Goal: Transaction & Acquisition: Purchase product/service

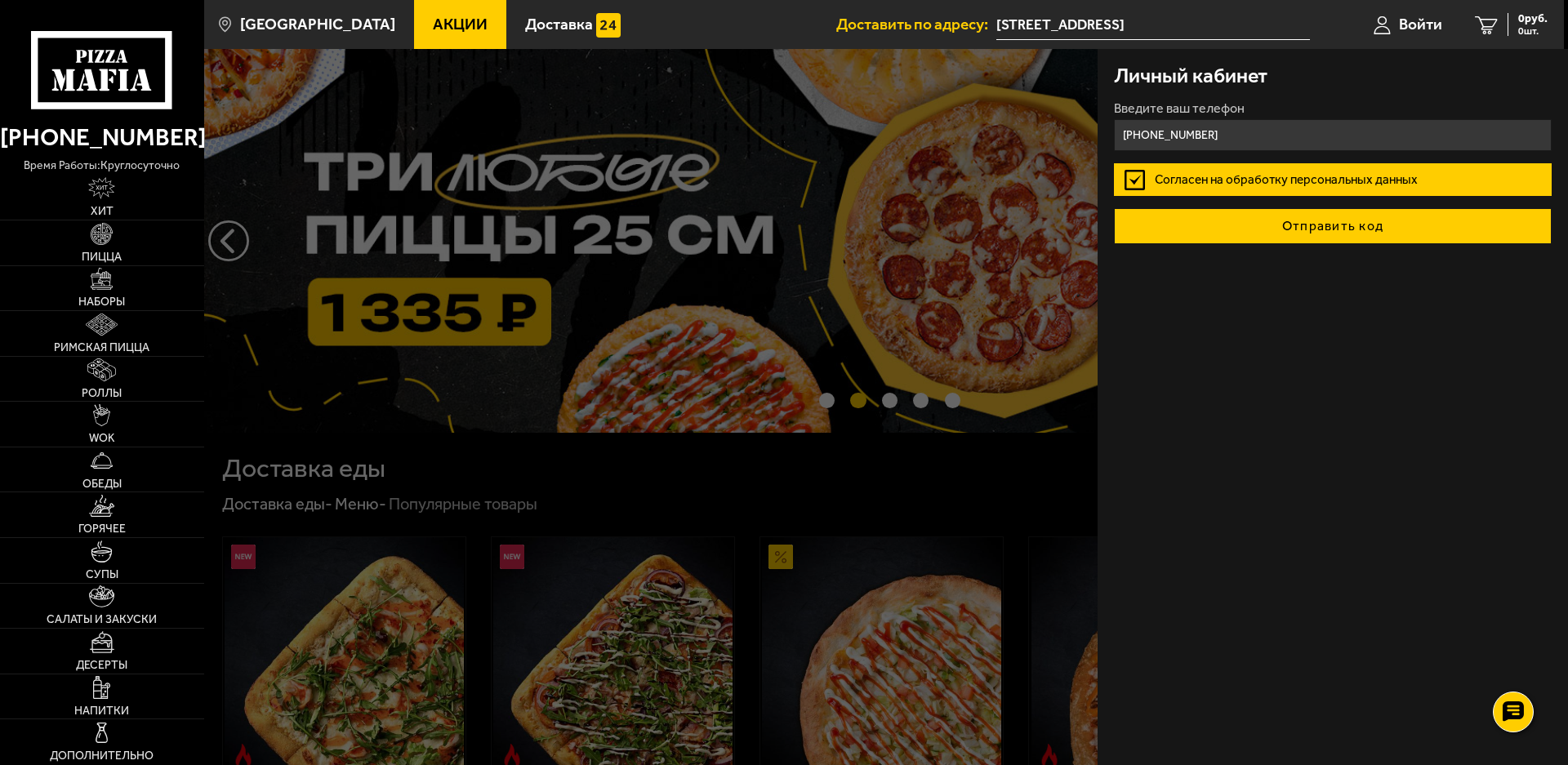
type input "[PHONE_NUMBER]"
click at [1285, 232] on button "Отправить код" at bounding box center [1332, 226] width 438 height 36
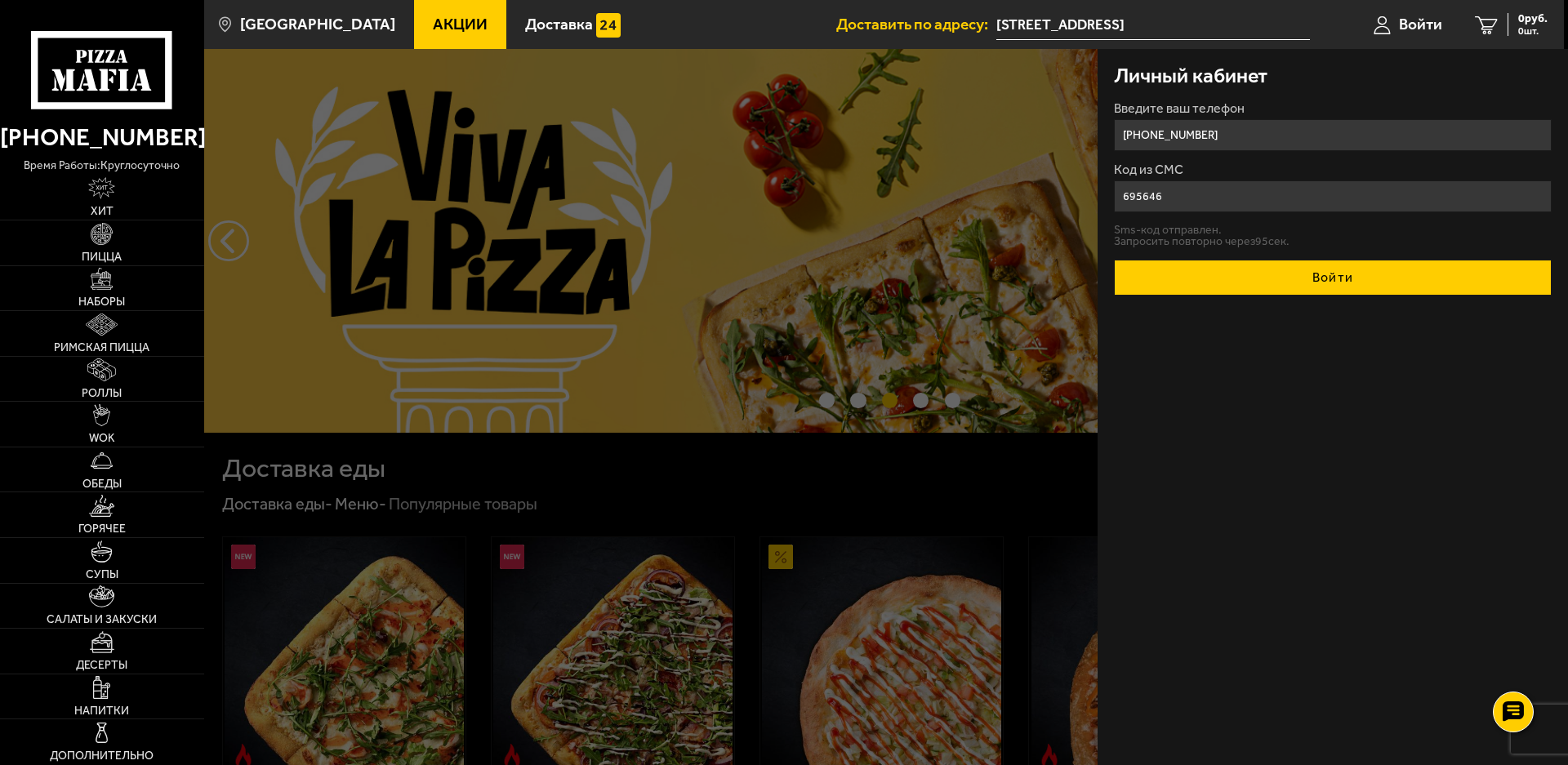
type input "695646"
click at [1284, 267] on button "Войти" at bounding box center [1332, 277] width 438 height 36
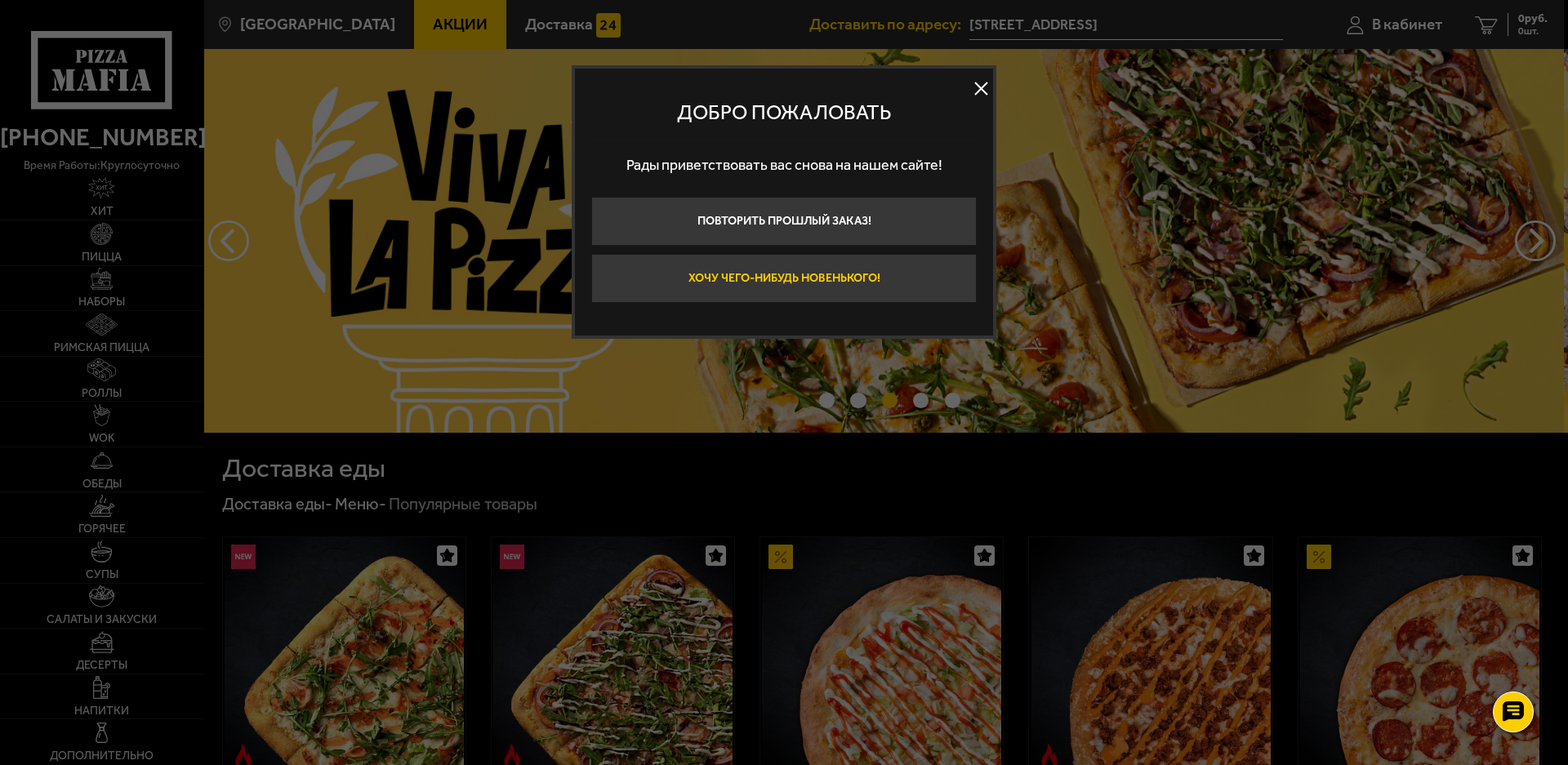
click at [923, 276] on button "Хочу чего-нибудь новенького!" at bounding box center [783, 278] width 385 height 49
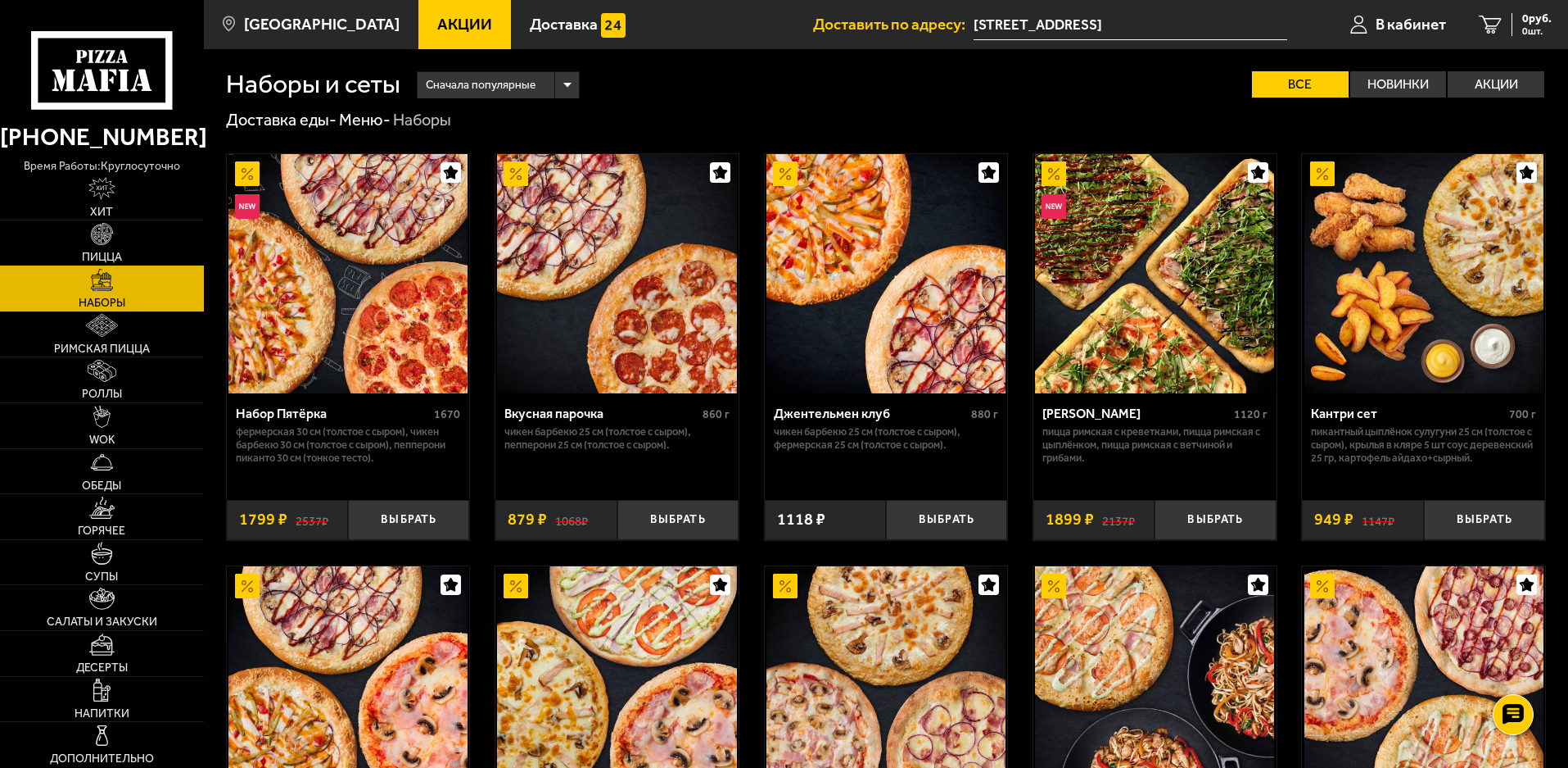
click at [100, 227] on img at bounding box center [101, 234] width 22 height 22
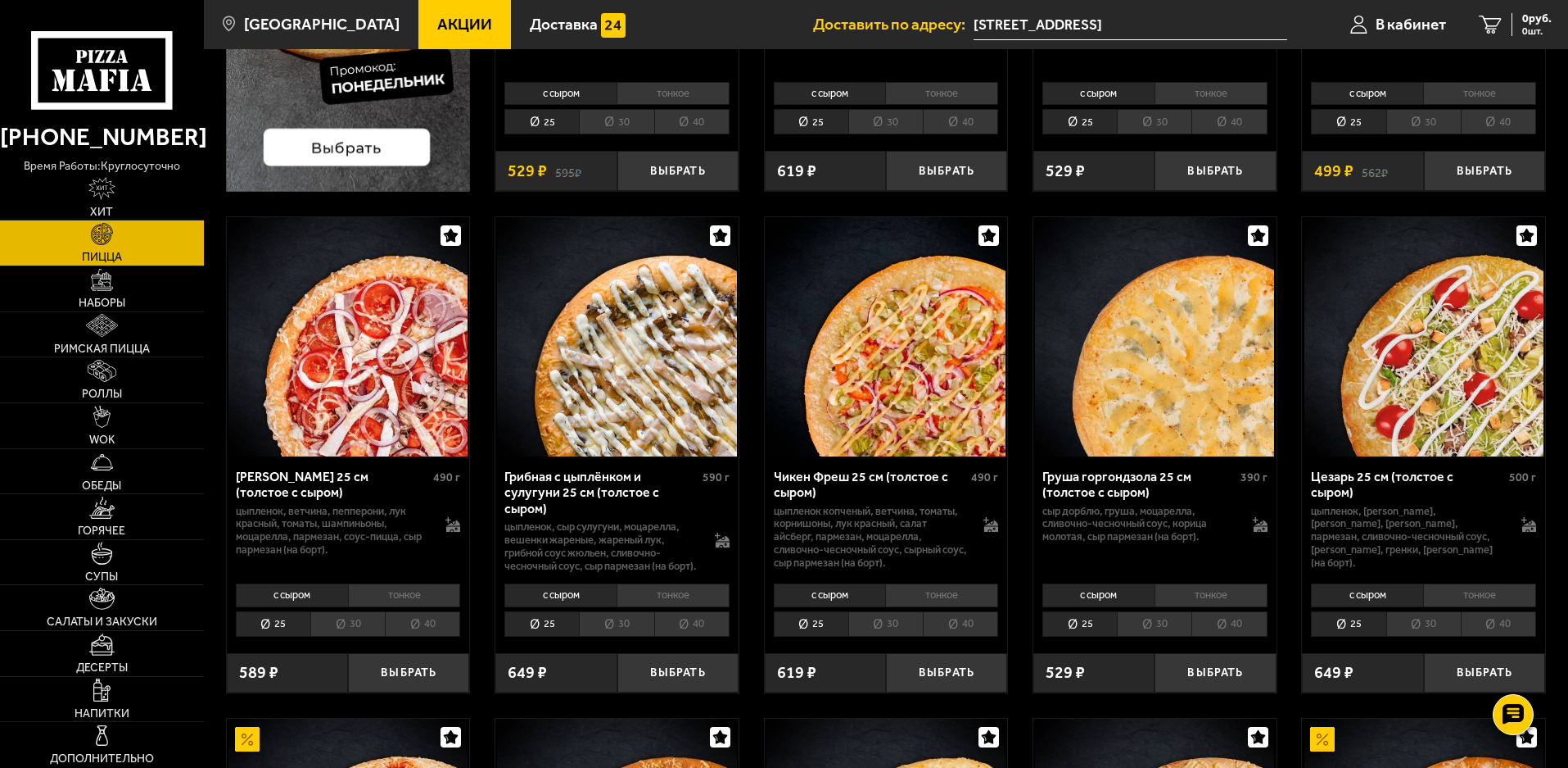
scroll to position [492, 0]
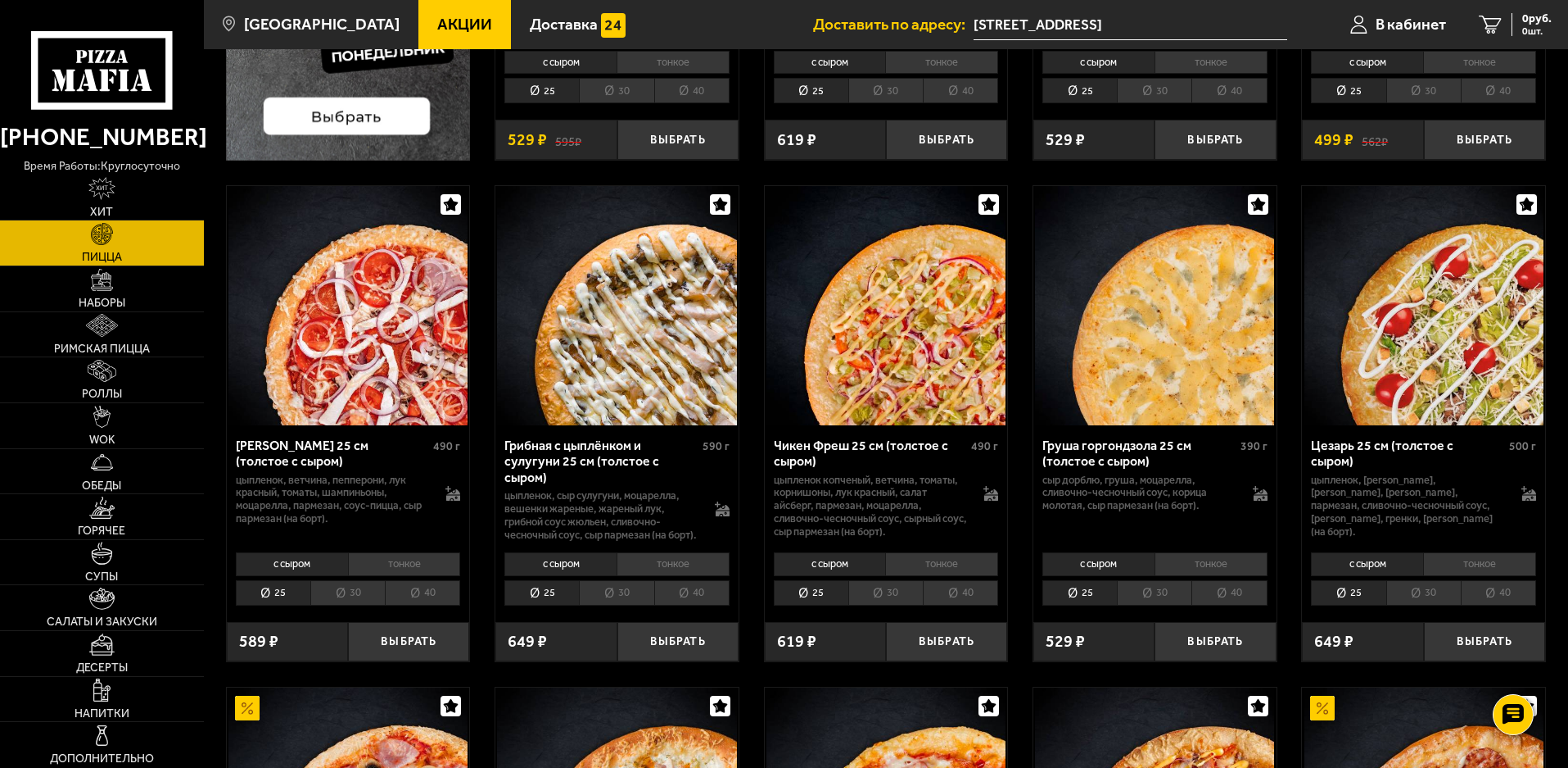
click at [1481, 605] on li "40" at bounding box center [1499, 593] width 76 height 26
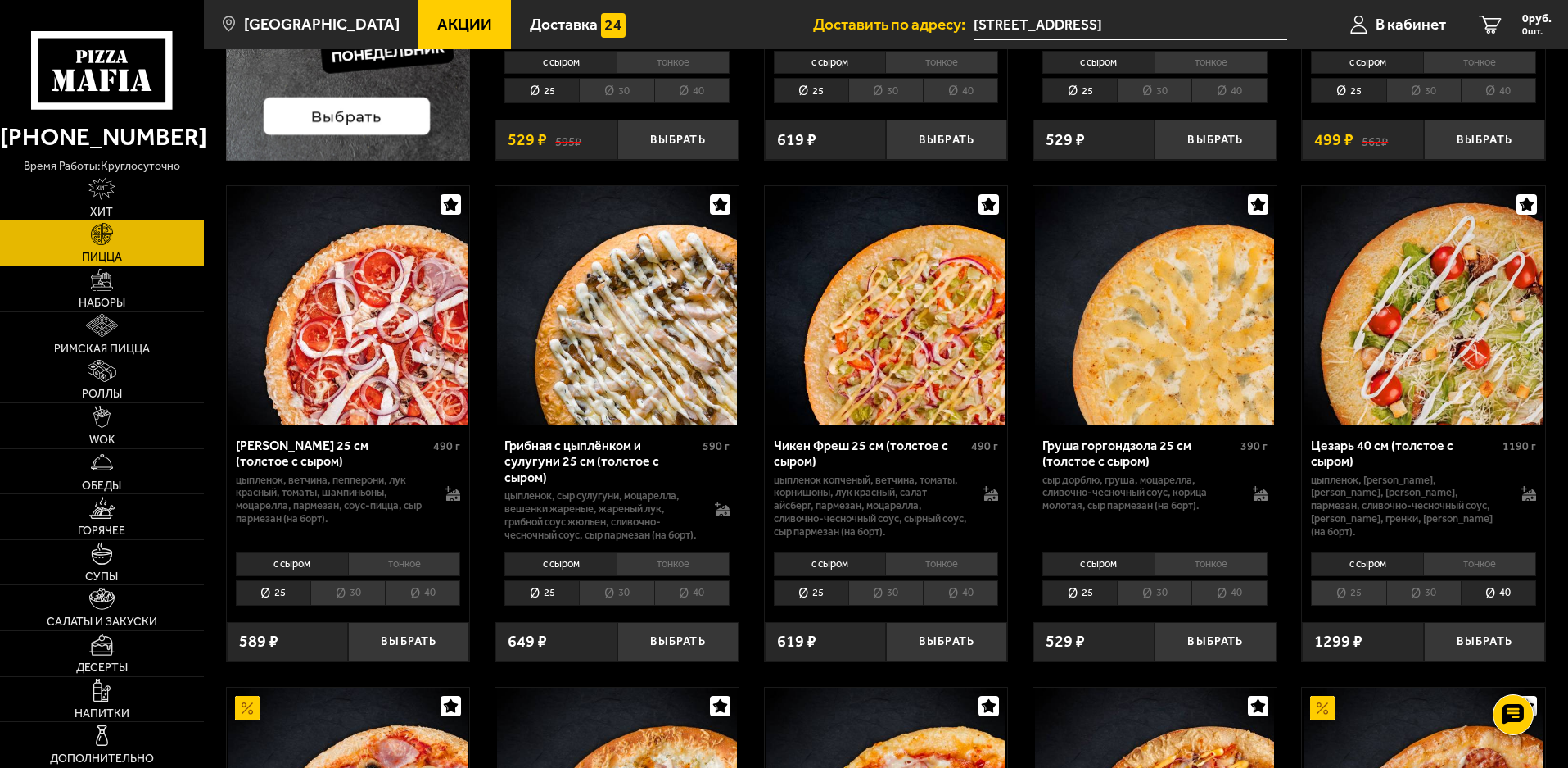
click at [1453, 605] on li "30" at bounding box center [1424, 593] width 75 height 26
click at [1443, 658] on button "Выбрать" at bounding box center [1484, 642] width 121 height 40
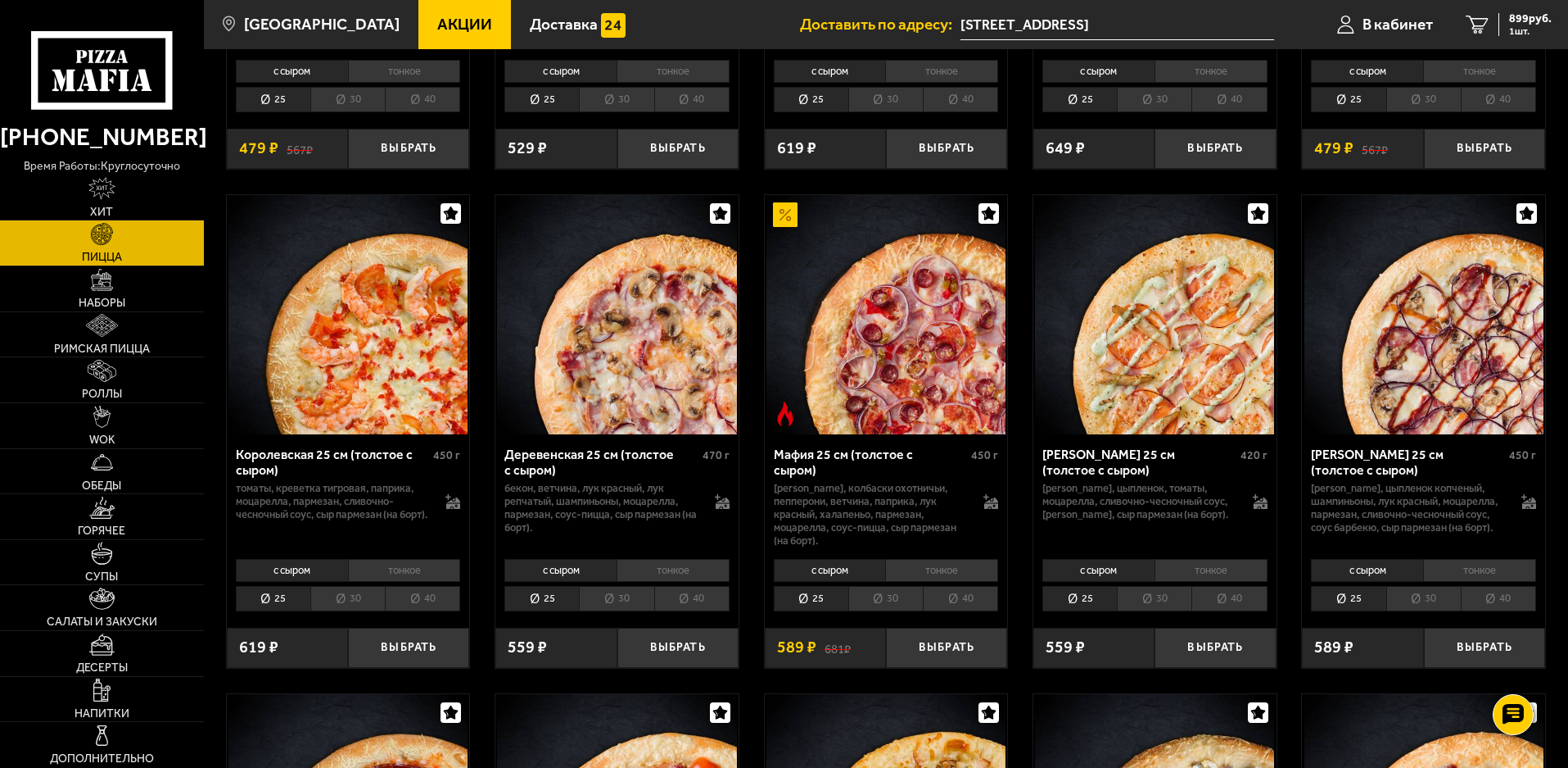
scroll to position [1475, 0]
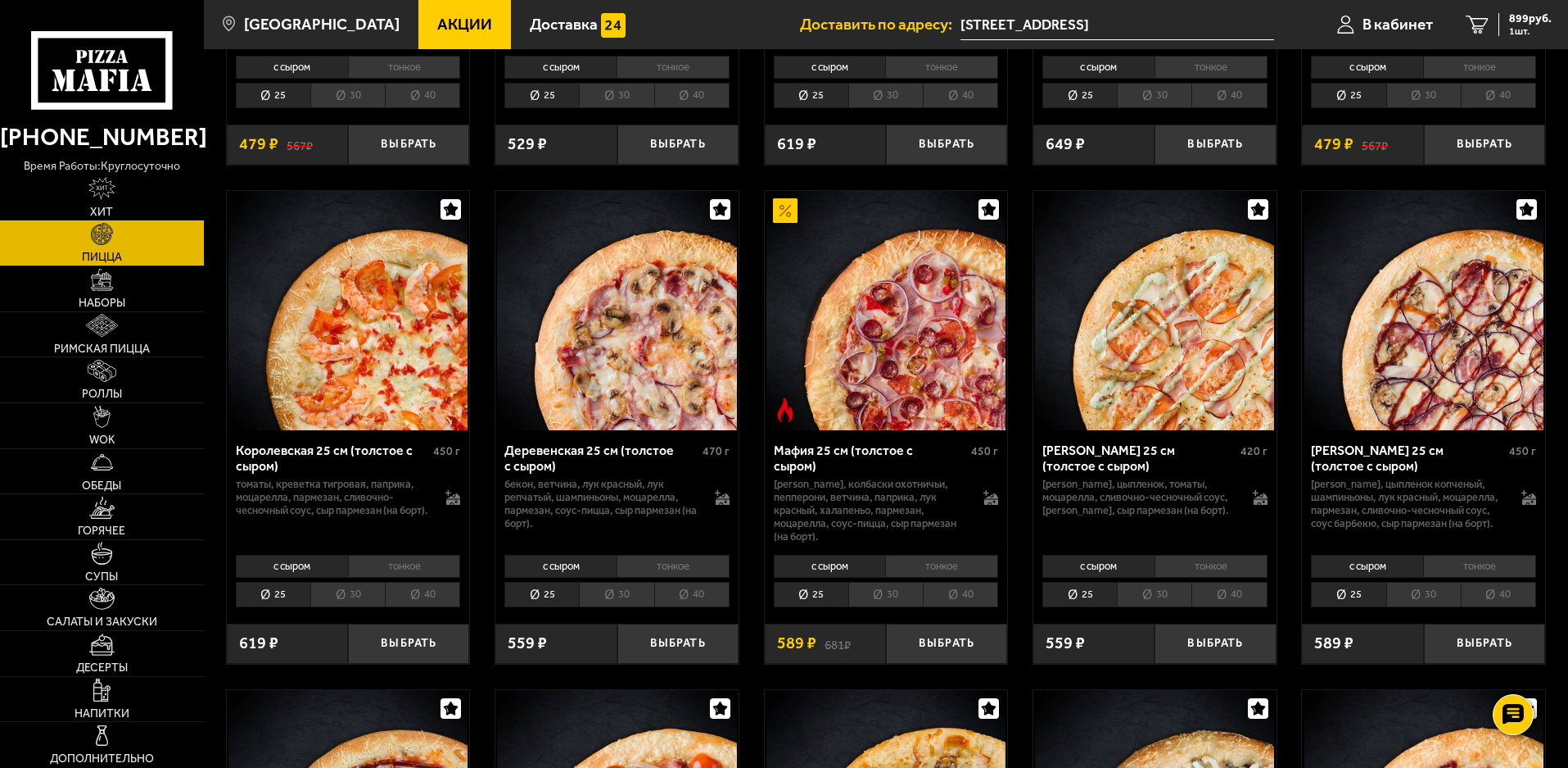
click at [918, 607] on li "30" at bounding box center [886, 595] width 75 height 26
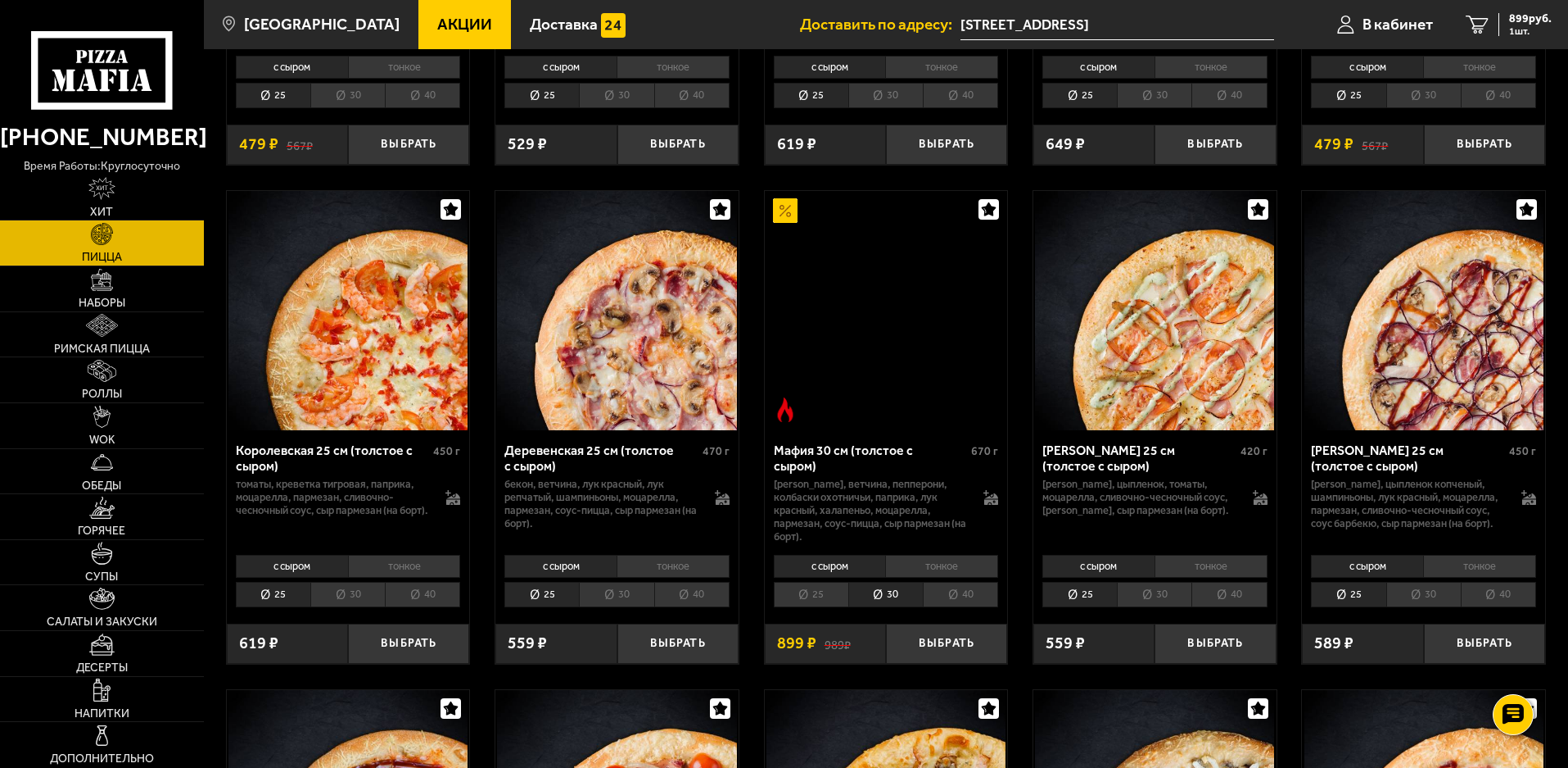
click at [950, 607] on li "40" at bounding box center [960, 595] width 76 height 26
click at [950, 657] on button "Выбрать" at bounding box center [946, 644] width 121 height 40
click at [1488, 16] on link "2 2048 руб. 2 шт." at bounding box center [1505, 24] width 125 height 49
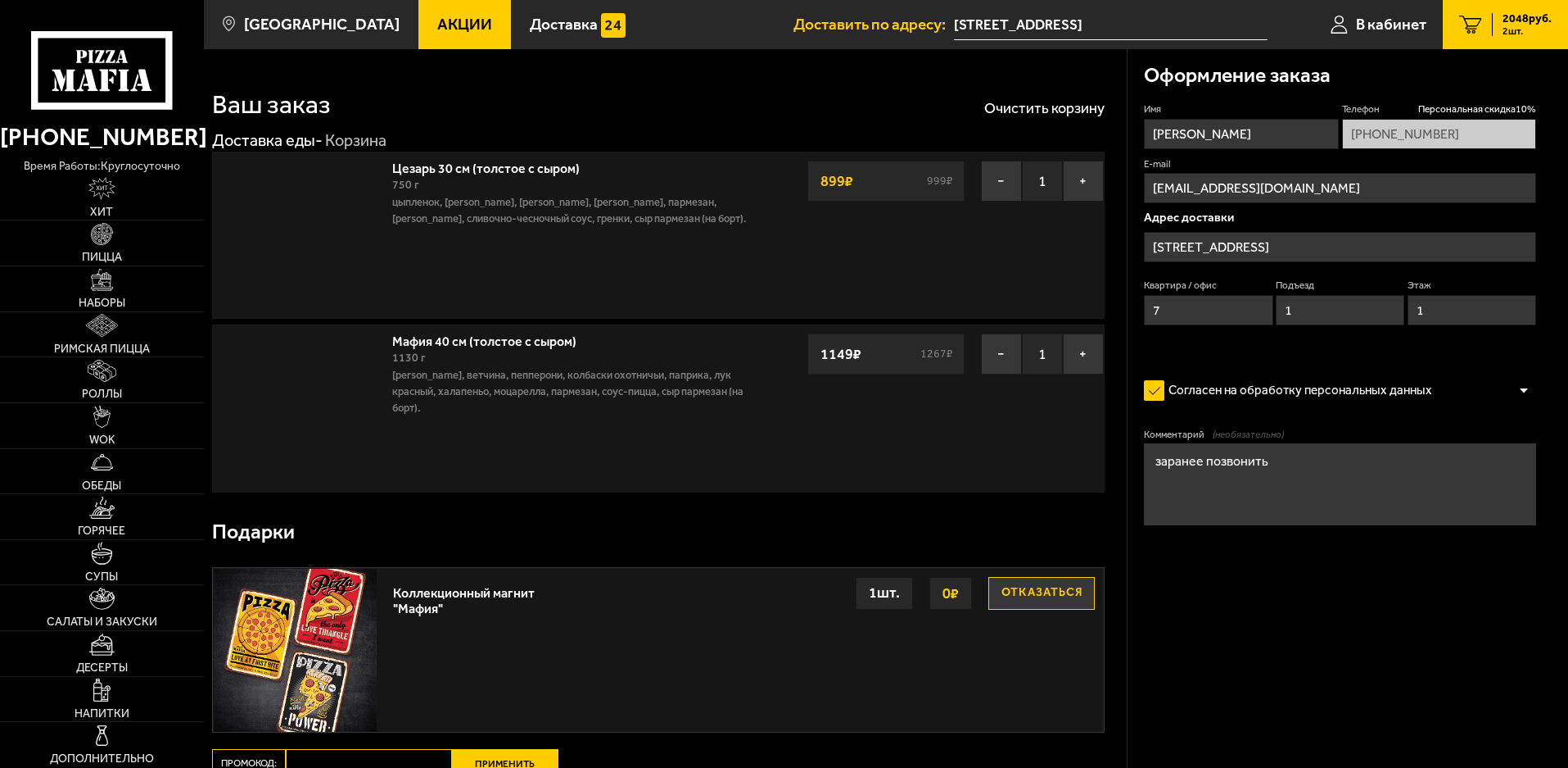
type input "[STREET_ADDRESS]"
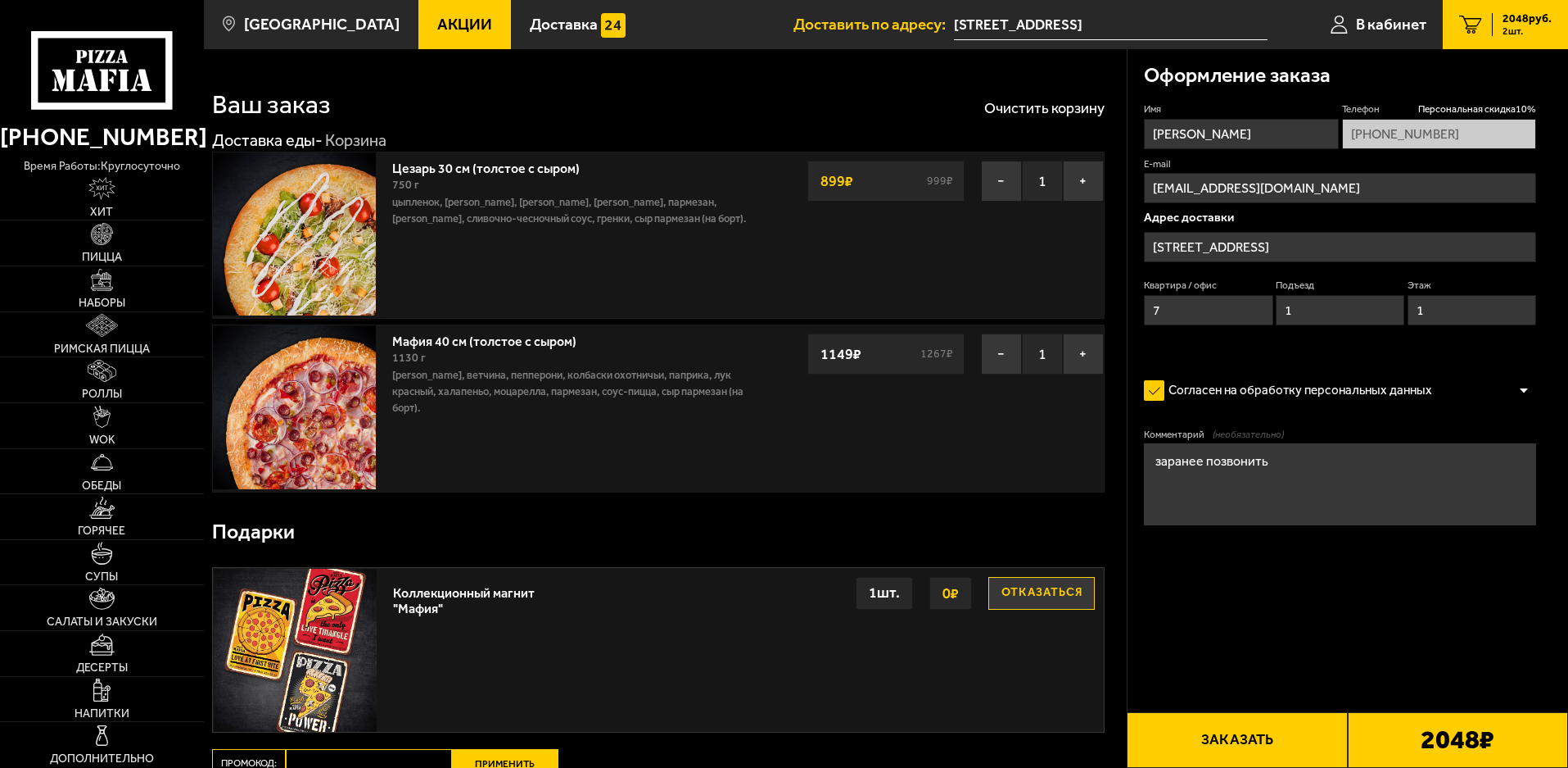
drag, startPoint x: 1234, startPoint y: 137, endPoint x: 1107, endPoint y: 147, distance: 127.4
click at [1107, 147] on section "Ваш заказ Очистить корзину Доставка еды - Корзина Цезарь 30 см (толстое с сыром…" at bounding box center [887, 486] width 1365 height 876
type input "Роман"
drag, startPoint x: 1294, startPoint y: 187, endPoint x: 1045, endPoint y: 204, distance: 249.6
click at [1045, 204] on section "Ваш заказ Очистить корзину Доставка еды - Корзина Цезарь 30 см (толстое с сыром…" at bounding box center [887, 486] width 1365 height 876
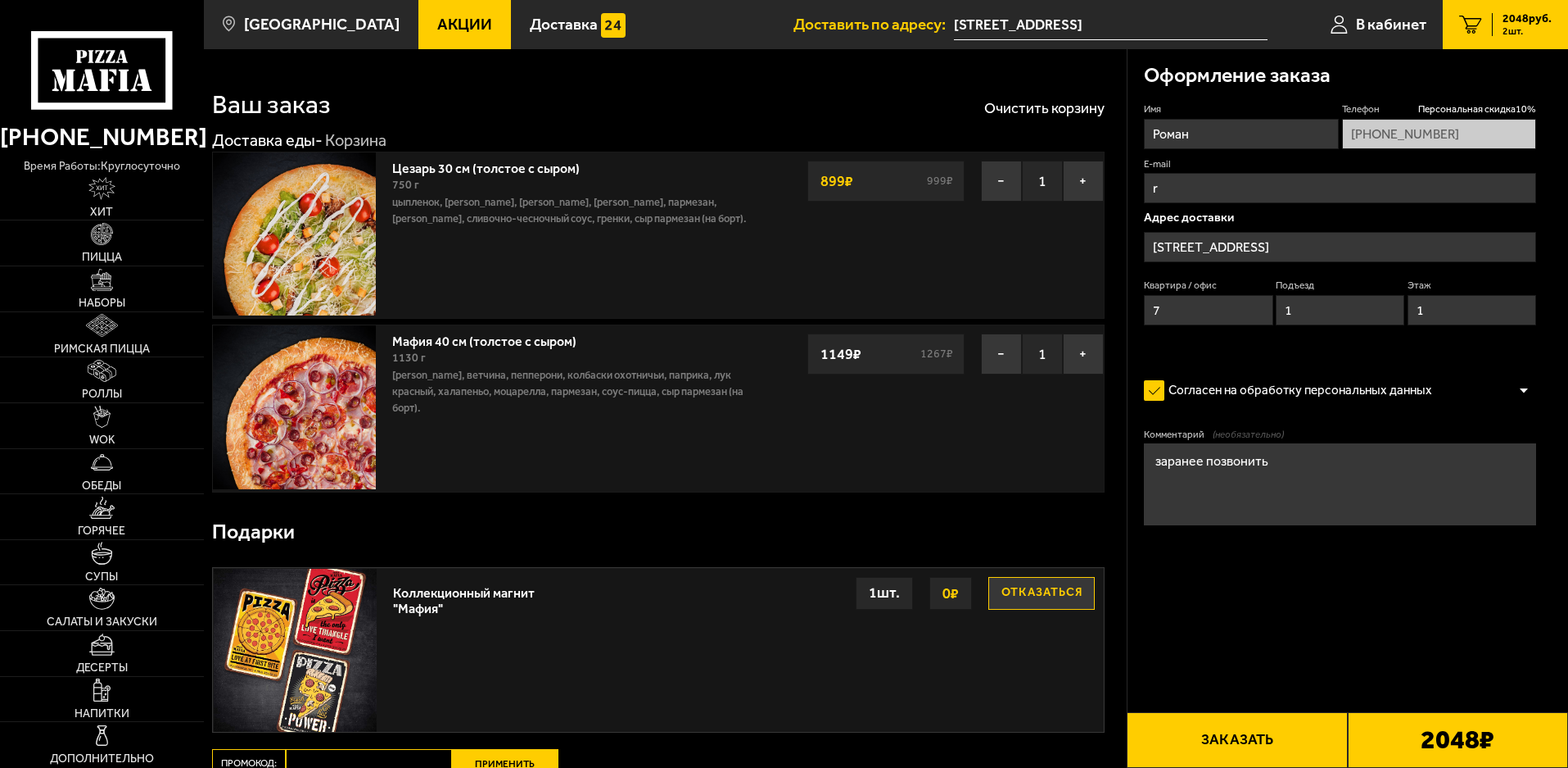
type input "[EMAIL_ADDRESS][DOMAIN_NAME]"
drag, startPoint x: 1374, startPoint y: 246, endPoint x: 1358, endPoint y: 249, distance: 16.3
click at [1358, 249] on input "[STREET_ADDRESS]" at bounding box center [1341, 247] width 393 height 30
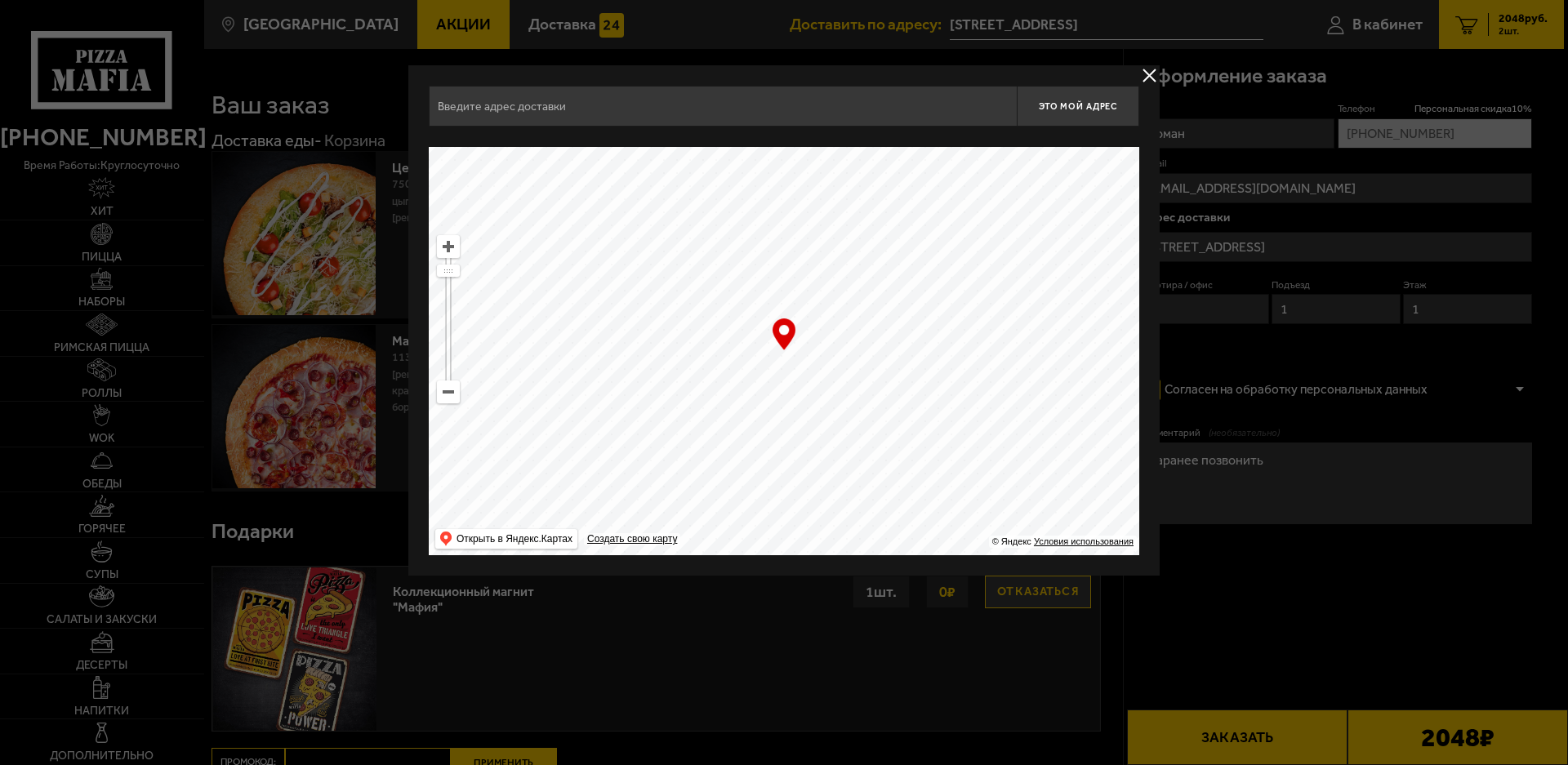
click at [1129, 80] on div "Это мой адрес Найдите адрес перетащив карту … © Яндекс Условия использования От…" at bounding box center [784, 321] width 751 height 510
click at [1141, 81] on button "delivery type" at bounding box center [1149, 75] width 20 height 20
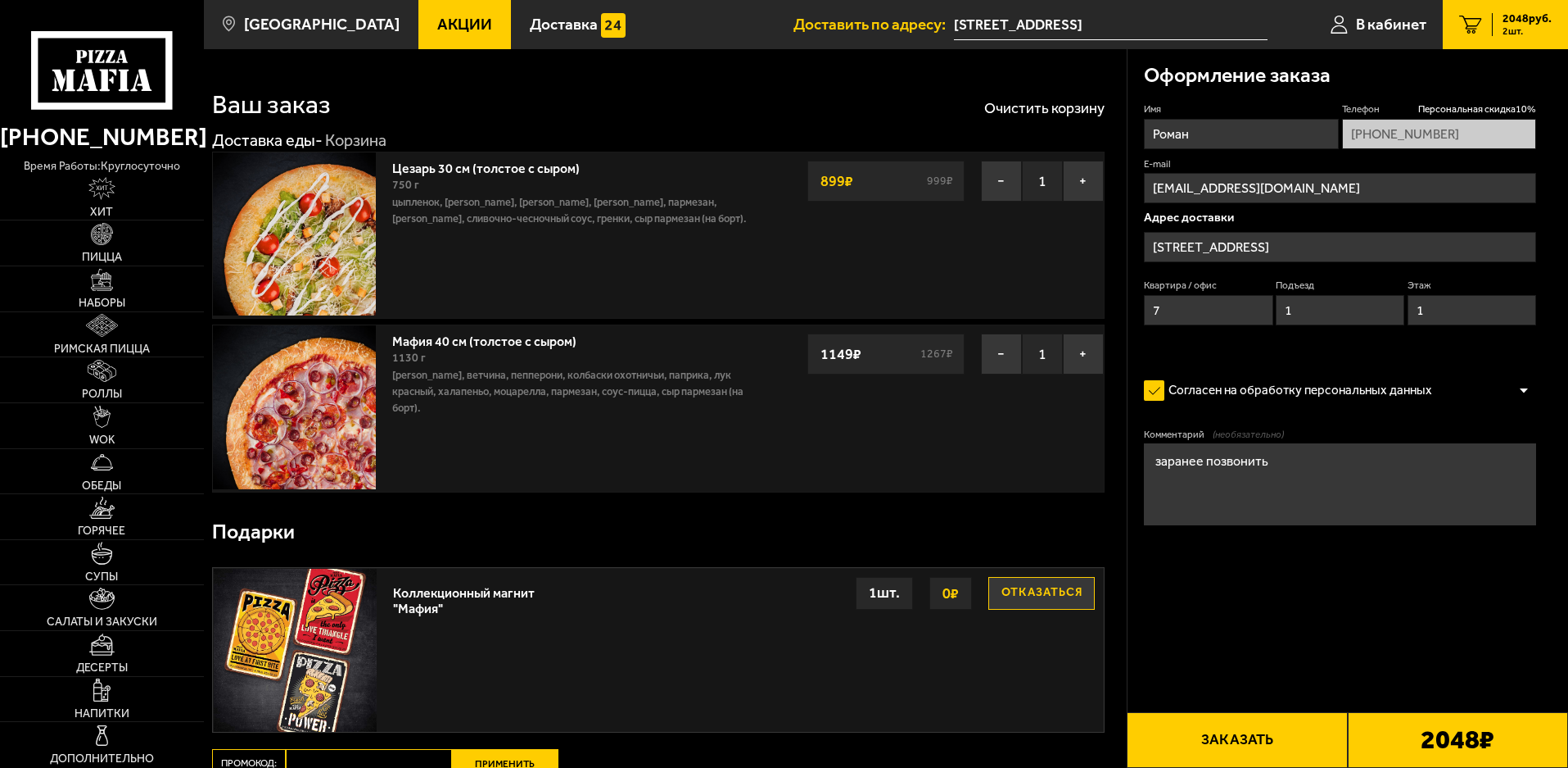
click at [1198, 252] on input "[STREET_ADDRESS]" at bounding box center [1341, 247] width 393 height 30
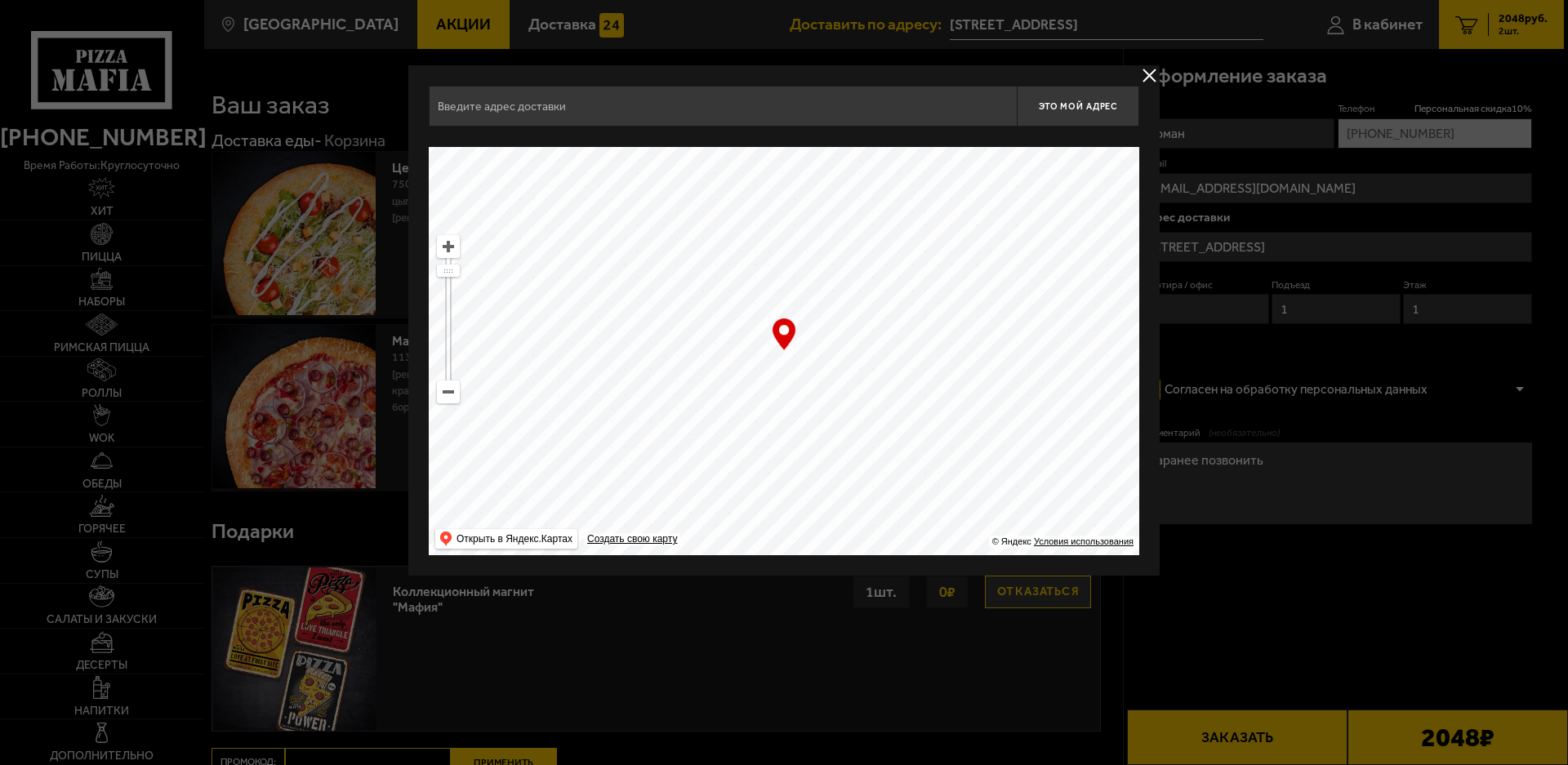
click at [729, 120] on input "text" at bounding box center [723, 106] width 588 height 41
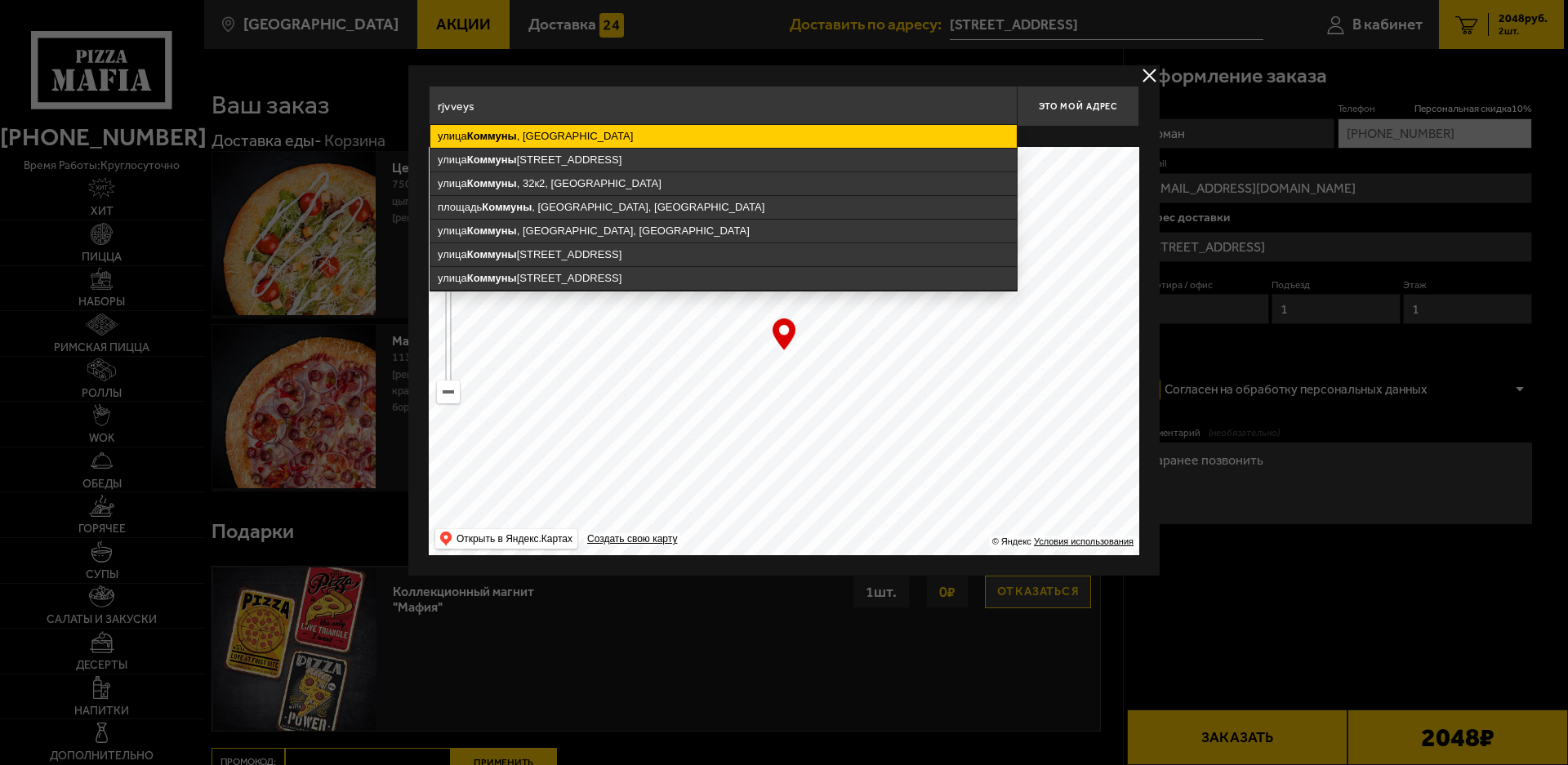
click at [570, 136] on ymaps "улица Коммуны , Санкт-Петербург" at bounding box center [724, 136] width 586 height 23
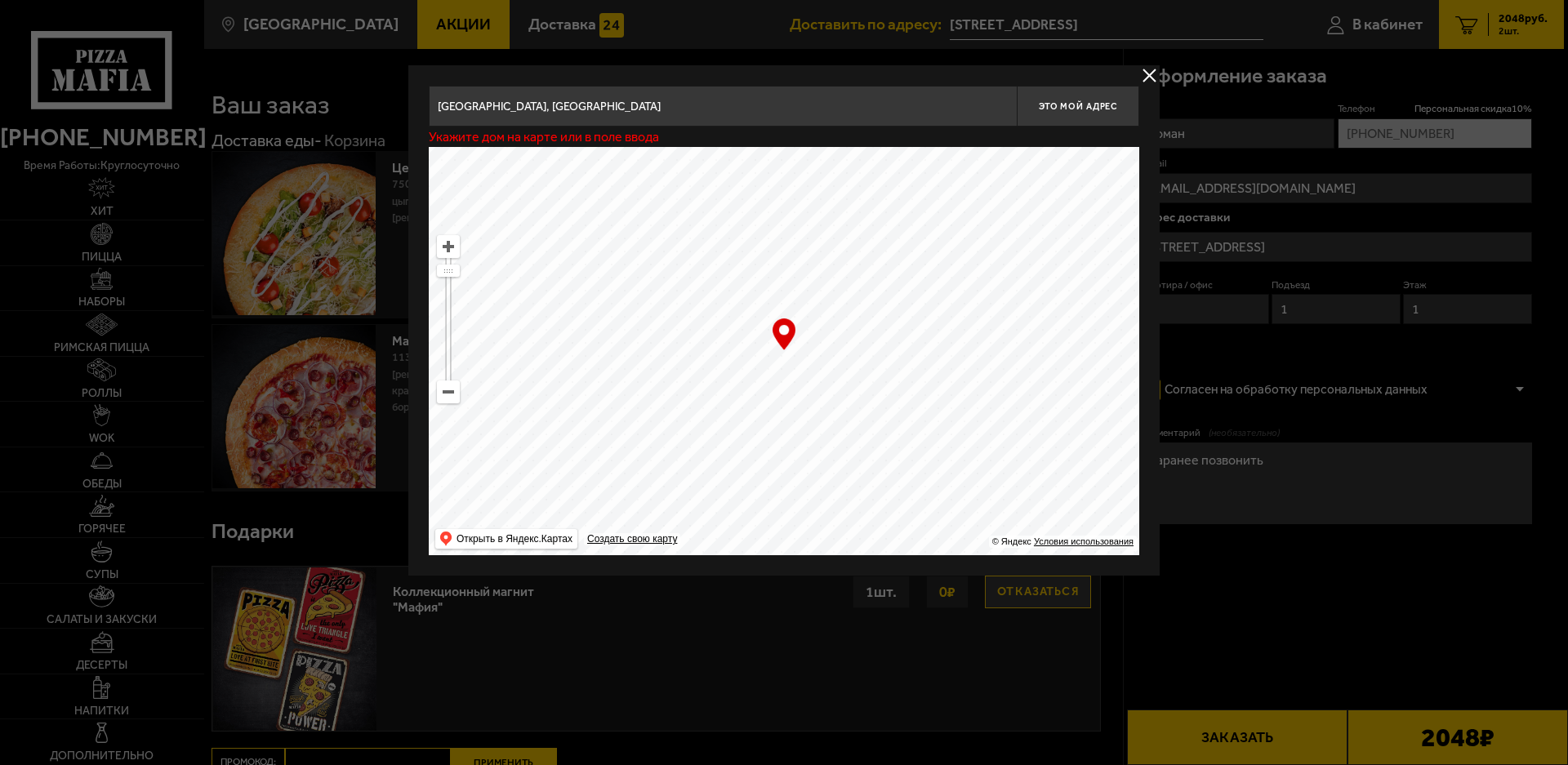
click at [638, 110] on input "[GEOGRAPHIC_DATA], [GEOGRAPHIC_DATA]" at bounding box center [723, 106] width 588 height 41
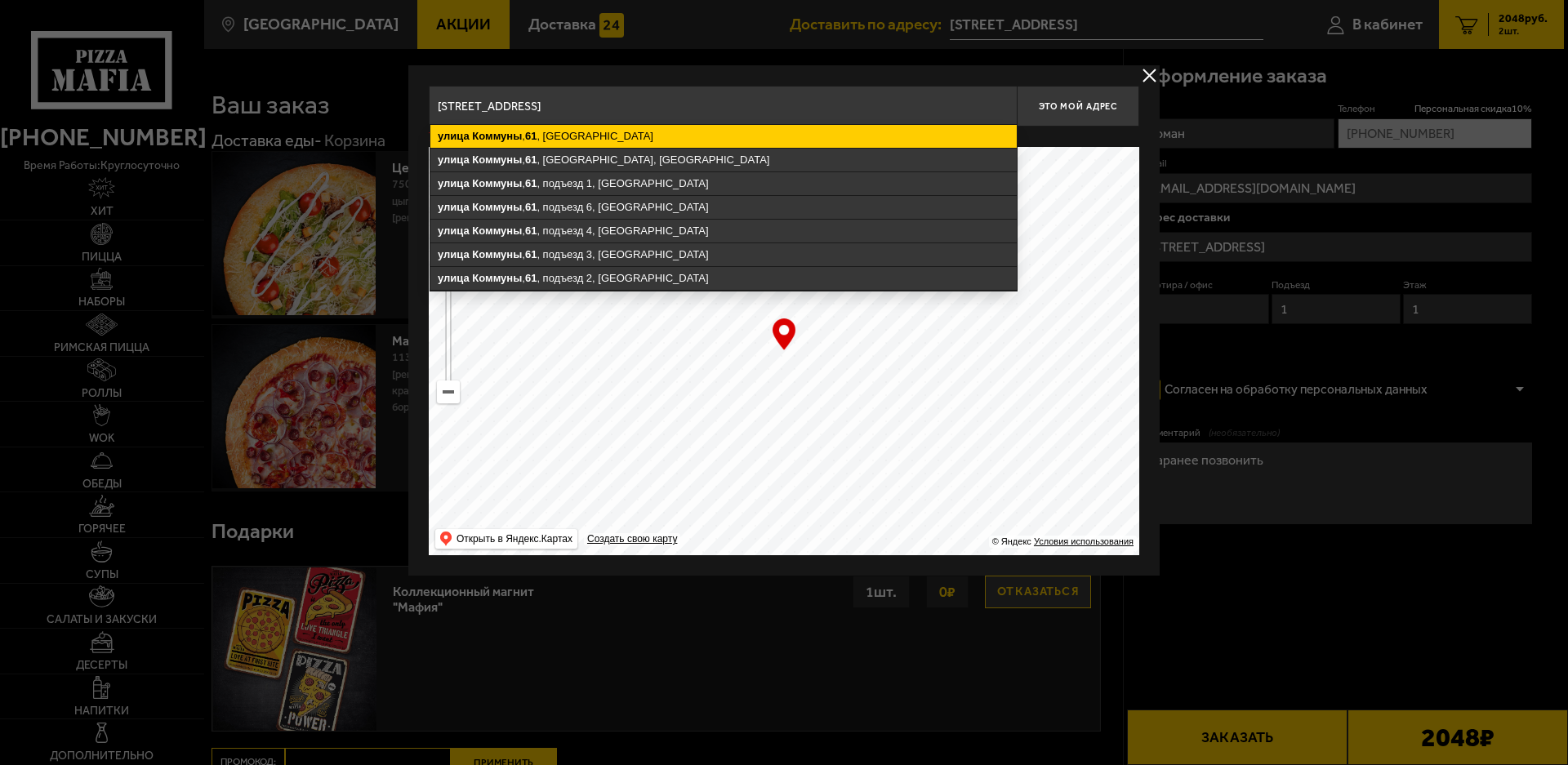
click at [576, 140] on ymaps "[STREET_ADDRESS]" at bounding box center [724, 136] width 586 height 23
type input "[STREET_ADDRESS]"
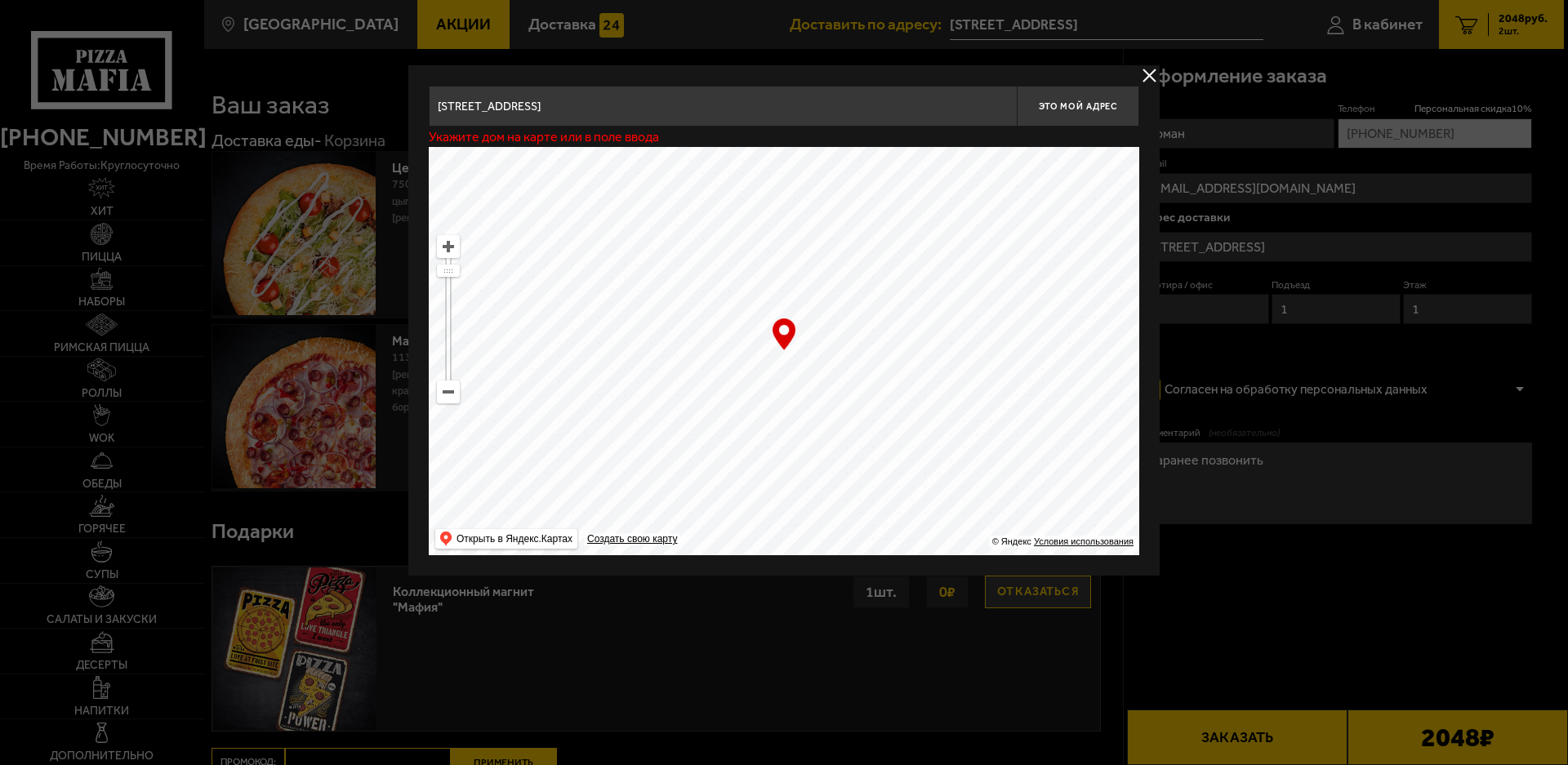
click at [720, 112] on input "[STREET_ADDRESS]" at bounding box center [723, 106] width 588 height 41
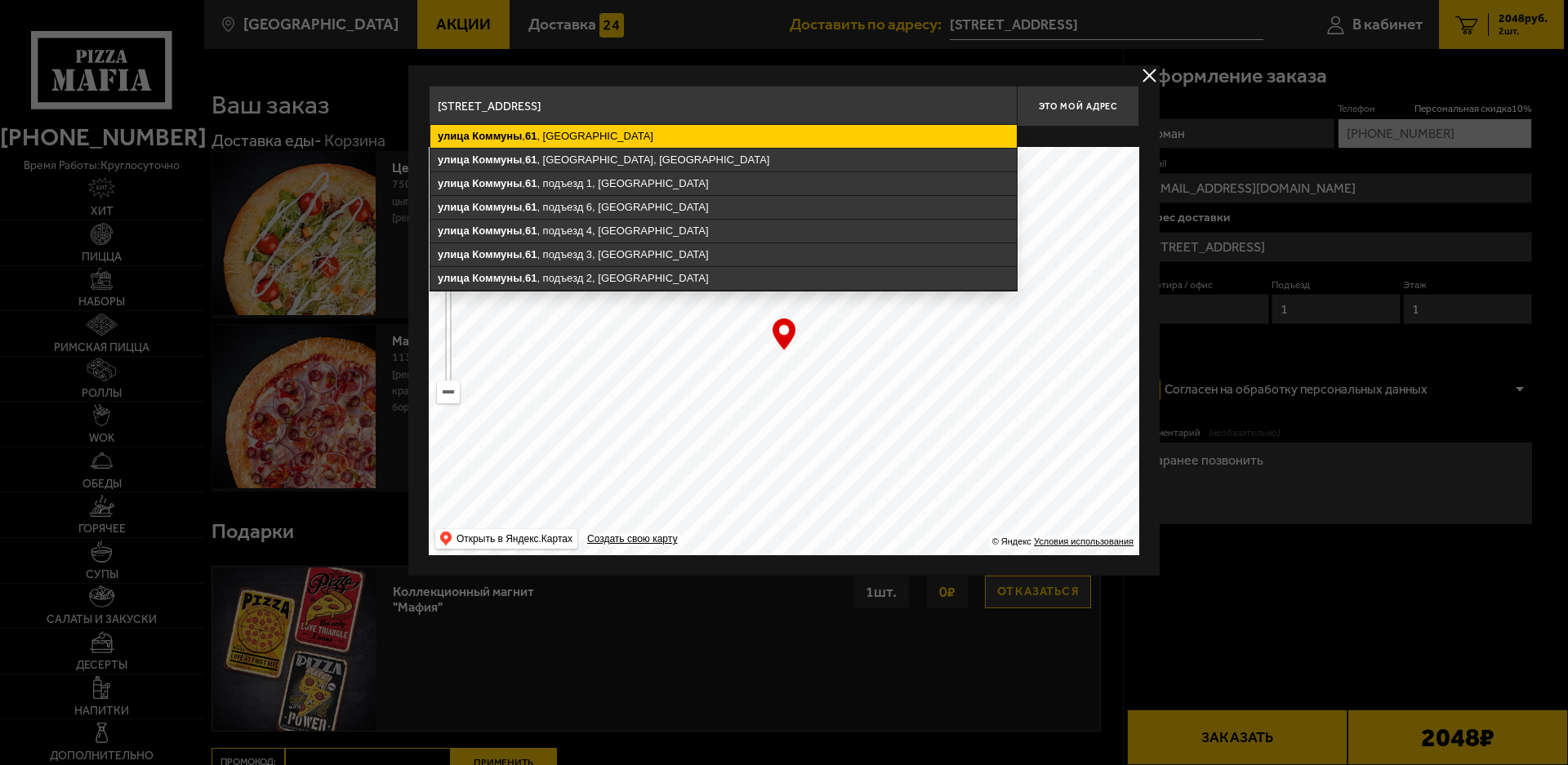
click at [586, 136] on ymaps "[STREET_ADDRESS]" at bounding box center [724, 136] width 586 height 23
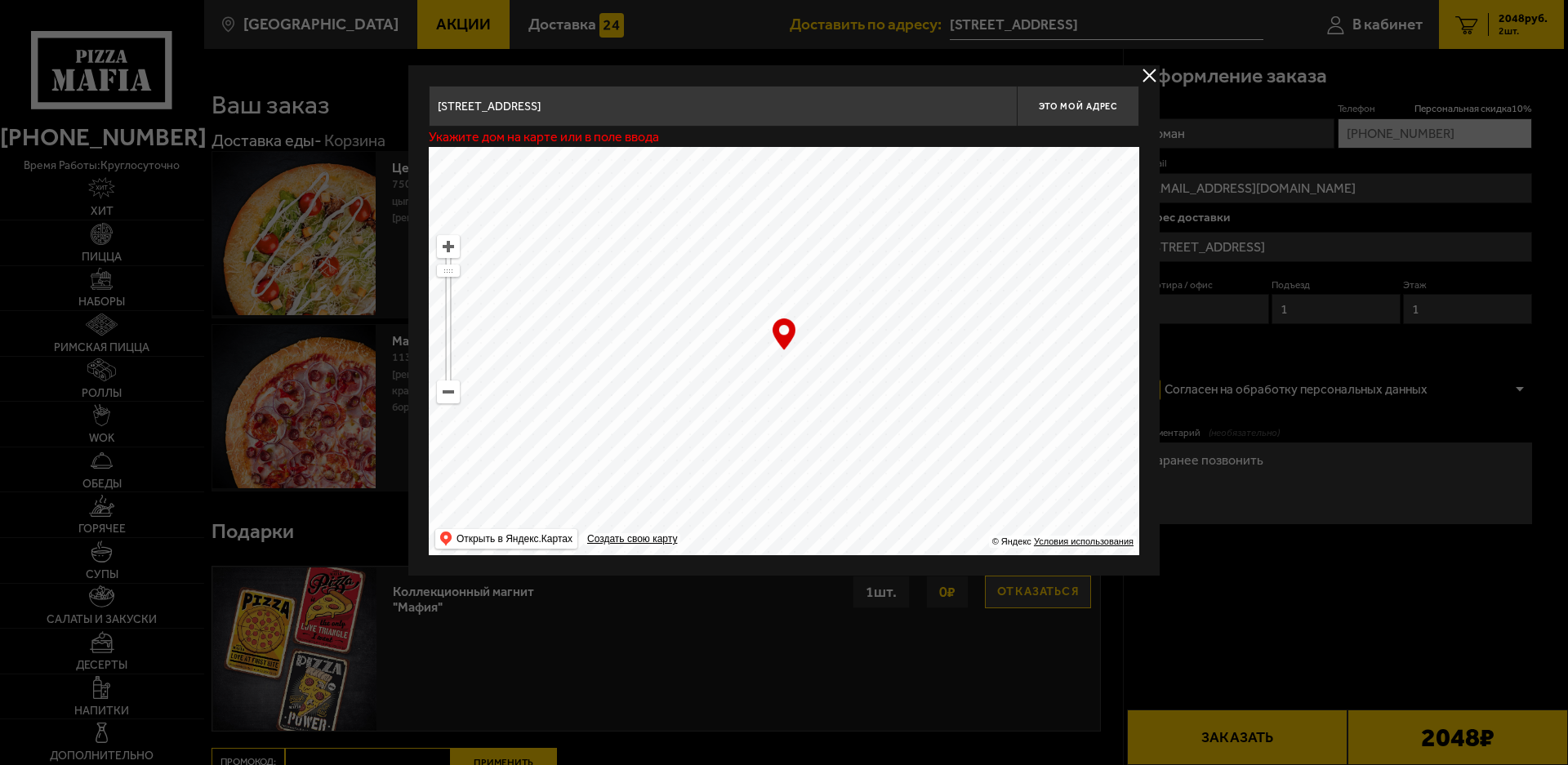
drag, startPoint x: 737, startPoint y: 267, endPoint x: 570, endPoint y: 426, distance: 230.6
click at [570, 426] on ymaps at bounding box center [784, 351] width 710 height 408
click at [445, 393] on ymaps at bounding box center [448, 392] width 21 height 21
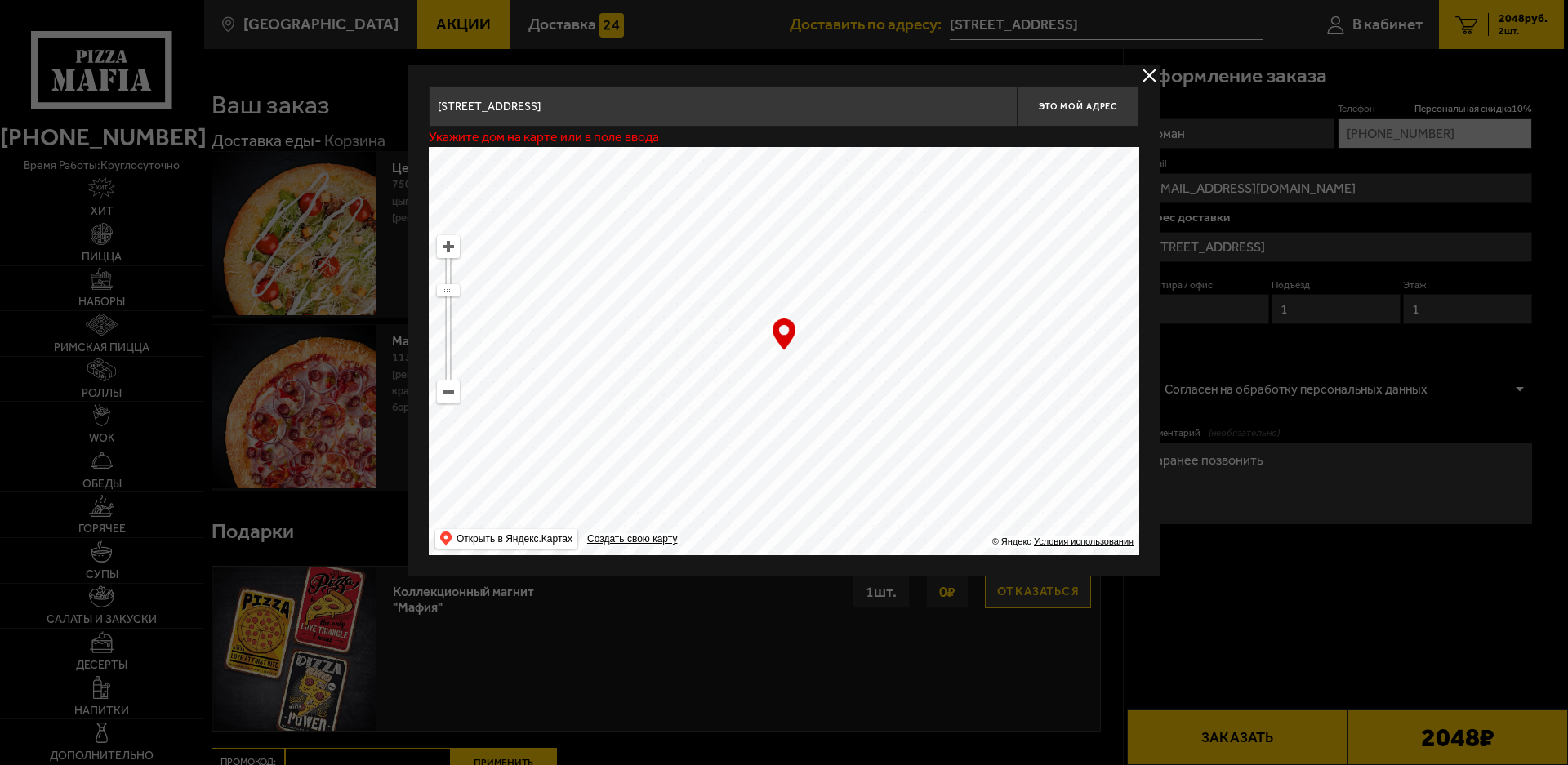
drag, startPoint x: 716, startPoint y: 370, endPoint x: 622, endPoint y: 445, distance: 120.3
click at [549, 450] on ymaps at bounding box center [784, 351] width 710 height 408
drag, startPoint x: 861, startPoint y: 353, endPoint x: 589, endPoint y: 404, distance: 276.7
click at [589, 404] on ymaps at bounding box center [784, 351] width 710 height 408
drag, startPoint x: 978, startPoint y: 279, endPoint x: 882, endPoint y: 281, distance: 96.0
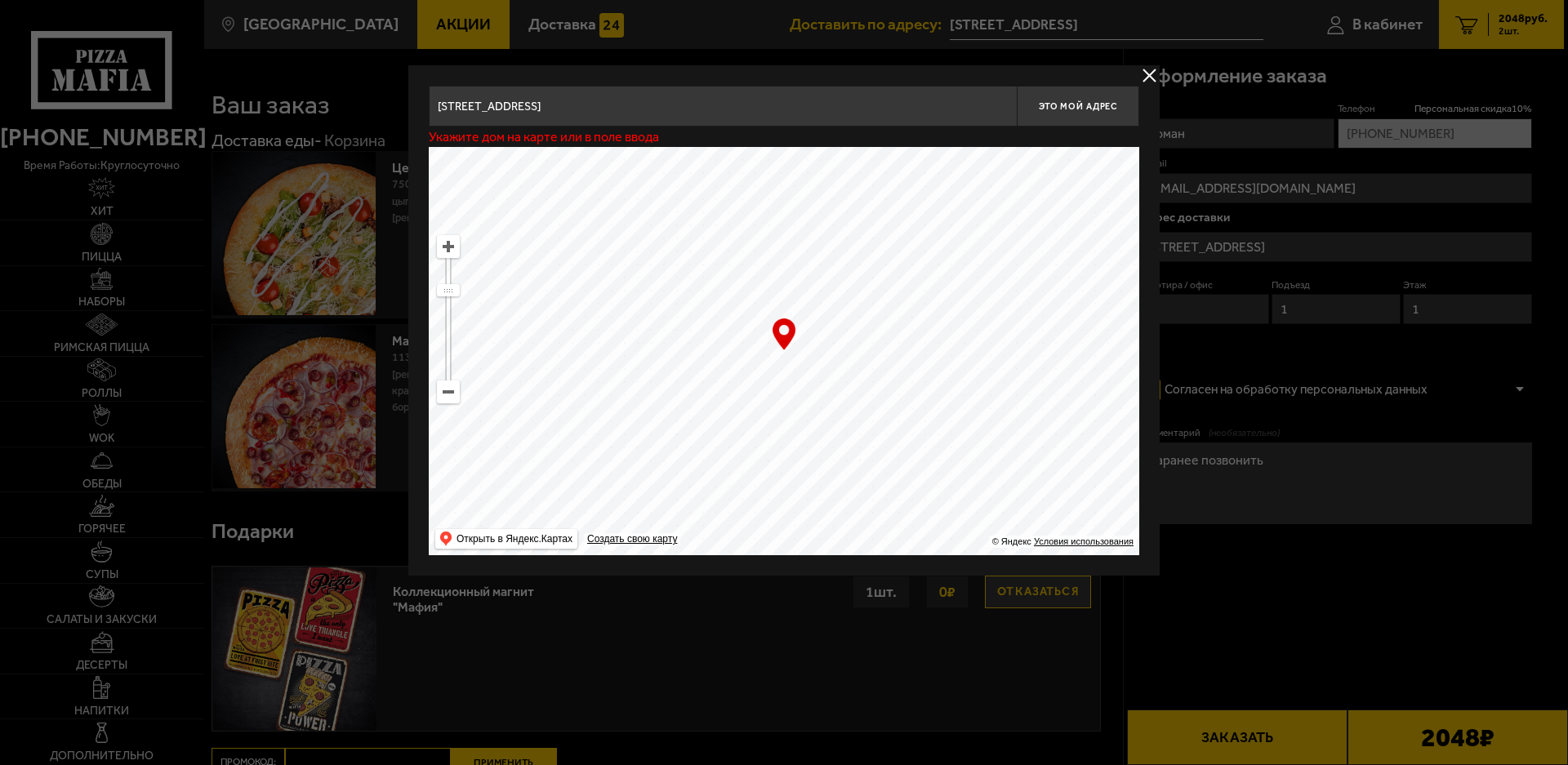
click at [882, 281] on ymaps at bounding box center [784, 351] width 710 height 408
click at [447, 241] on ymaps at bounding box center [448, 246] width 21 height 21
drag, startPoint x: 842, startPoint y: 231, endPoint x: 677, endPoint y: 344, distance: 200.0
click at [677, 344] on ymaps at bounding box center [784, 351] width 710 height 408
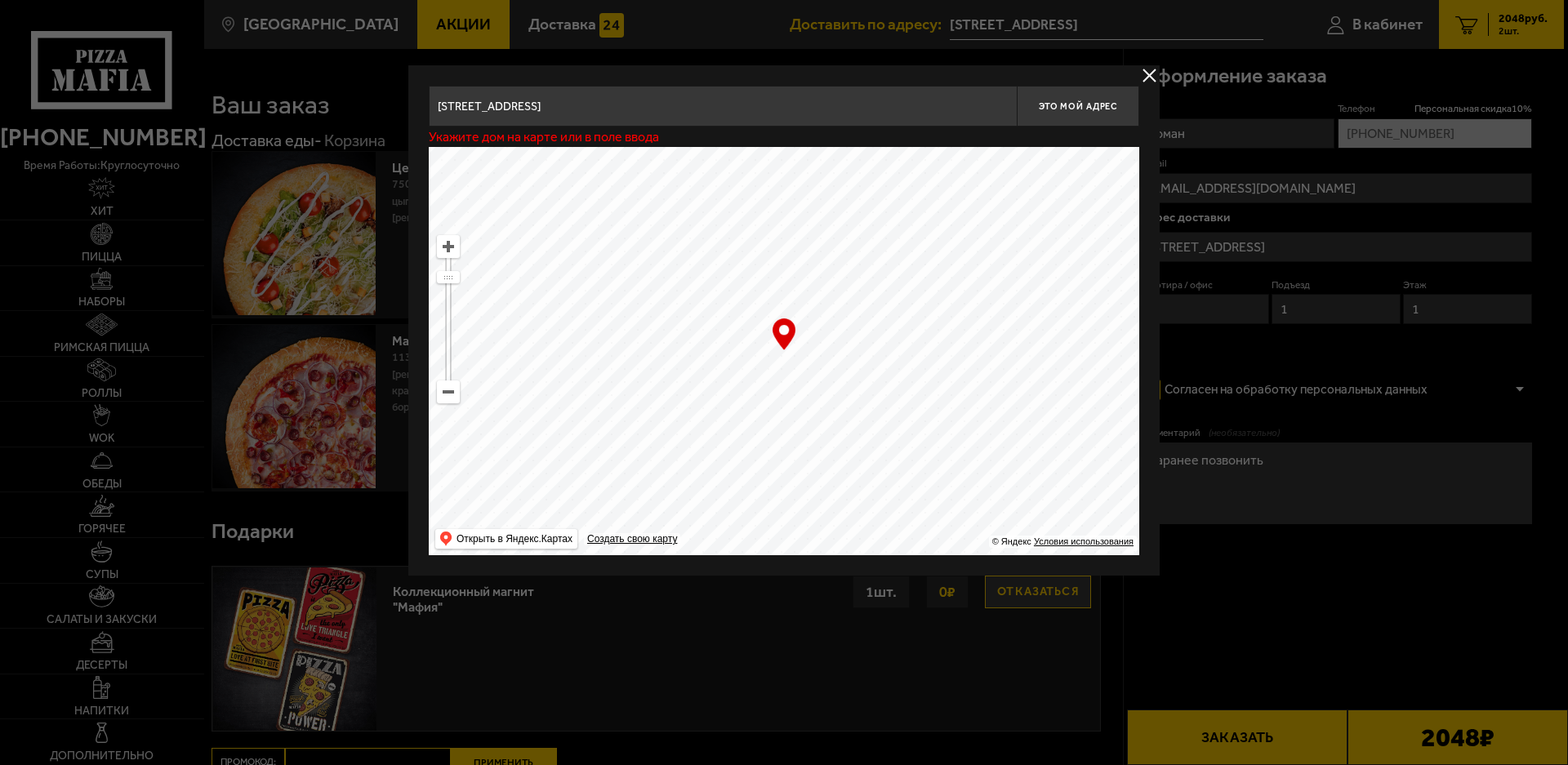
click at [445, 243] on ymaps at bounding box center [448, 246] width 21 height 21
click at [873, 315] on ymaps at bounding box center [784, 351] width 710 height 408
drag, startPoint x: 881, startPoint y: 346, endPoint x: 695, endPoint y: 410, distance: 196.7
click at [695, 410] on ymaps at bounding box center [784, 351] width 710 height 408
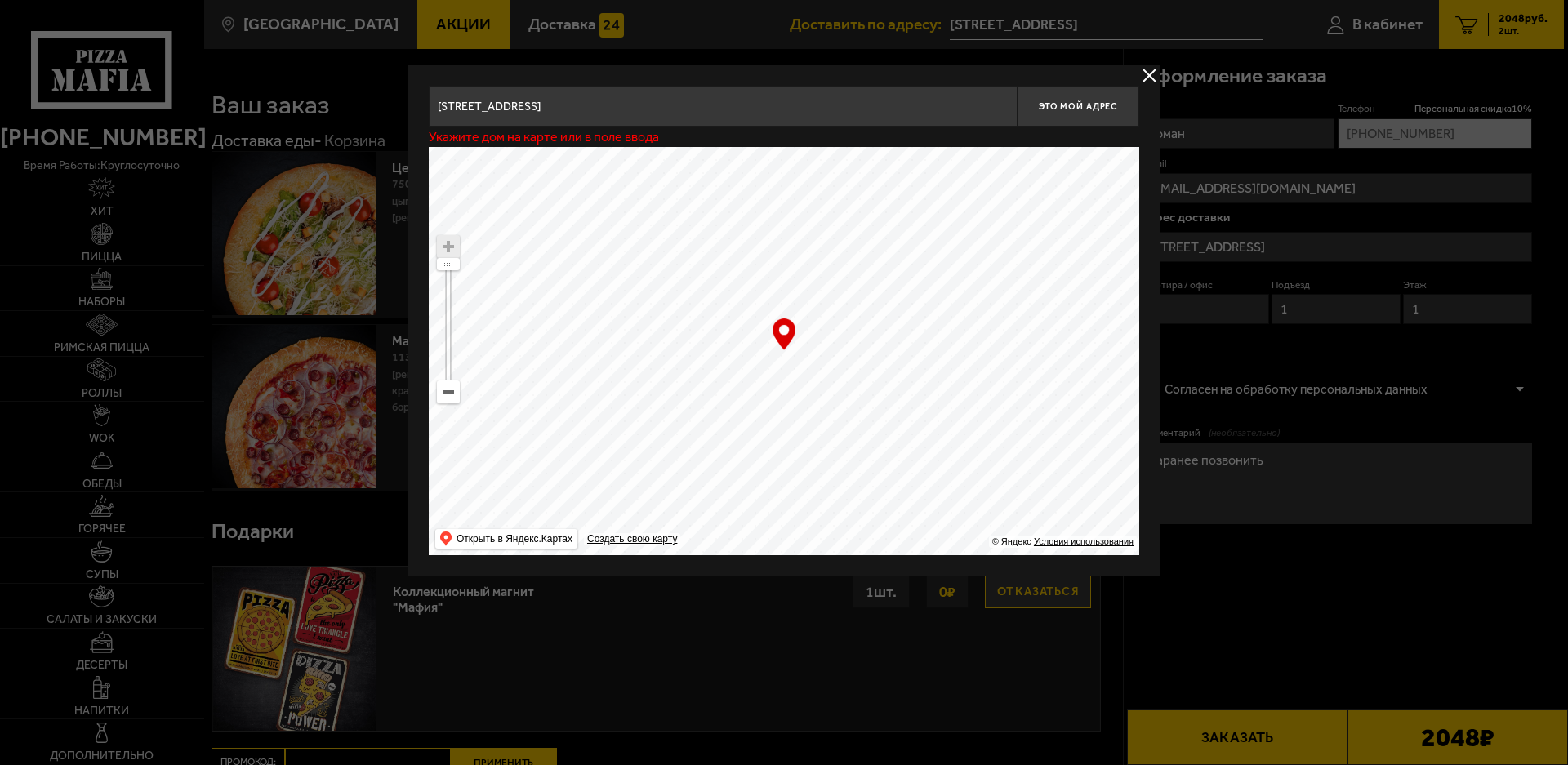
click at [687, 352] on ymaps at bounding box center [784, 351] width 710 height 408
click at [773, 336] on div "… © Яндекс Условия использования Открыть в Яндекс.Картах Создать свою карту" at bounding box center [784, 351] width 710 height 408
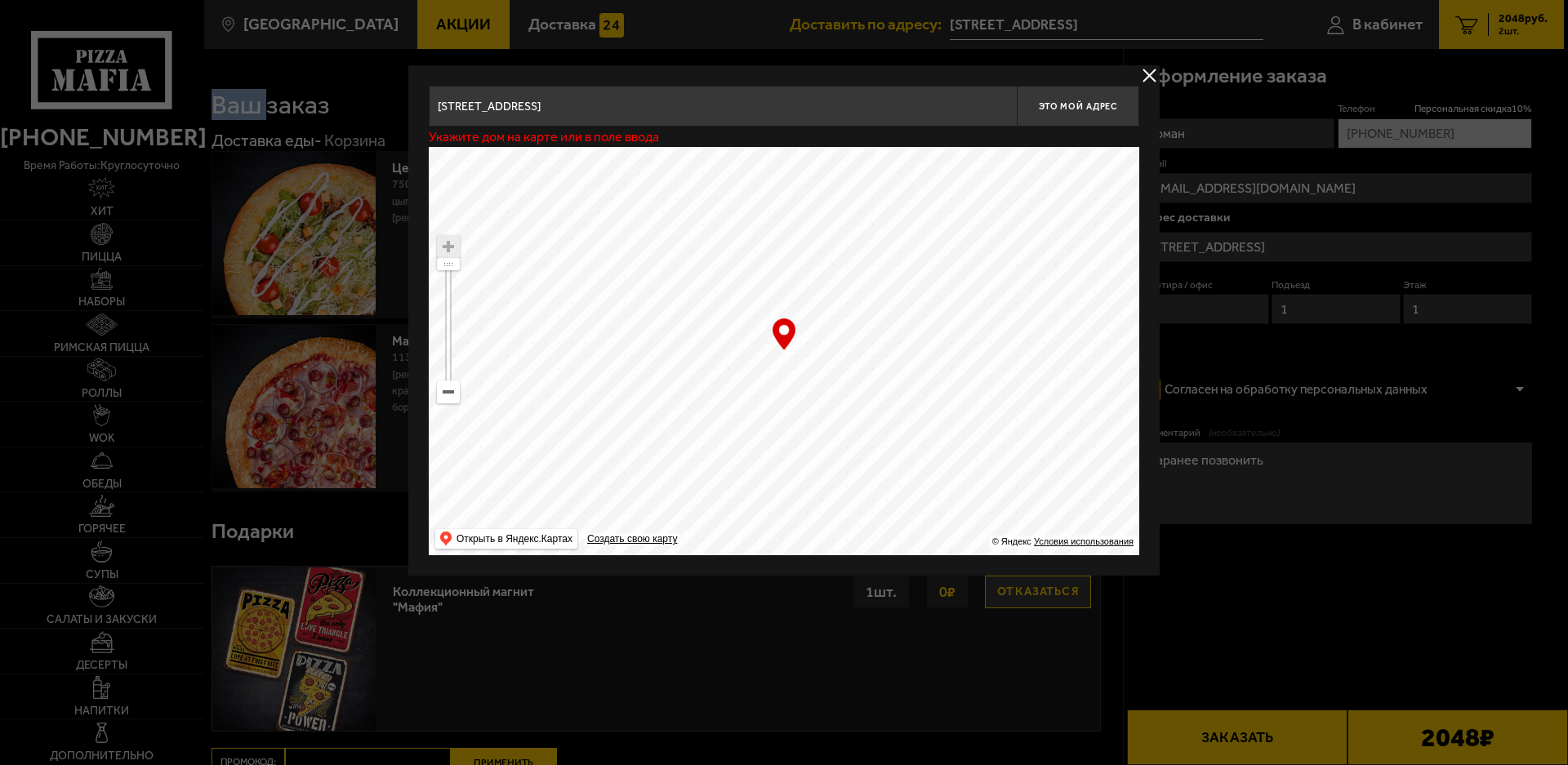
click at [773, 336] on div "… © Яндекс Условия использования Открыть в Яндекс.Картах Создать свою карту" at bounding box center [784, 351] width 710 height 408
click at [765, 346] on ymaps at bounding box center [784, 351] width 710 height 408
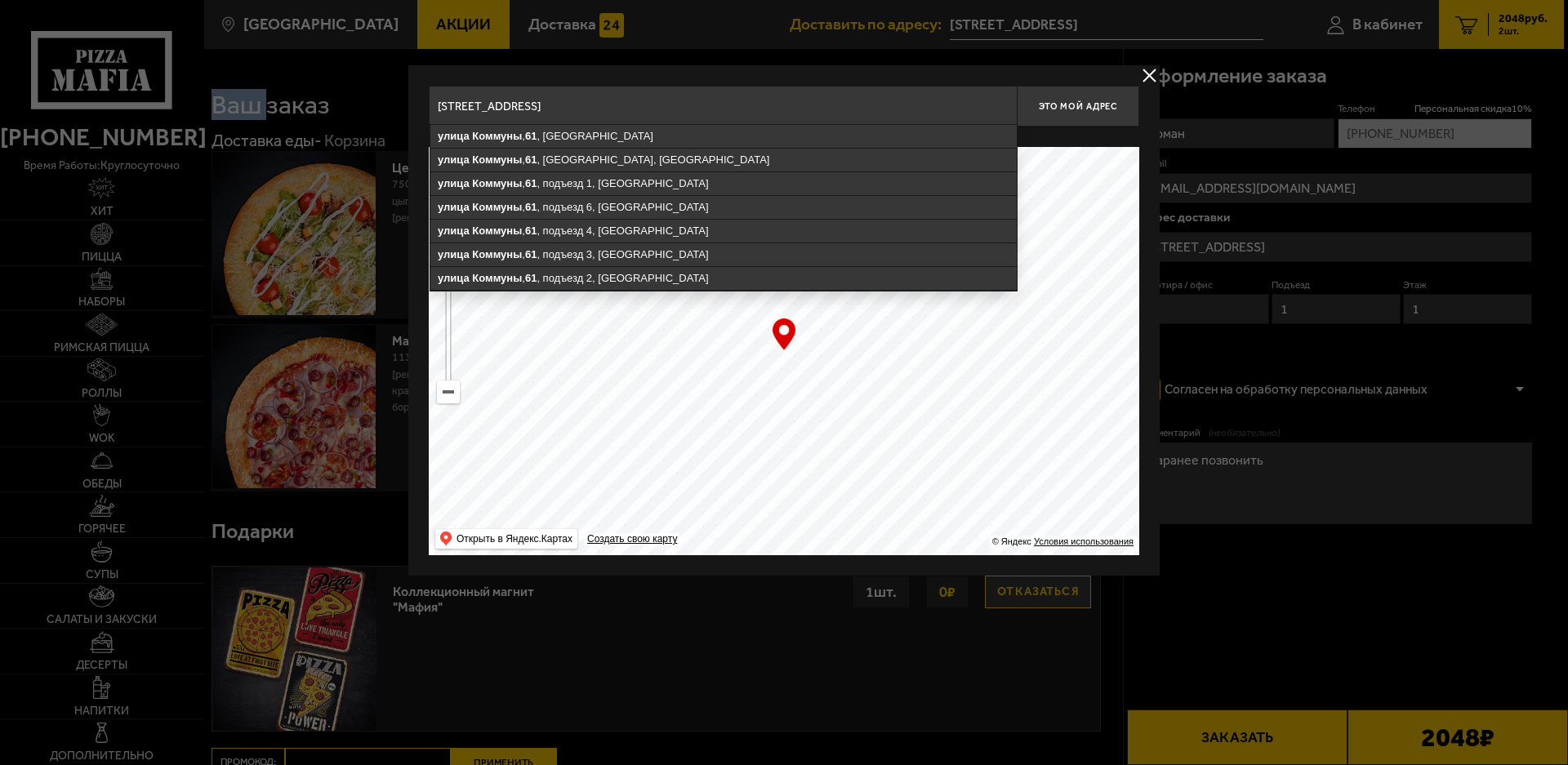
click at [804, 95] on input "[STREET_ADDRESS]" at bounding box center [723, 106] width 588 height 41
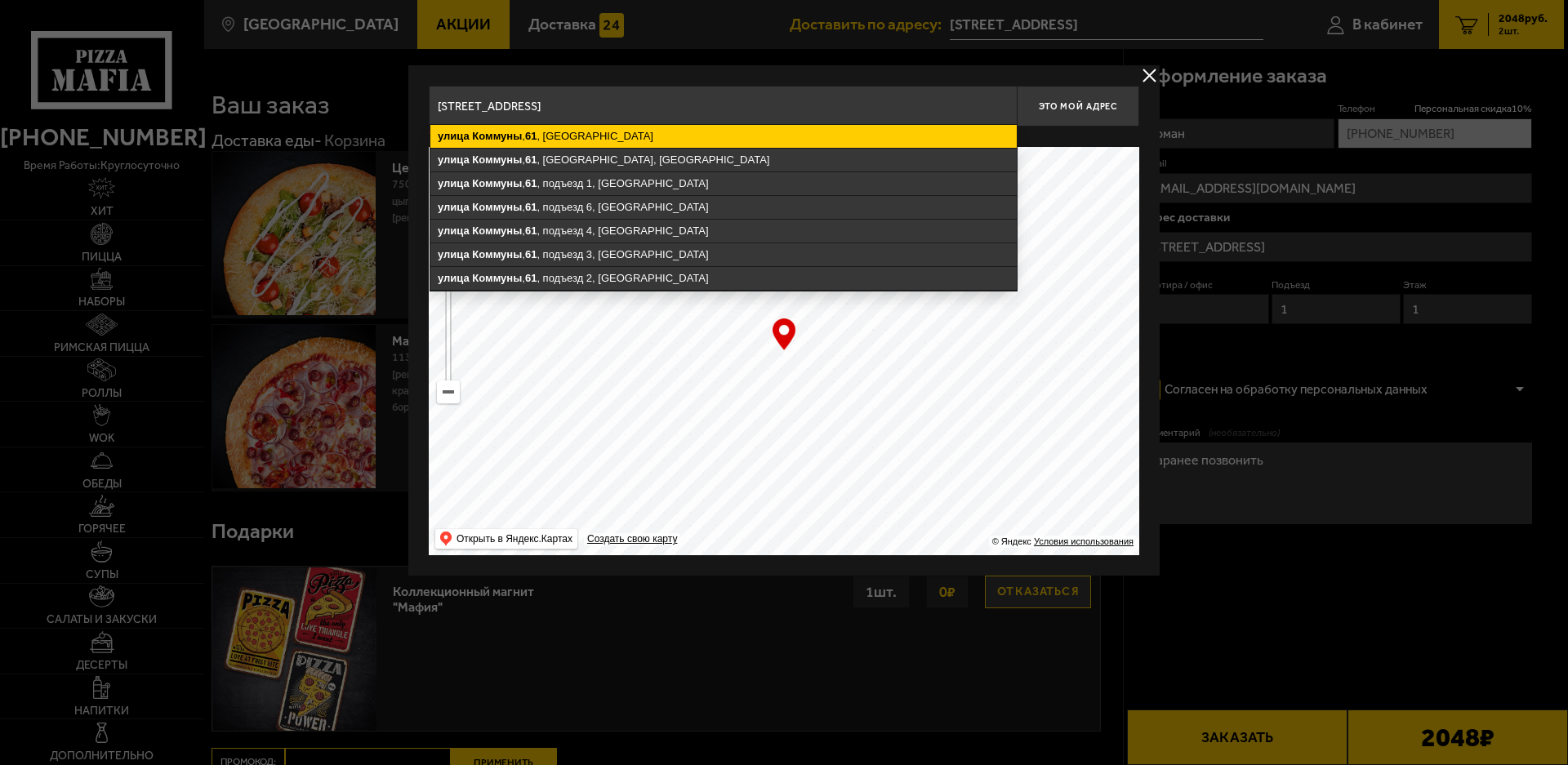
click at [674, 140] on ymaps "[STREET_ADDRESS]" at bounding box center [724, 136] width 586 height 23
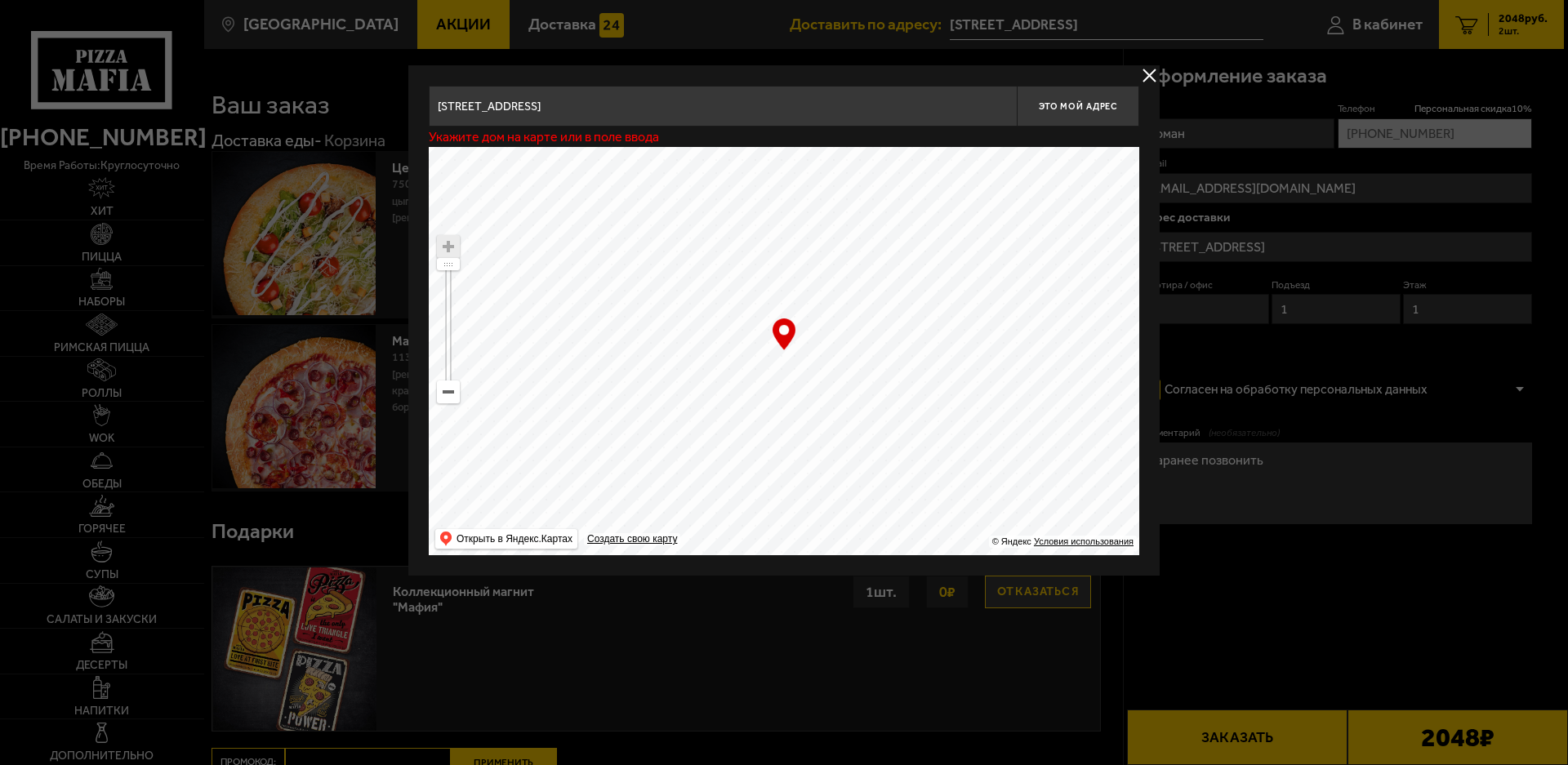
click at [758, 357] on ymaps at bounding box center [784, 351] width 710 height 408
click at [1157, 74] on button "delivery type" at bounding box center [1149, 75] width 20 height 20
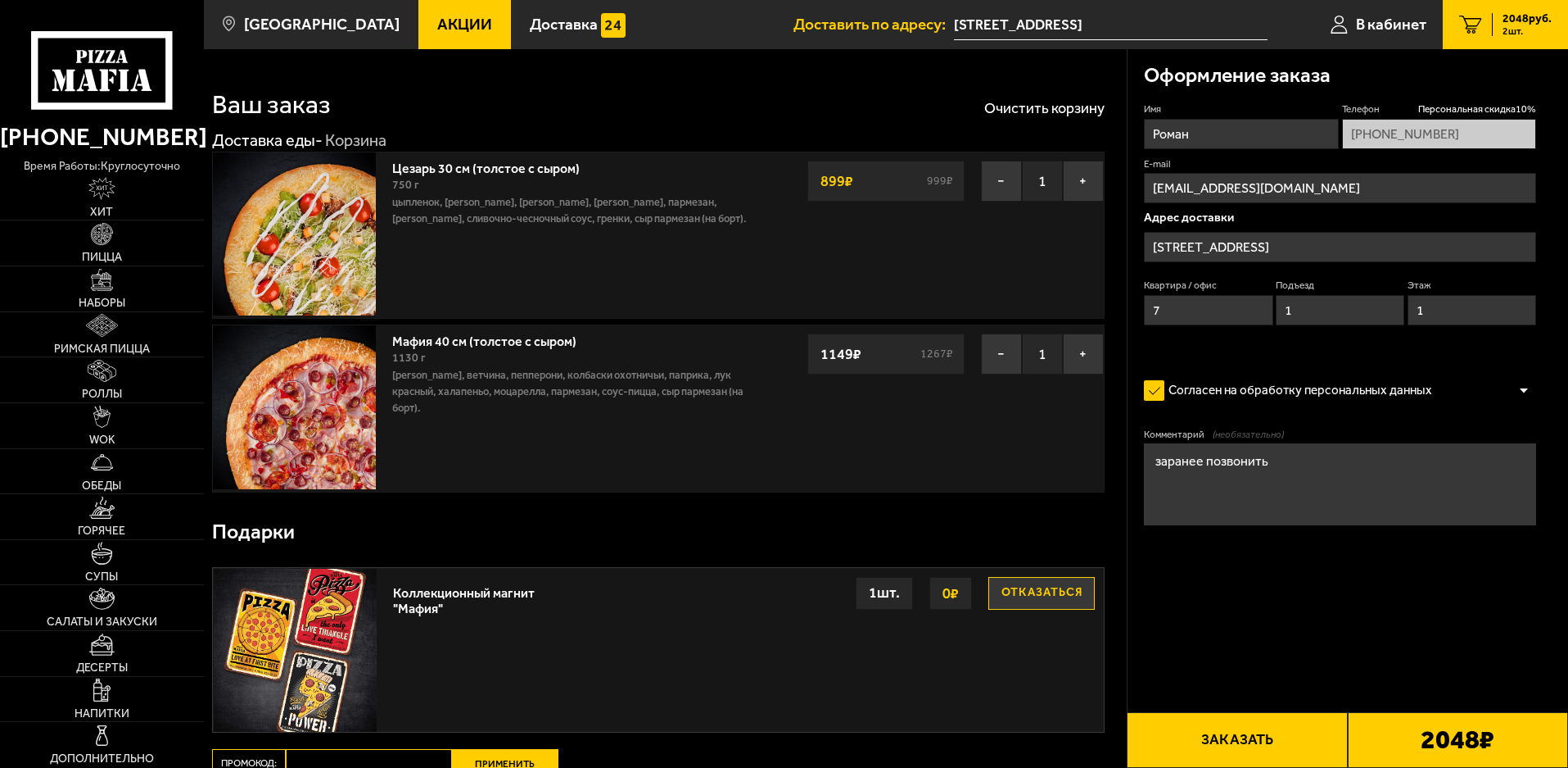
click at [1373, 250] on input "[STREET_ADDRESS]" at bounding box center [1341, 247] width 393 height 30
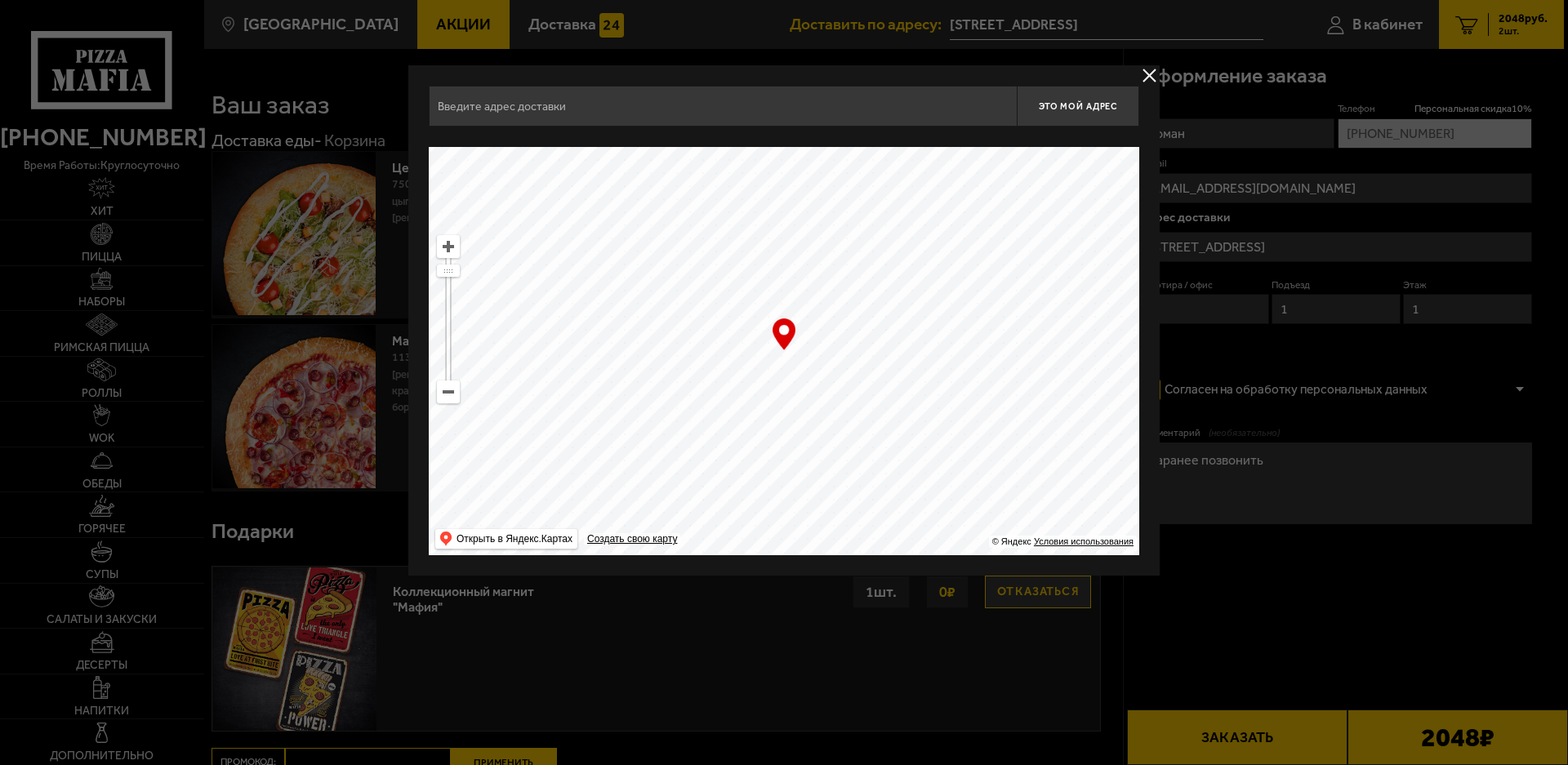
click at [755, 110] on input "text" at bounding box center [723, 106] width 588 height 41
type input "r"
type input "коммуны 61"
drag, startPoint x: 612, startPoint y: 104, endPoint x: 401, endPoint y: 111, distance: 211.1
click at [401, 111] on main "Санкт-Петербург Все Акции Доставка Личный кабинет Акции Доставка Доставить по а…" at bounding box center [884, 514] width 1361 height 1027
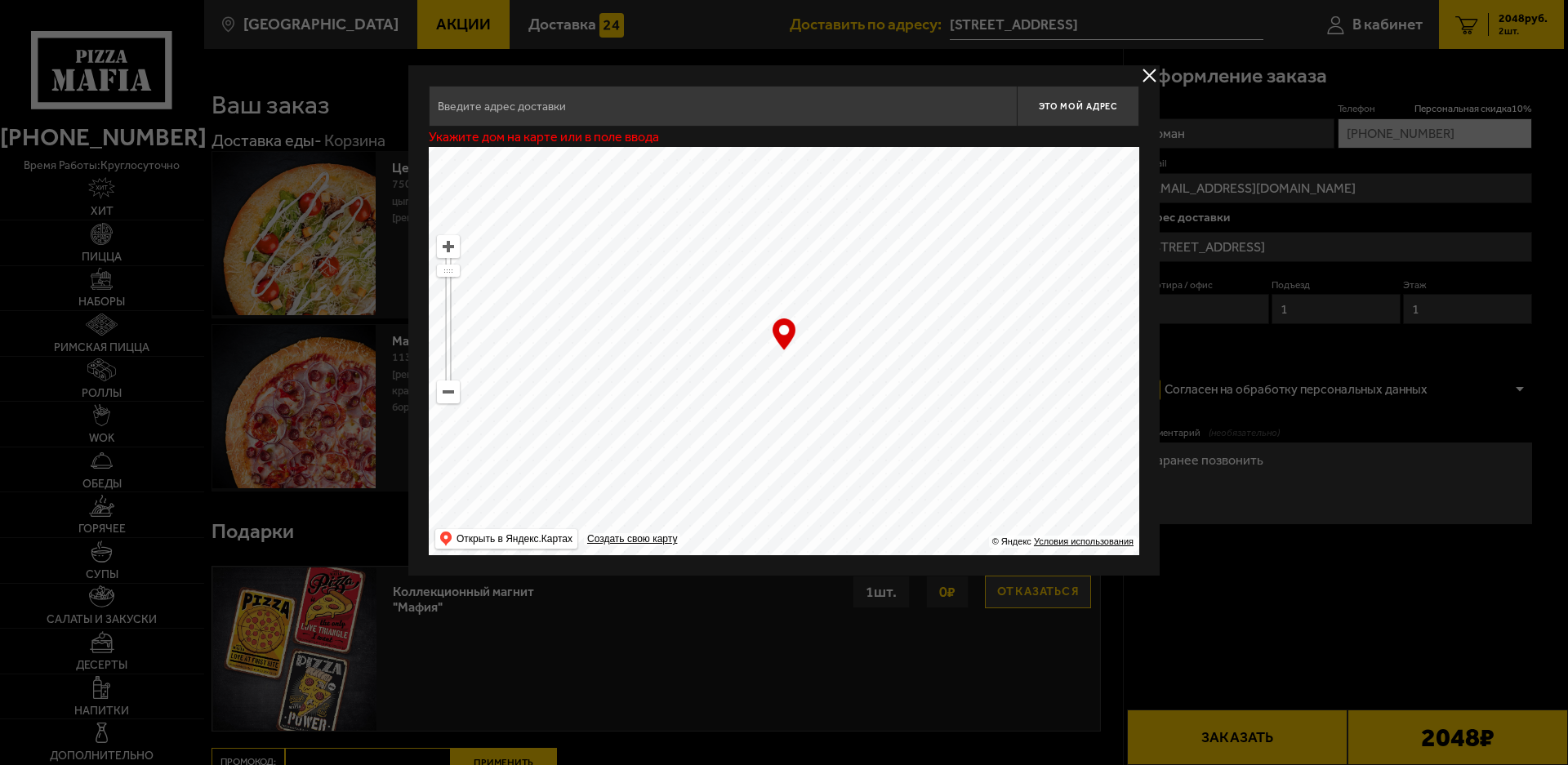
click at [681, 322] on ymaps at bounding box center [784, 351] width 710 height 408
click at [447, 395] on ymaps at bounding box center [448, 392] width 21 height 21
drag, startPoint x: 896, startPoint y: 341, endPoint x: 415, endPoint y: 531, distance: 517.2
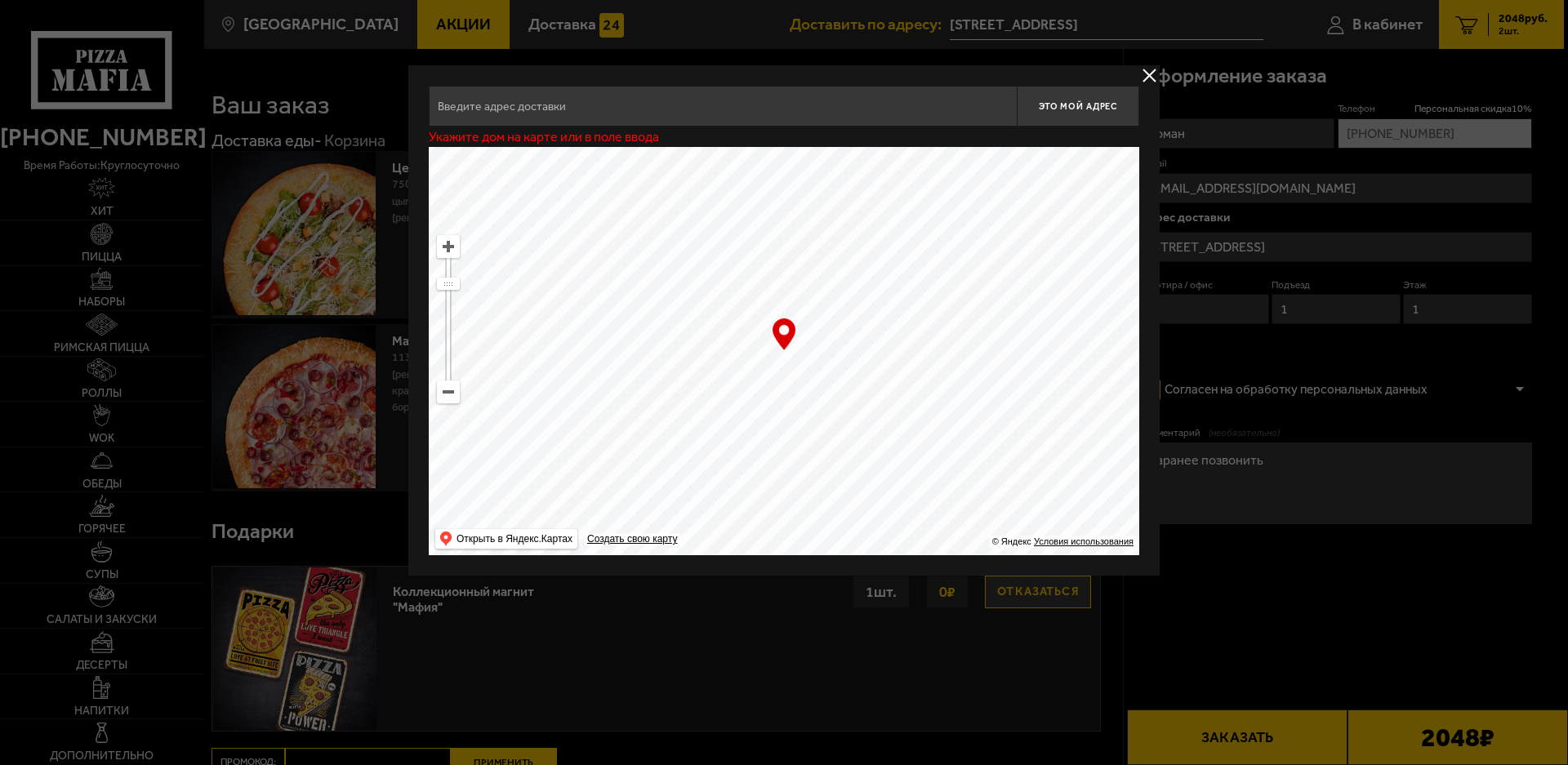
click at [415, 531] on div "Это мой адрес Укажите дом на карте или в поле ввода … © Яндекс Условия использо…" at bounding box center [784, 321] width 751 height 510
drag, startPoint x: 951, startPoint y: 363, endPoint x: 500, endPoint y: 363, distance: 451.0
click at [500, 363] on ymaps at bounding box center [784, 351] width 710 height 408
drag, startPoint x: 946, startPoint y: 288, endPoint x: 480, endPoint y: 415, distance: 483.0
click at [480, 415] on ymaps at bounding box center [784, 351] width 710 height 408
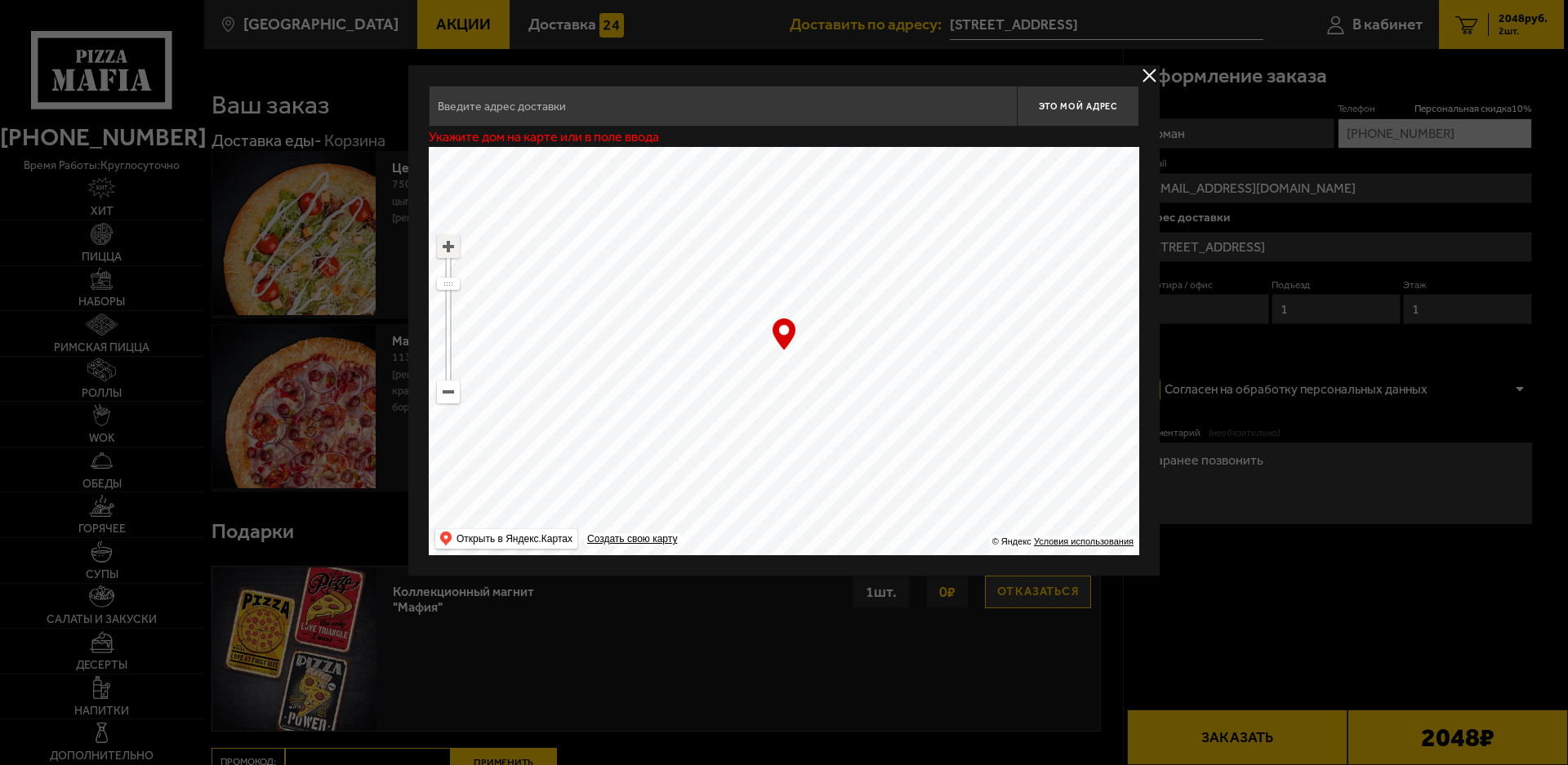
click at [454, 237] on ymaps at bounding box center [448, 246] width 21 height 21
drag, startPoint x: 624, startPoint y: 243, endPoint x: 764, endPoint y: 357, distance: 180.5
click at [764, 357] on ymaps at bounding box center [784, 351] width 710 height 408
click at [645, 336] on ymaps at bounding box center [784, 351] width 710 height 408
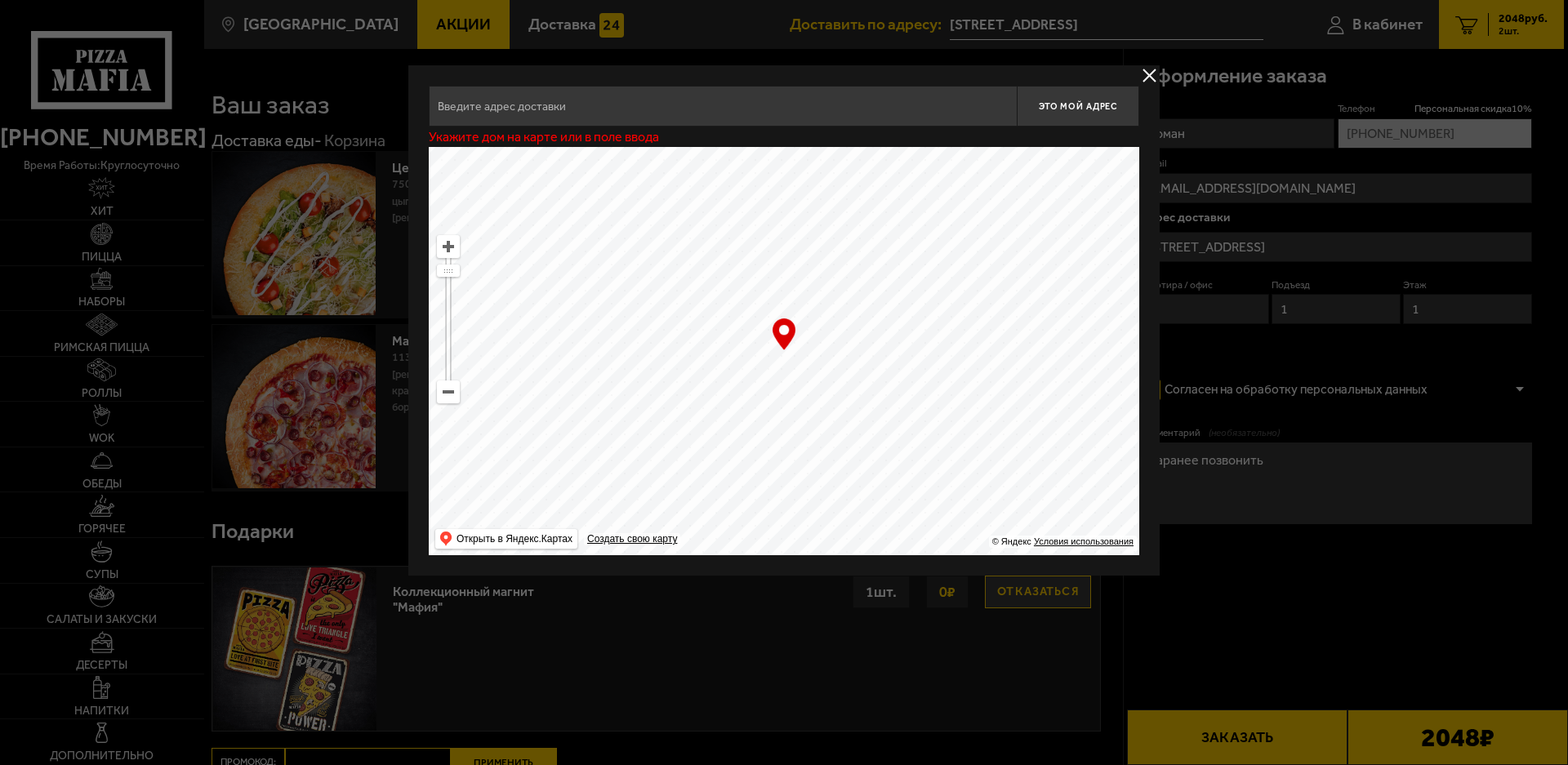
click at [638, 313] on ymaps at bounding box center [784, 351] width 710 height 408
click at [766, 359] on ymaps at bounding box center [784, 351] width 710 height 408
click at [1145, 80] on button "delivery type" at bounding box center [1149, 75] width 20 height 20
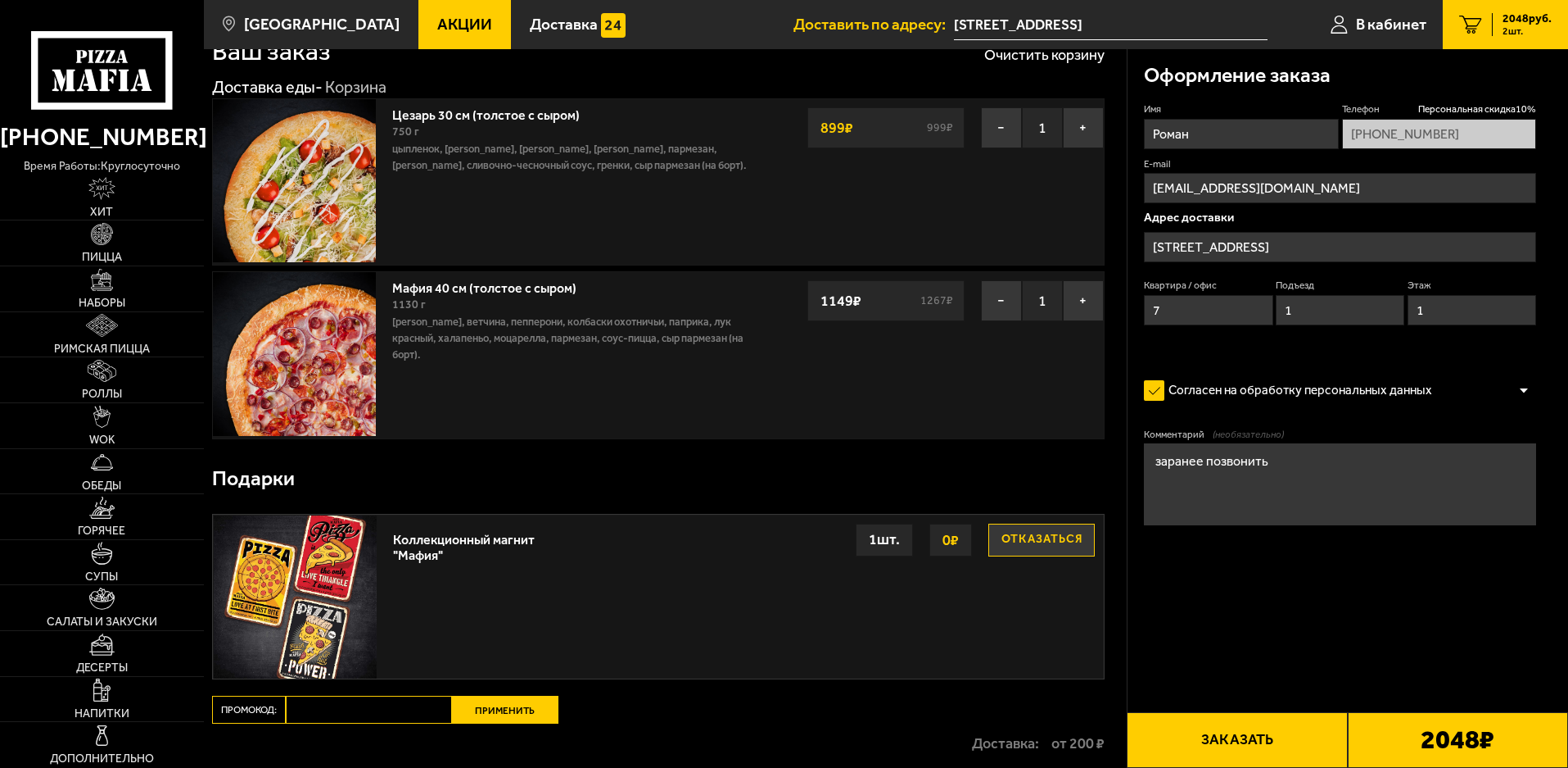
scroll to position [82, 0]
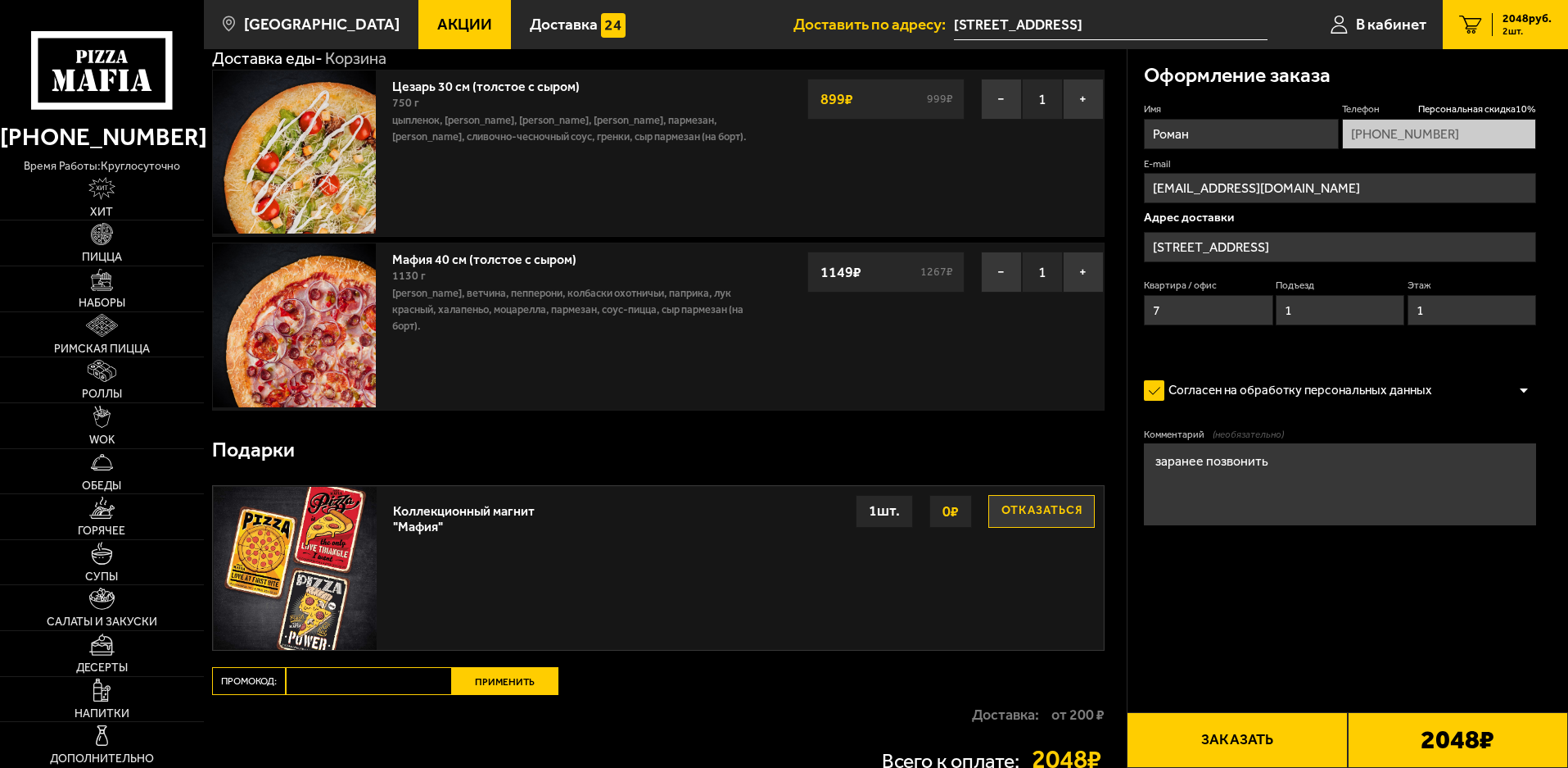
drag, startPoint x: 1308, startPoint y: 448, endPoint x: 1124, endPoint y: 474, distance: 185.8
click at [1124, 474] on section "Ваш заказ Очистить корзину Доставка еды - Корзина Цезарь 30 см (толстое с сыром…" at bounding box center [887, 404] width 1365 height 876
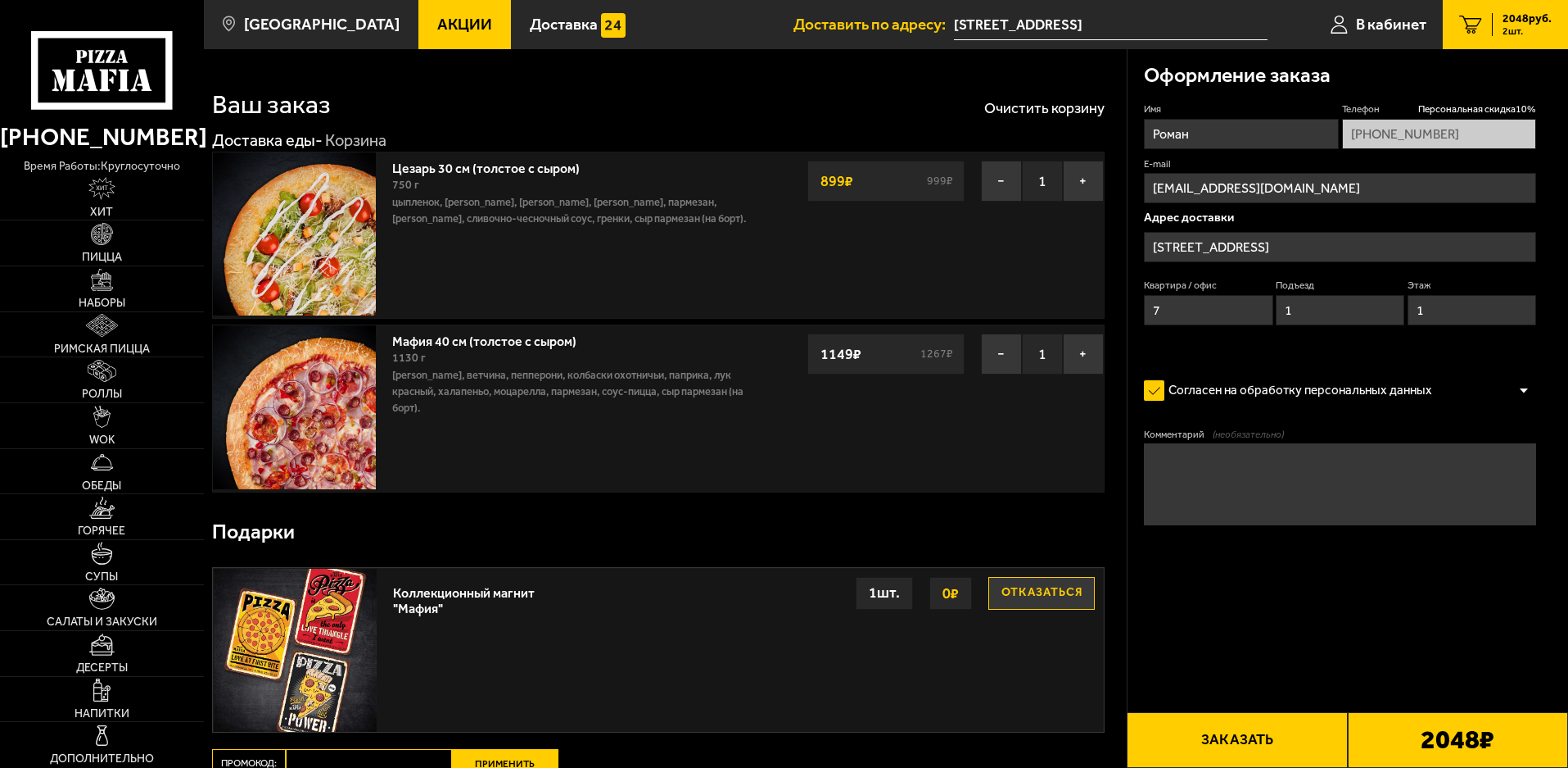
click at [1289, 249] on input "[STREET_ADDRESS]" at bounding box center [1341, 247] width 393 height 30
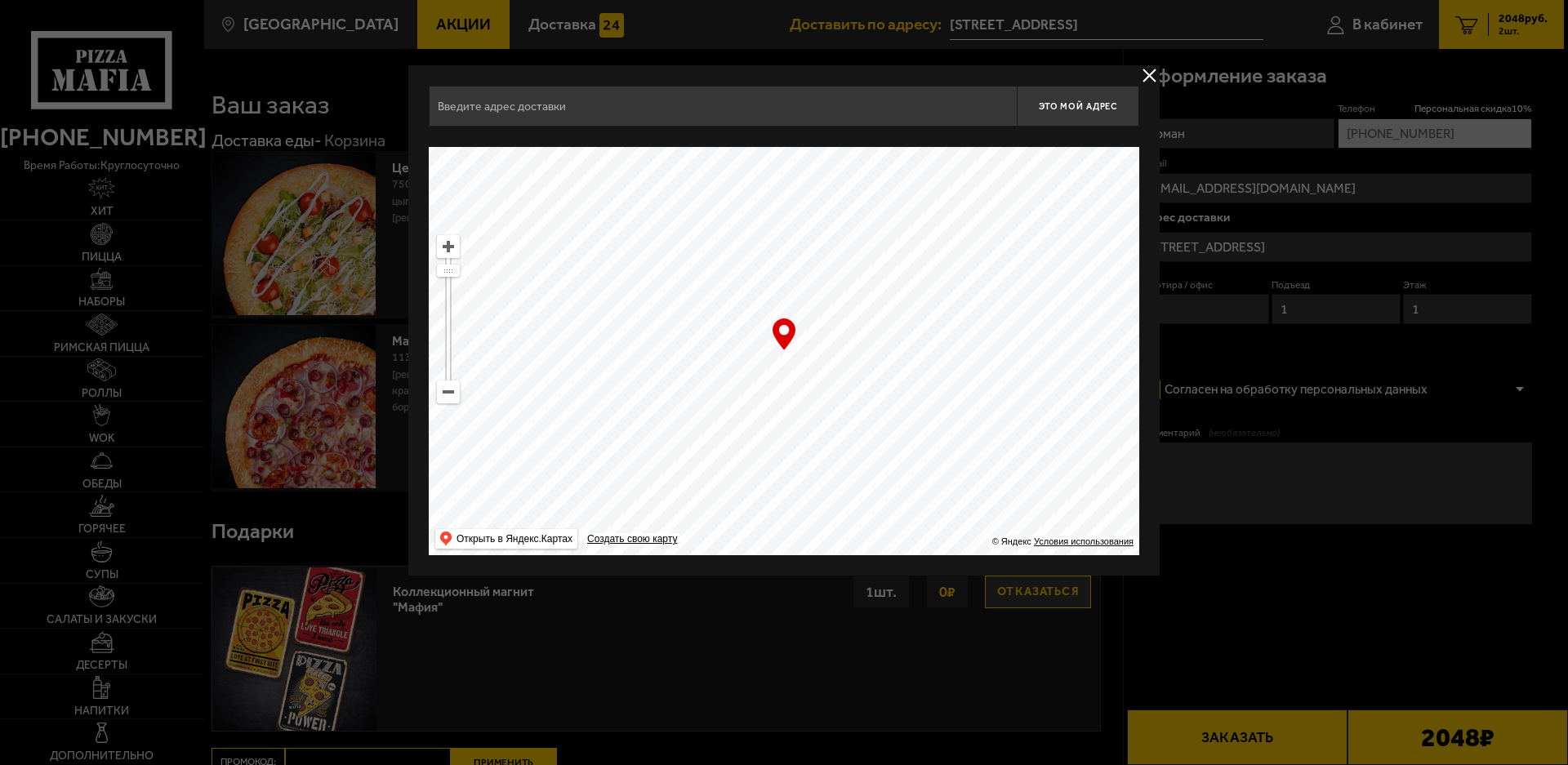
click at [988, 229] on ymaps at bounding box center [784, 351] width 710 height 408
click at [819, 117] on input "text" at bounding box center [723, 106] width 588 height 41
type input "коммуны"
click at [1142, 81] on button "delivery type" at bounding box center [1149, 75] width 20 height 20
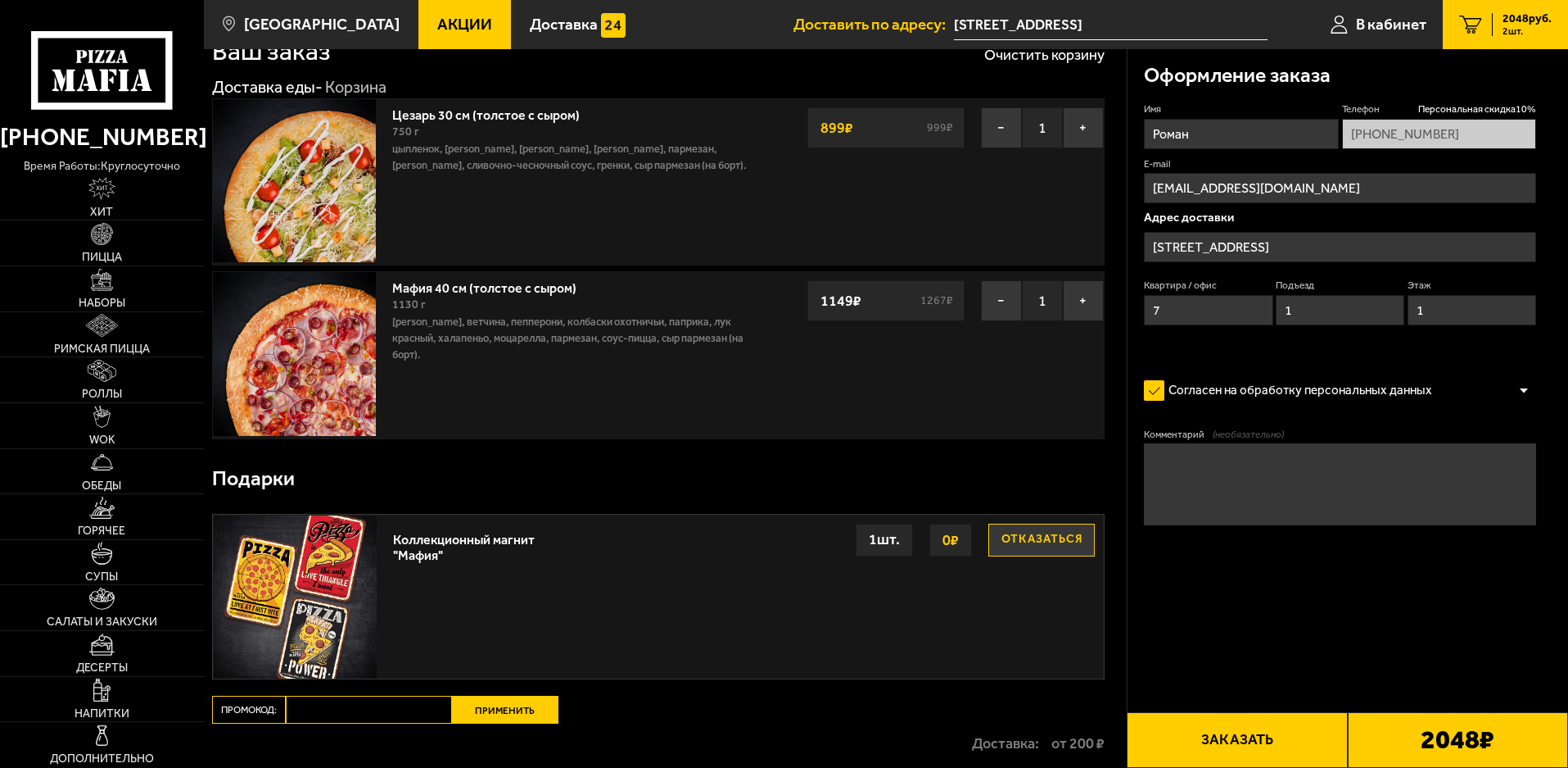
scroll to position [82, 0]
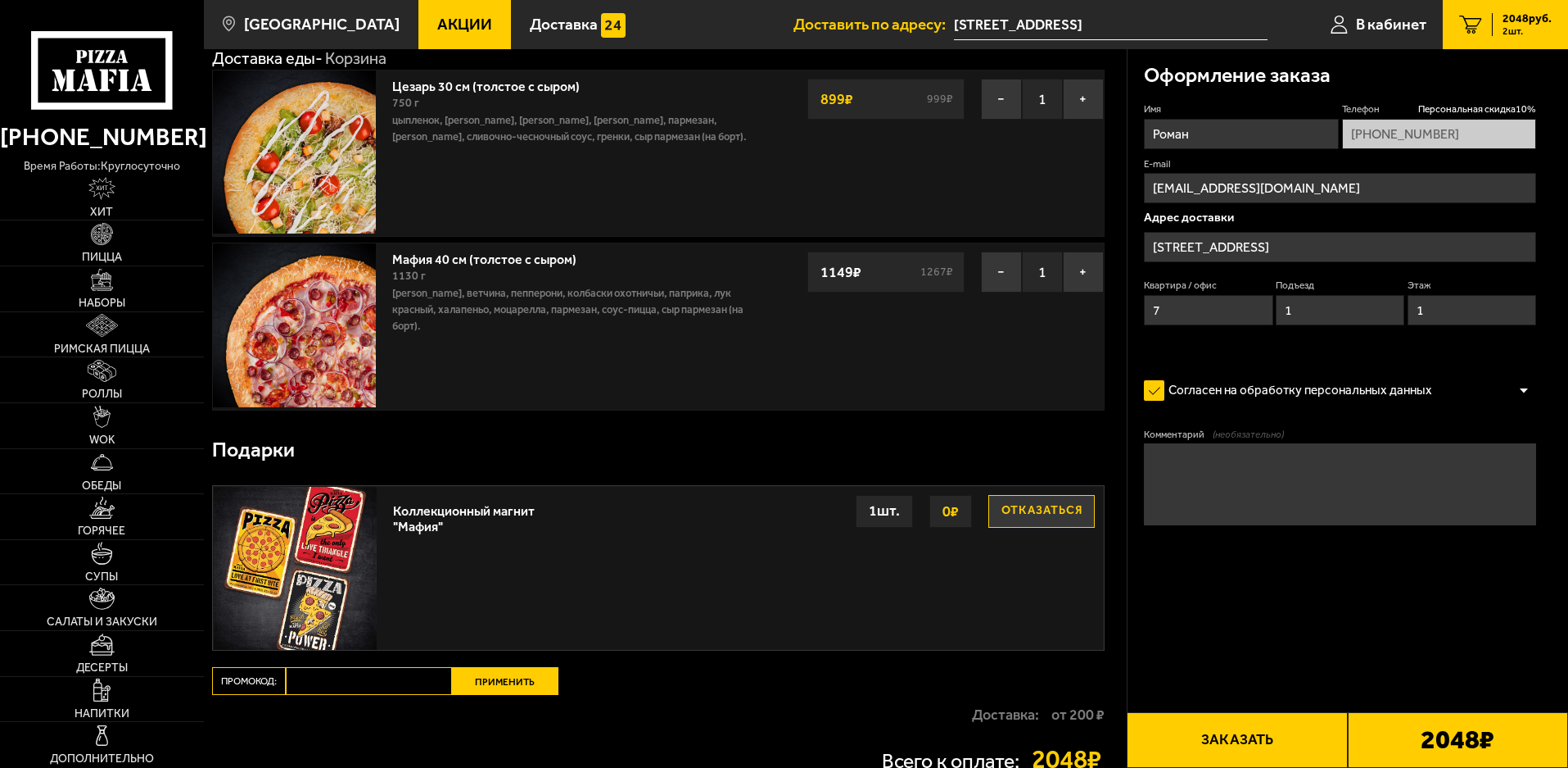
click at [1356, 252] on input "[STREET_ADDRESS]" at bounding box center [1341, 247] width 393 height 30
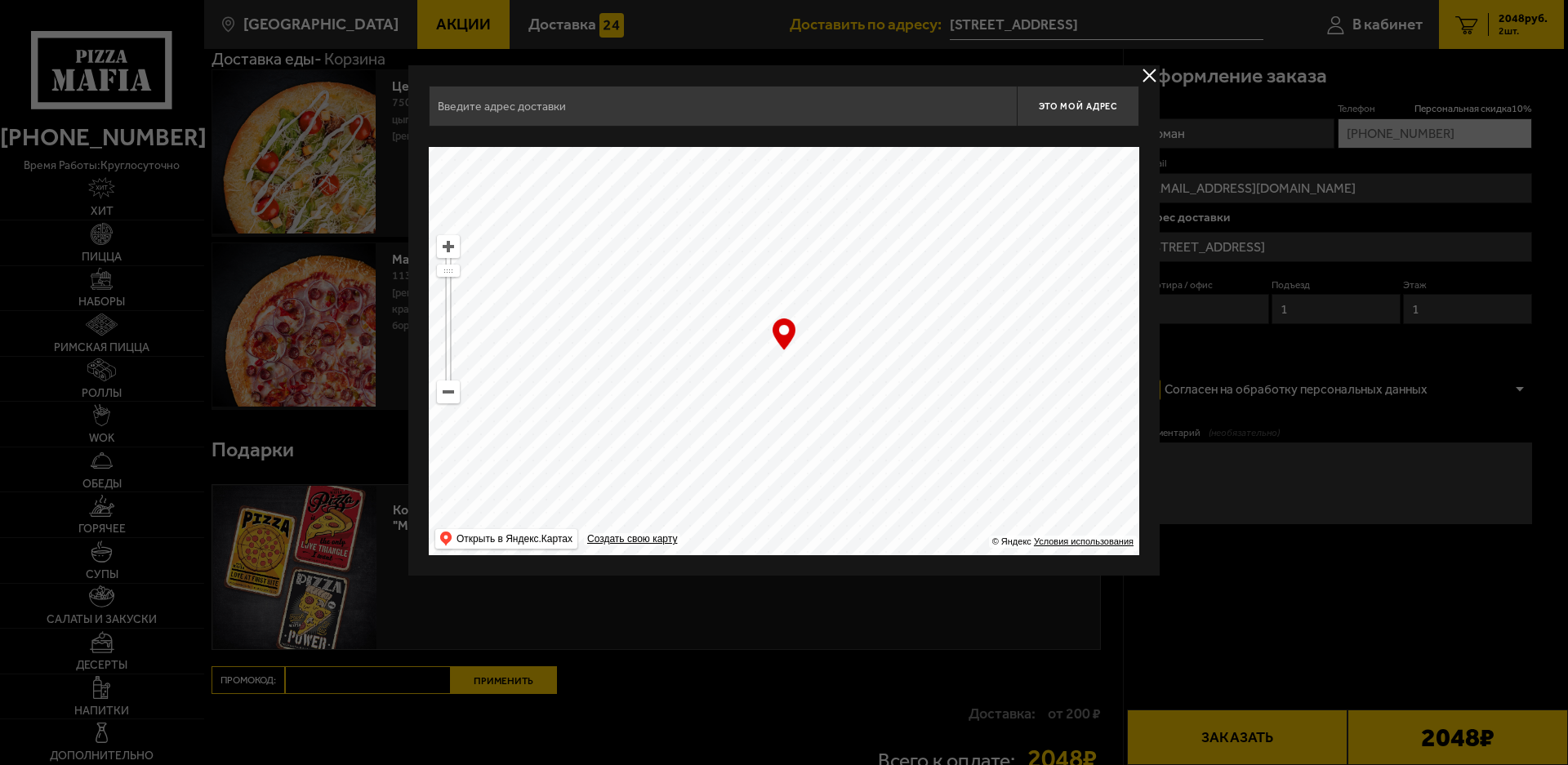
click at [827, 385] on ymaps at bounding box center [784, 351] width 710 height 408
click at [878, 425] on ymaps at bounding box center [784, 351] width 710 height 408
click at [493, 536] on ymaps "Открыть в Яндекс.Картах" at bounding box center [514, 538] width 116 height 19
click at [1150, 68] on button "delivery type" at bounding box center [1149, 75] width 20 height 20
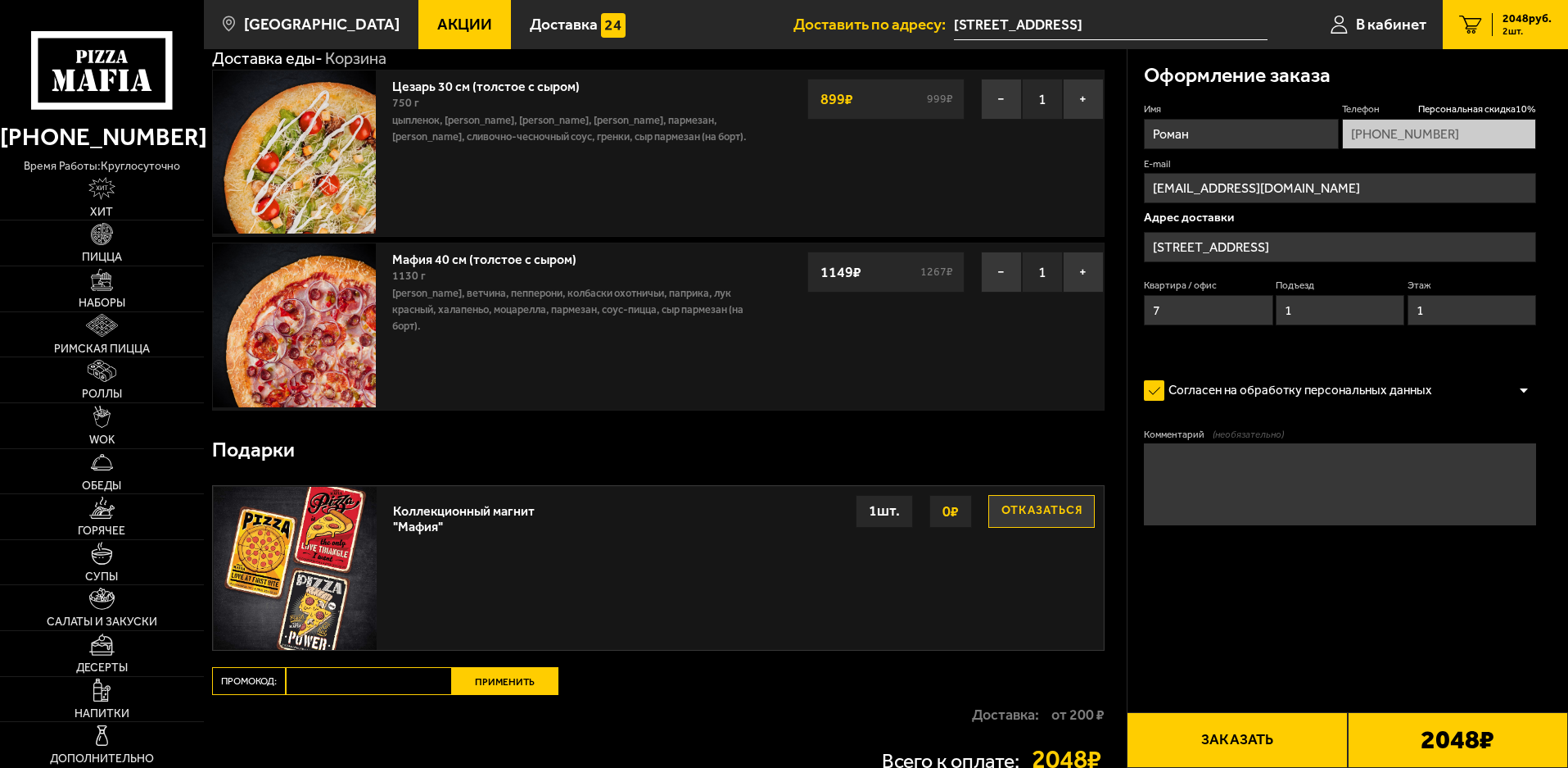
scroll to position [0, 0]
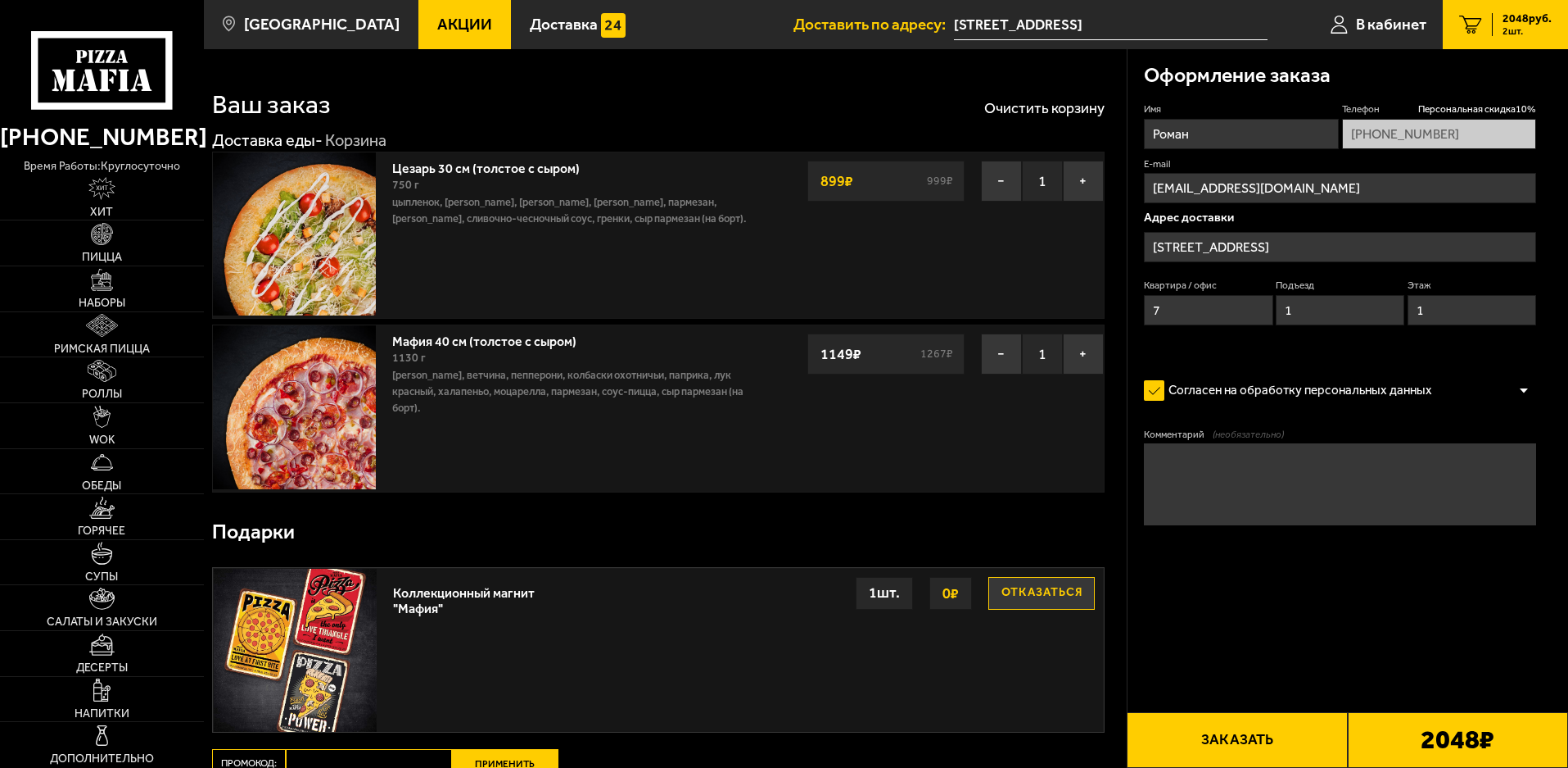
click at [1312, 242] on input "[STREET_ADDRESS]" at bounding box center [1341, 247] width 393 height 30
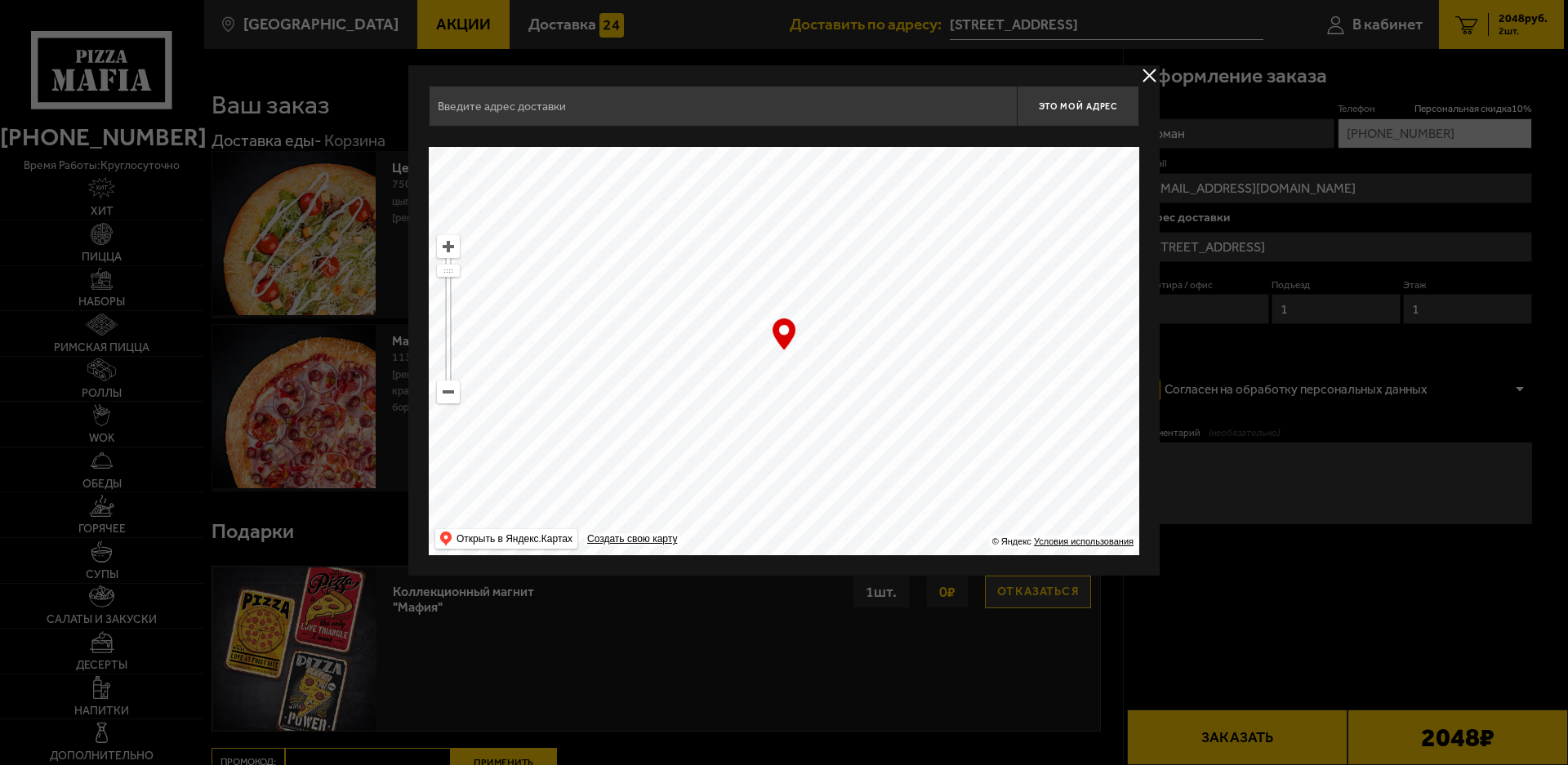
click at [1276, 288] on div at bounding box center [784, 382] width 1568 height 765
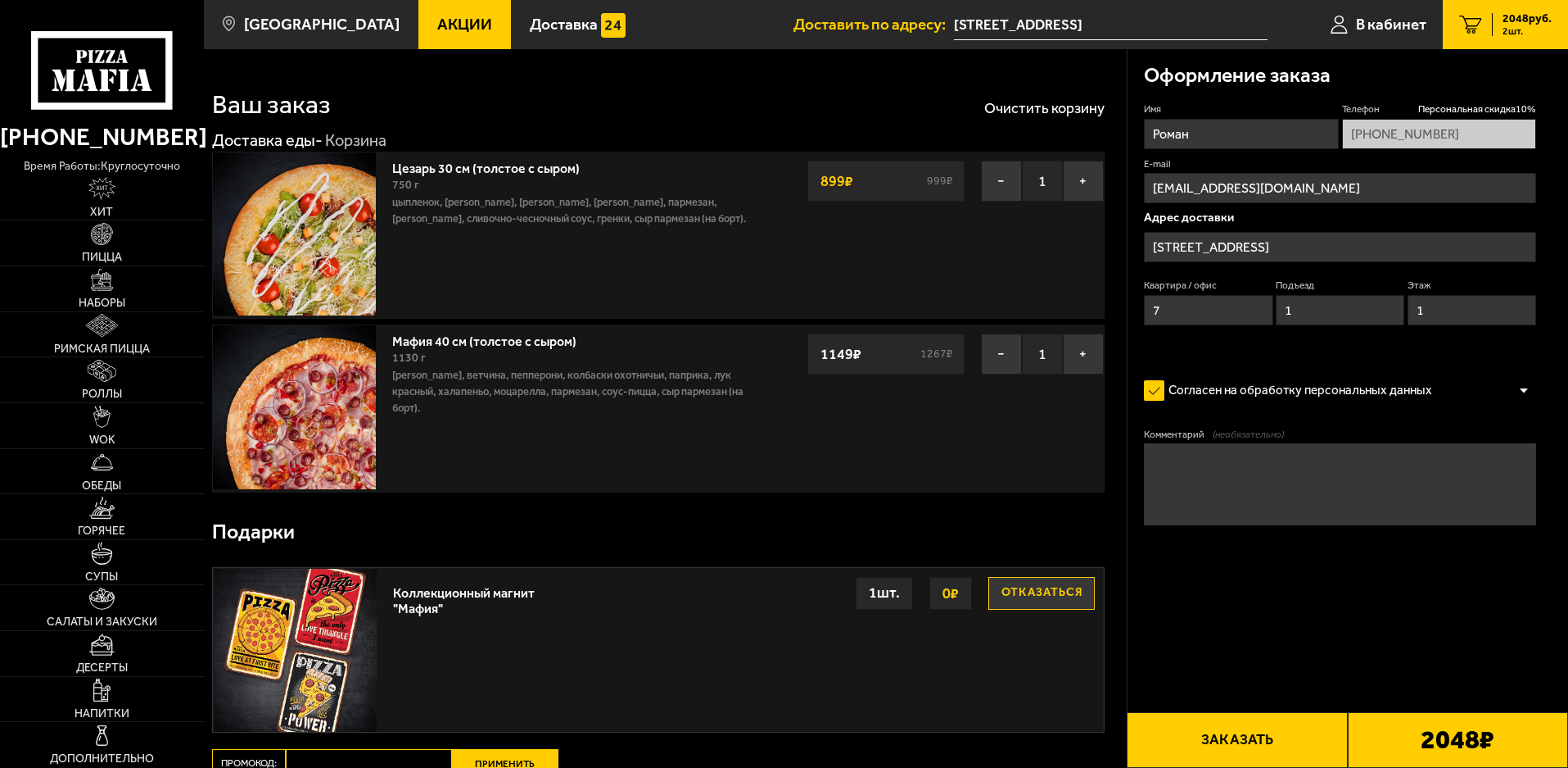
click at [1283, 259] on input "[STREET_ADDRESS]" at bounding box center [1341, 247] width 393 height 30
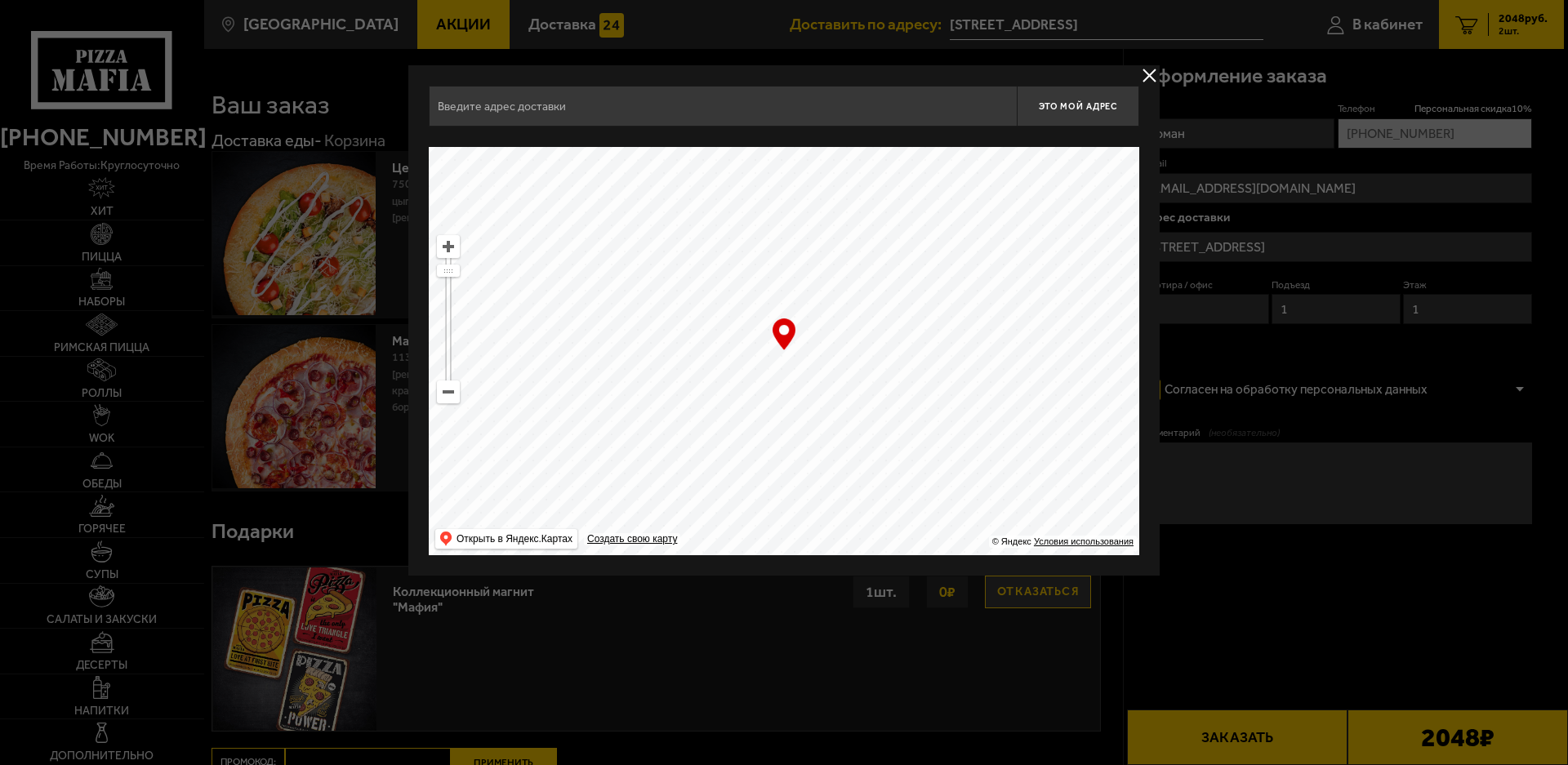
click at [998, 309] on ymaps at bounding box center [784, 351] width 710 height 408
drag, startPoint x: 998, startPoint y: 319, endPoint x: 557, endPoint y: 598, distance: 521.8
click at [557, 598] on main "Санкт-Петербург Все Акции Доставка Личный кабинет Акции Доставка Доставить по а…" at bounding box center [884, 514] width 1361 height 1027
click at [524, 115] on input "text" at bounding box center [723, 106] width 588 height 41
type input "у"
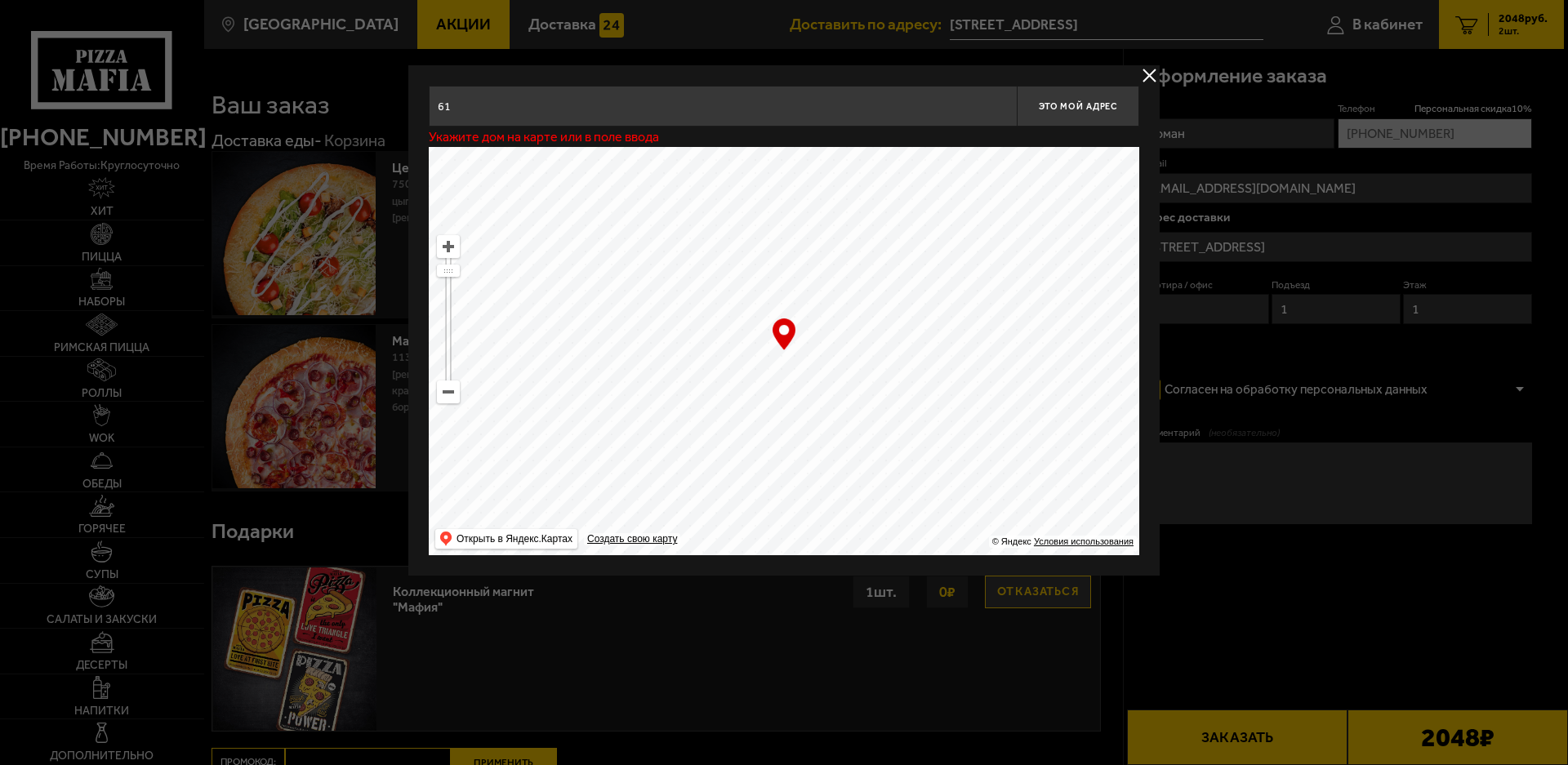
type input "61"
drag, startPoint x: 524, startPoint y: 115, endPoint x: 369, endPoint y: 109, distance: 155.1
click at [369, 109] on main "Санкт-Петербург Все Акции Доставка Личный кабинет Акции Доставка Доставить по а…" at bounding box center [884, 514] width 1361 height 1027
click at [1054, 110] on span "Это мой адрес" at bounding box center [1078, 106] width 79 height 11
drag, startPoint x: 998, startPoint y: 421, endPoint x: 640, endPoint y: 545, distance: 378.9
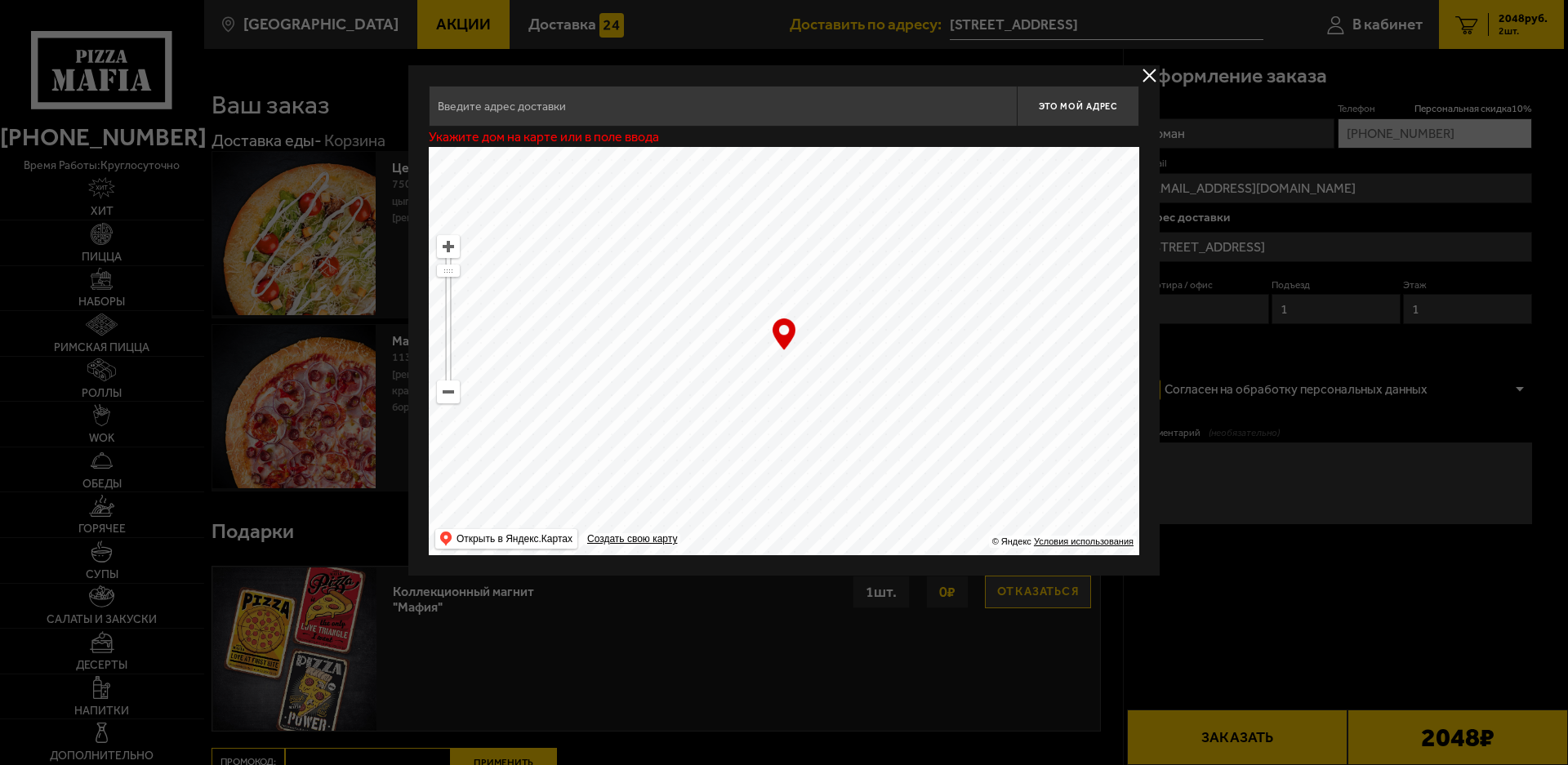
click at [640, 545] on ymaps "… © Яндекс Условия использования Открыть в Яндекс.Картах Создать свою карту" at bounding box center [784, 351] width 710 height 408
click at [941, 351] on ymaps at bounding box center [784, 351] width 710 height 408
click at [438, 393] on ymaps at bounding box center [448, 392] width 21 height 21
drag, startPoint x: 761, startPoint y: 335, endPoint x: 394, endPoint y: 468, distance: 390.4
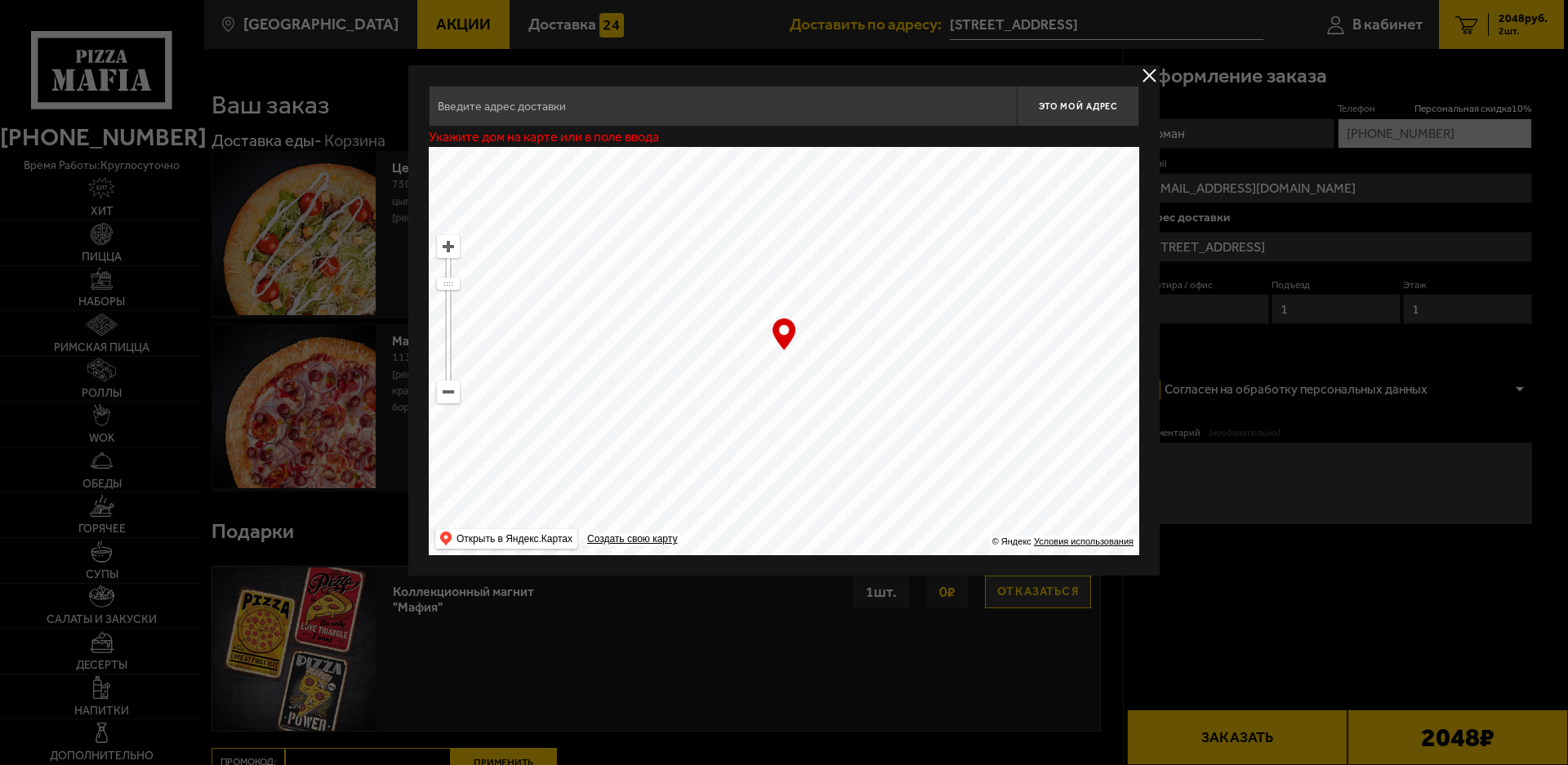
click at [397, 466] on main "Санкт-Петербург Все Акции Доставка Личный кабинет Акции Доставка Доставить по а…" at bounding box center [884, 514] width 1361 height 1027
click at [719, 390] on ymaps at bounding box center [784, 351] width 710 height 408
click at [748, 380] on ymaps at bounding box center [784, 351] width 710 height 408
drag, startPoint x: 790, startPoint y: 314, endPoint x: 475, endPoint y: 486, distance: 358.9
click at [475, 486] on ymaps at bounding box center [784, 351] width 710 height 408
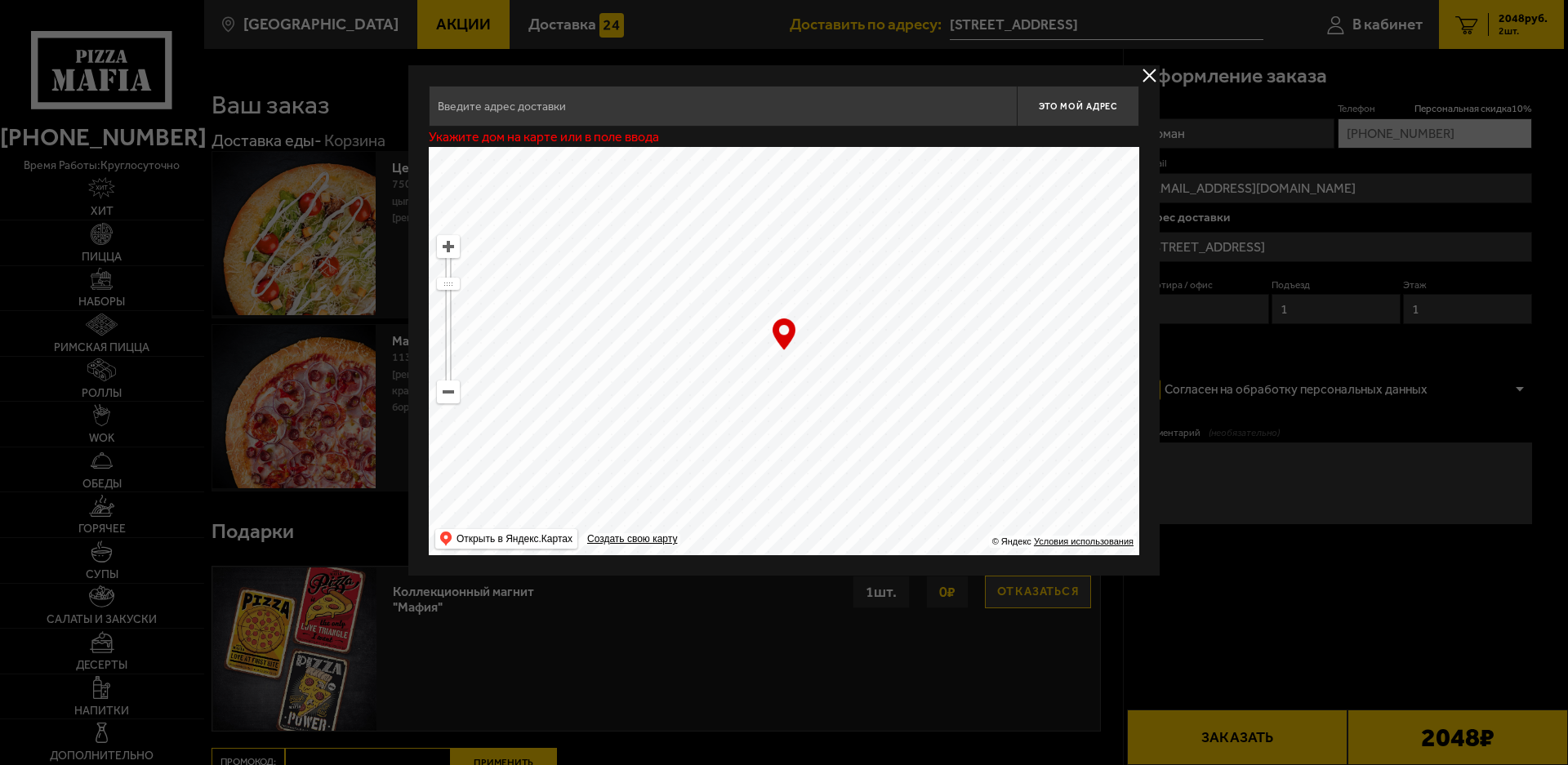
drag, startPoint x: 557, startPoint y: 418, endPoint x: 423, endPoint y: 321, distance: 165.4
click at [445, 329] on ymaps "… © Яндекс Условия использования Открыть в Яндекс.Картах Создать свою карту" at bounding box center [784, 351] width 710 height 408
click at [456, 251] on ymaps at bounding box center [448, 246] width 21 height 21
drag, startPoint x: 661, startPoint y: 202, endPoint x: 538, endPoint y: 598, distance: 414.7
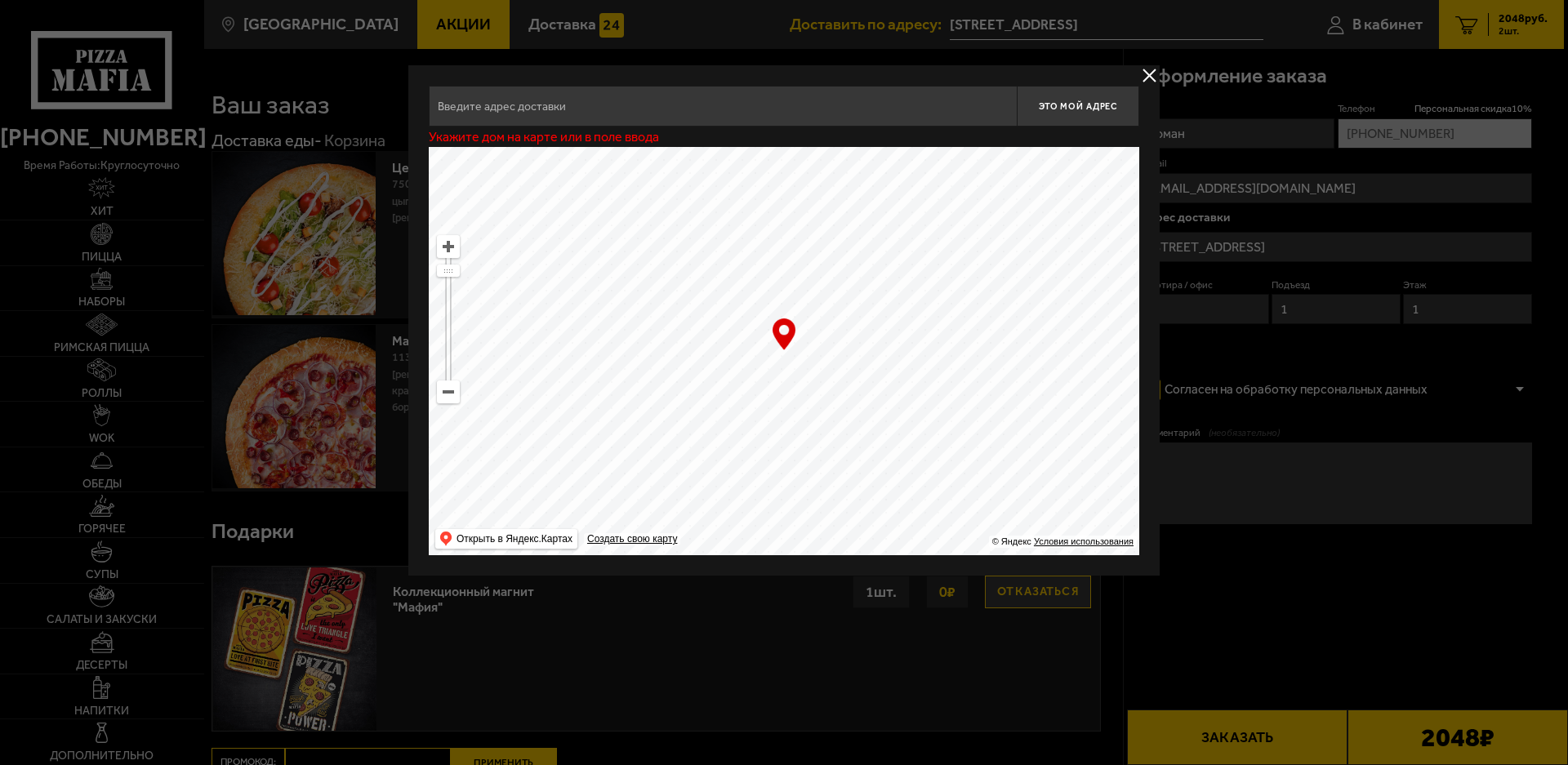
click at [538, 598] on main "Санкт-Петербург Все Акции Доставка Личный кабинет Акции Доставка Доставить по а…" at bounding box center [884, 514] width 1361 height 1027
drag, startPoint x: 819, startPoint y: 457, endPoint x: 796, endPoint y: 474, distance: 28.6
click at [796, 474] on ymaps at bounding box center [784, 351] width 710 height 408
click at [749, 385] on ymaps at bounding box center [784, 351] width 710 height 408
click at [758, 398] on ymaps at bounding box center [784, 351] width 710 height 408
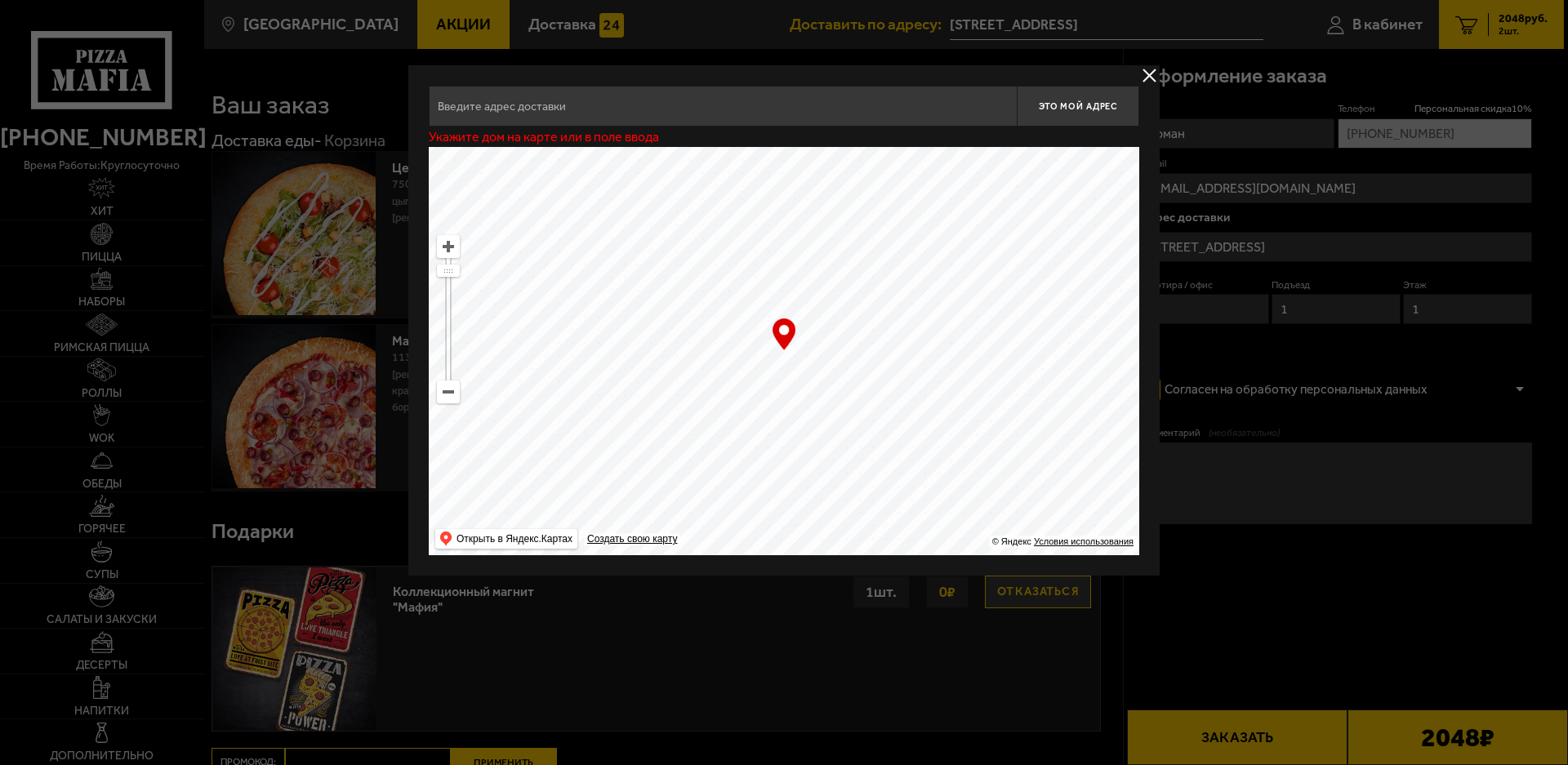
click at [750, 388] on ymaps at bounding box center [784, 351] width 710 height 408
click at [780, 294] on ymaps at bounding box center [784, 351] width 710 height 408
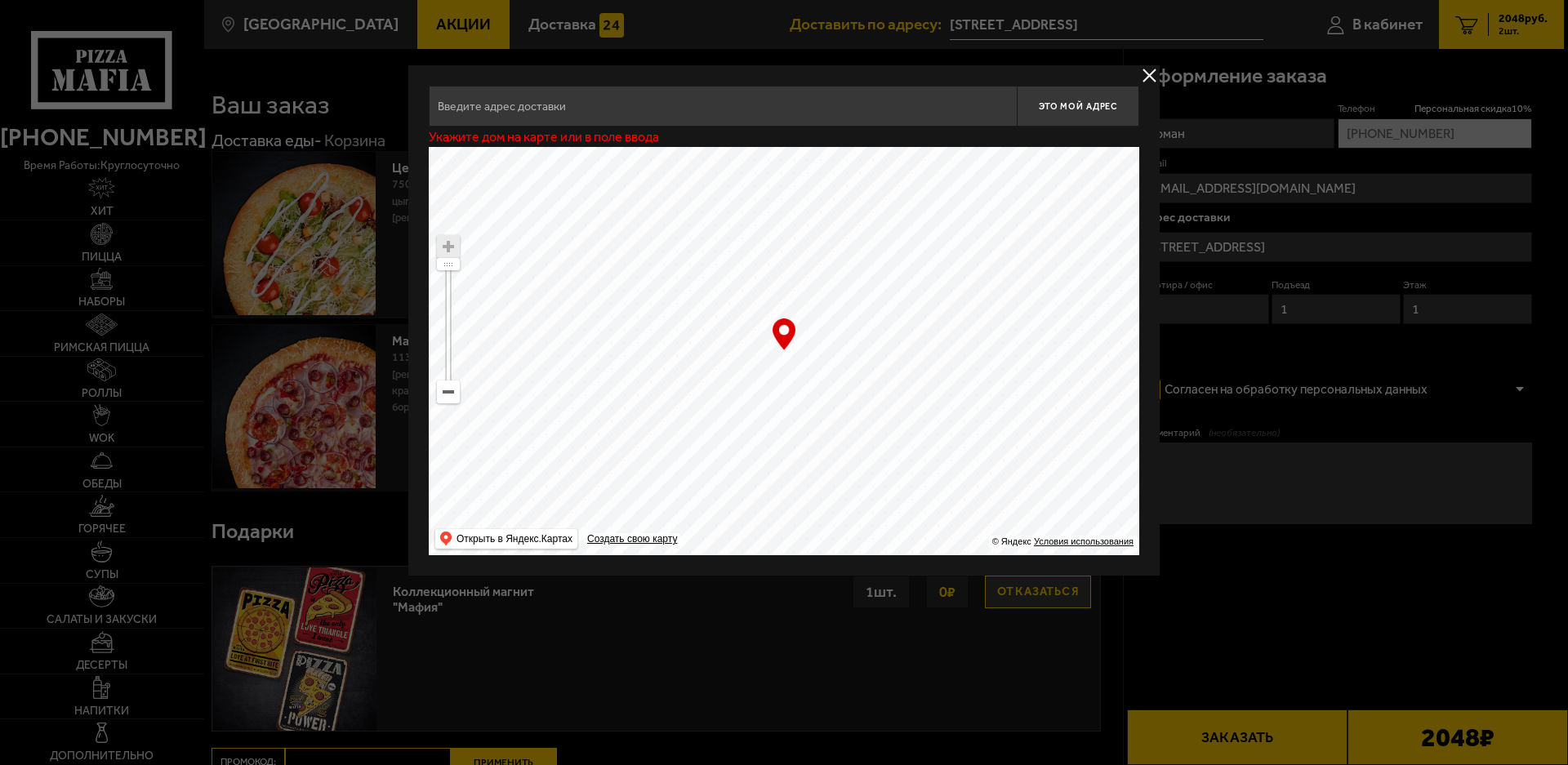
click at [780, 294] on ymaps at bounding box center [784, 351] width 710 height 408
click at [765, 300] on ymaps at bounding box center [784, 351] width 710 height 408
click at [952, 560] on div "Это мой адрес Укажите дом на карте или в поле ввода … © Яндекс Условия использо…" at bounding box center [784, 321] width 751 height 510
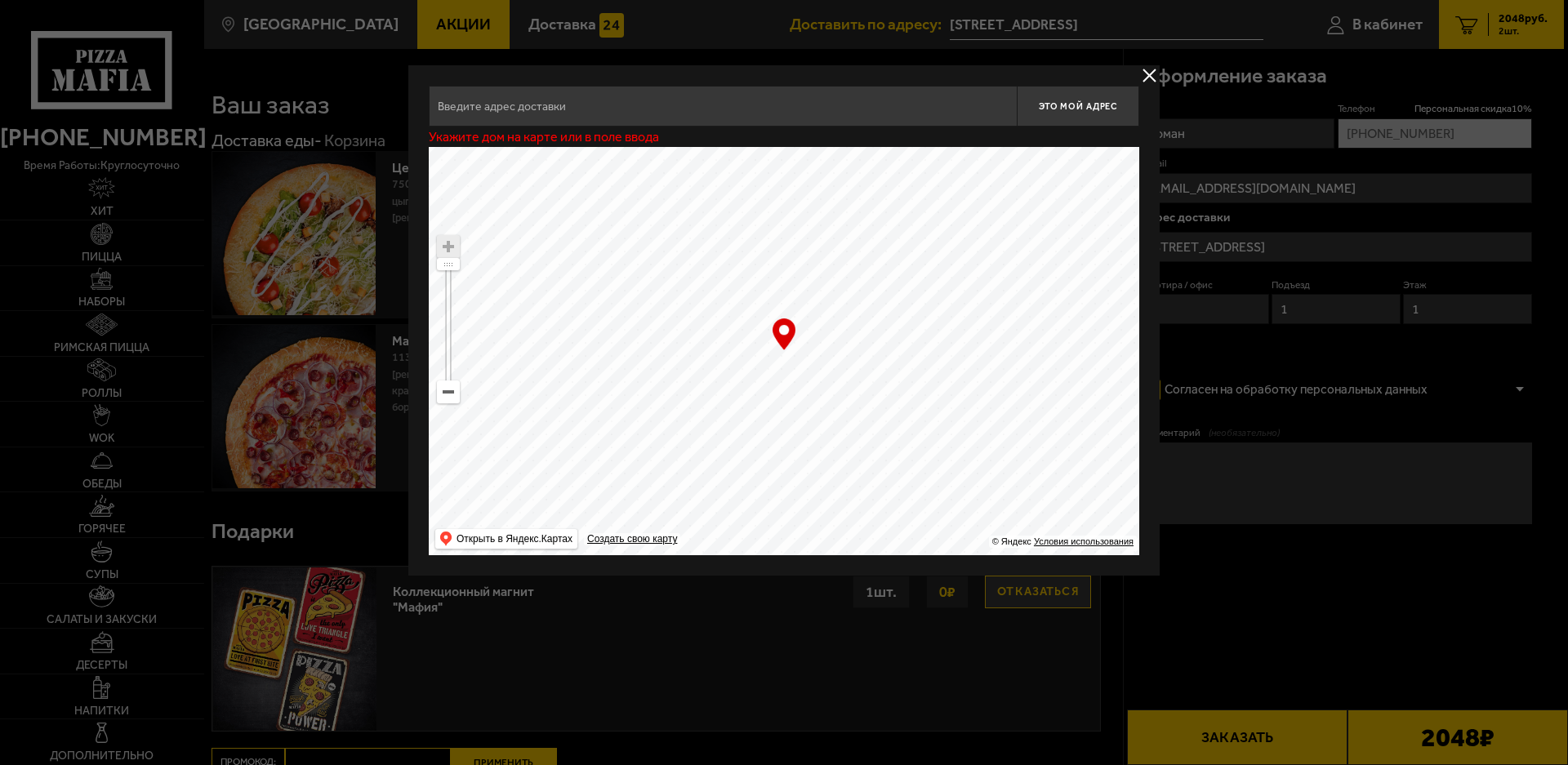
click at [1142, 66] on button "delivery type" at bounding box center [1149, 75] width 20 height 20
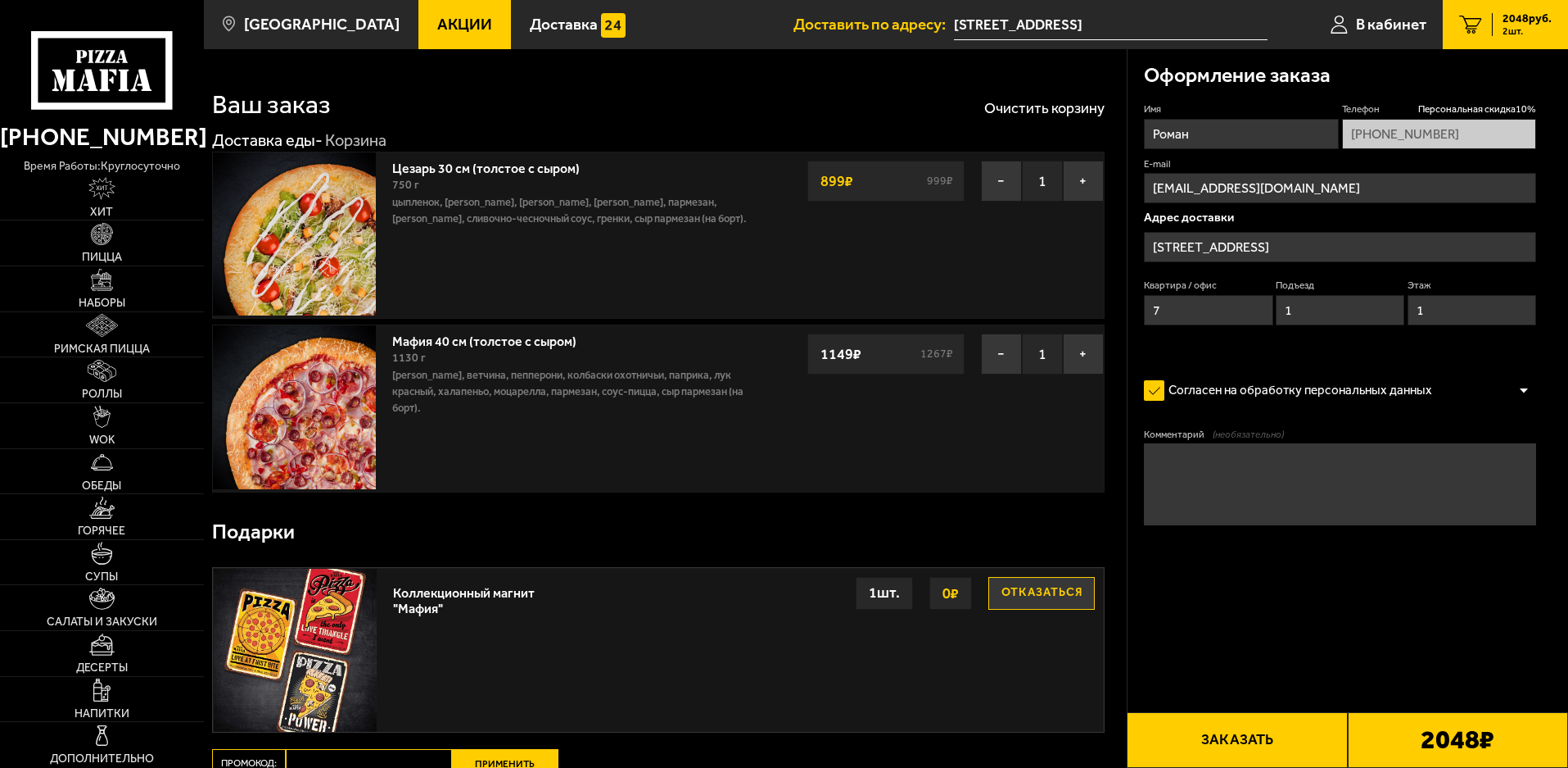
click at [1378, 247] on input "[STREET_ADDRESS]" at bounding box center [1341, 247] width 393 height 30
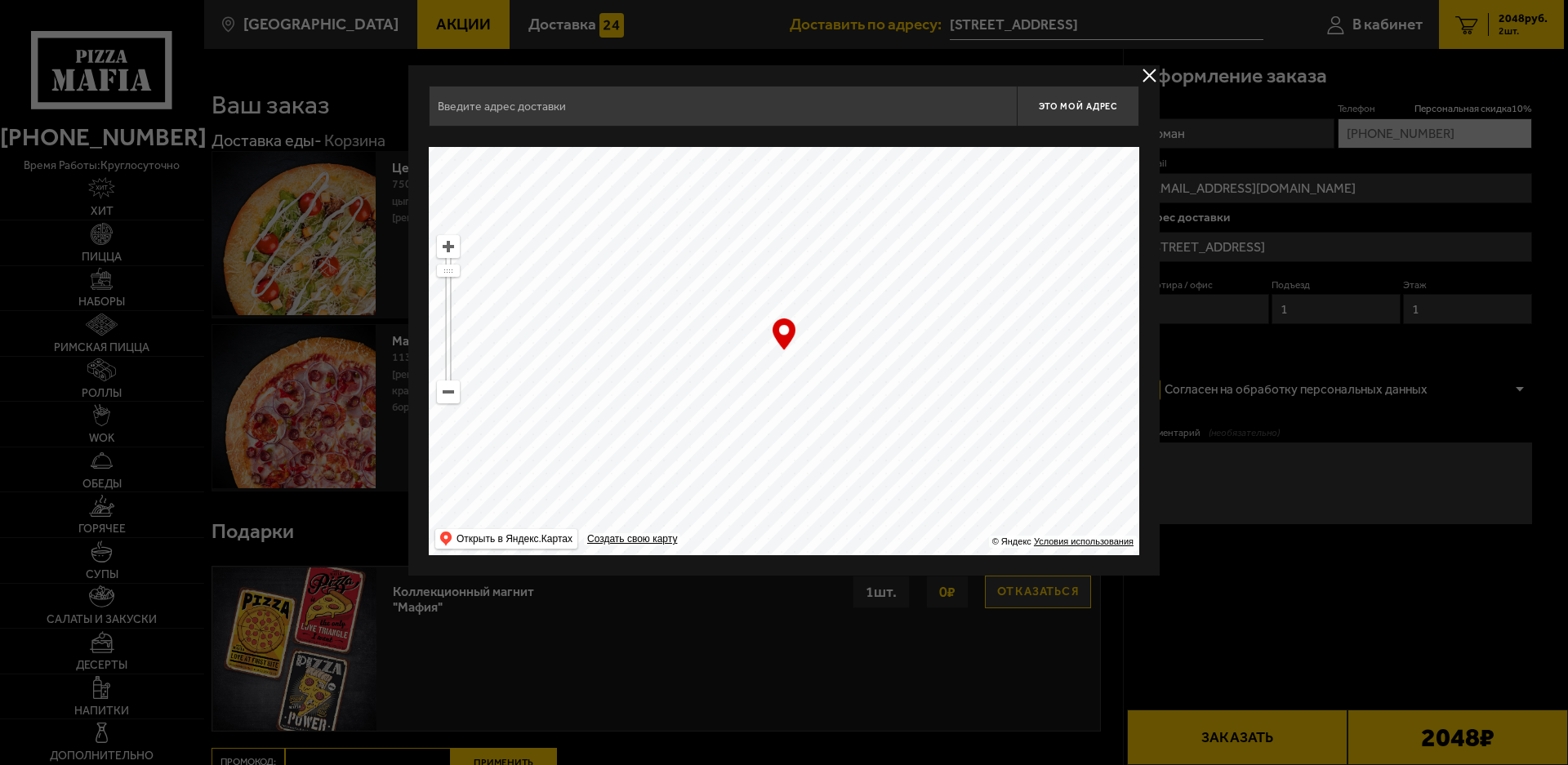
drag, startPoint x: 1358, startPoint y: 248, endPoint x: 1178, endPoint y: 205, distance: 185.1
click at [1248, 250] on div at bounding box center [784, 382] width 1568 height 765
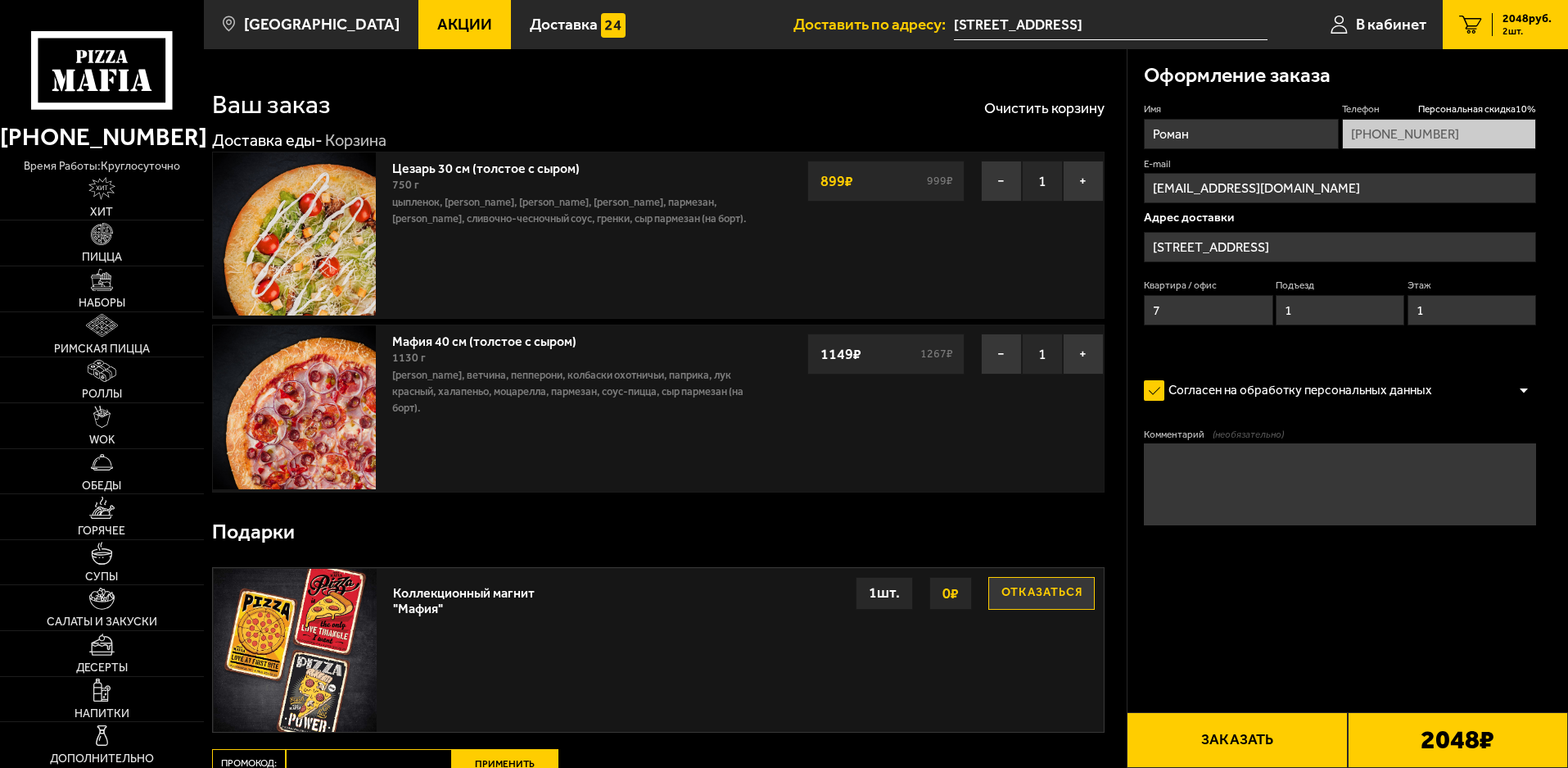
click at [1293, 245] on input "[STREET_ADDRESS]" at bounding box center [1341, 247] width 393 height 30
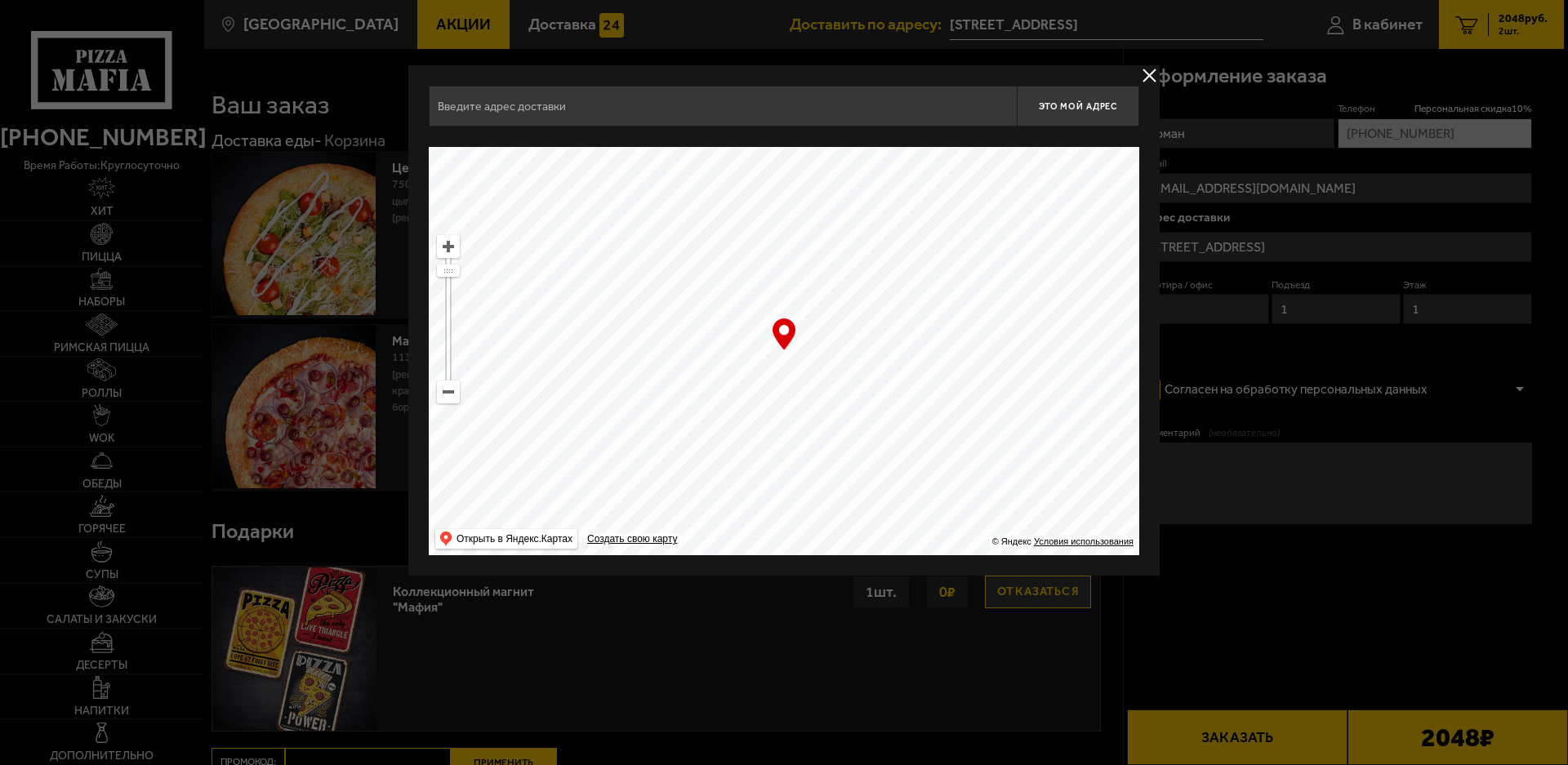
click at [1290, 244] on div at bounding box center [784, 382] width 1568 height 765
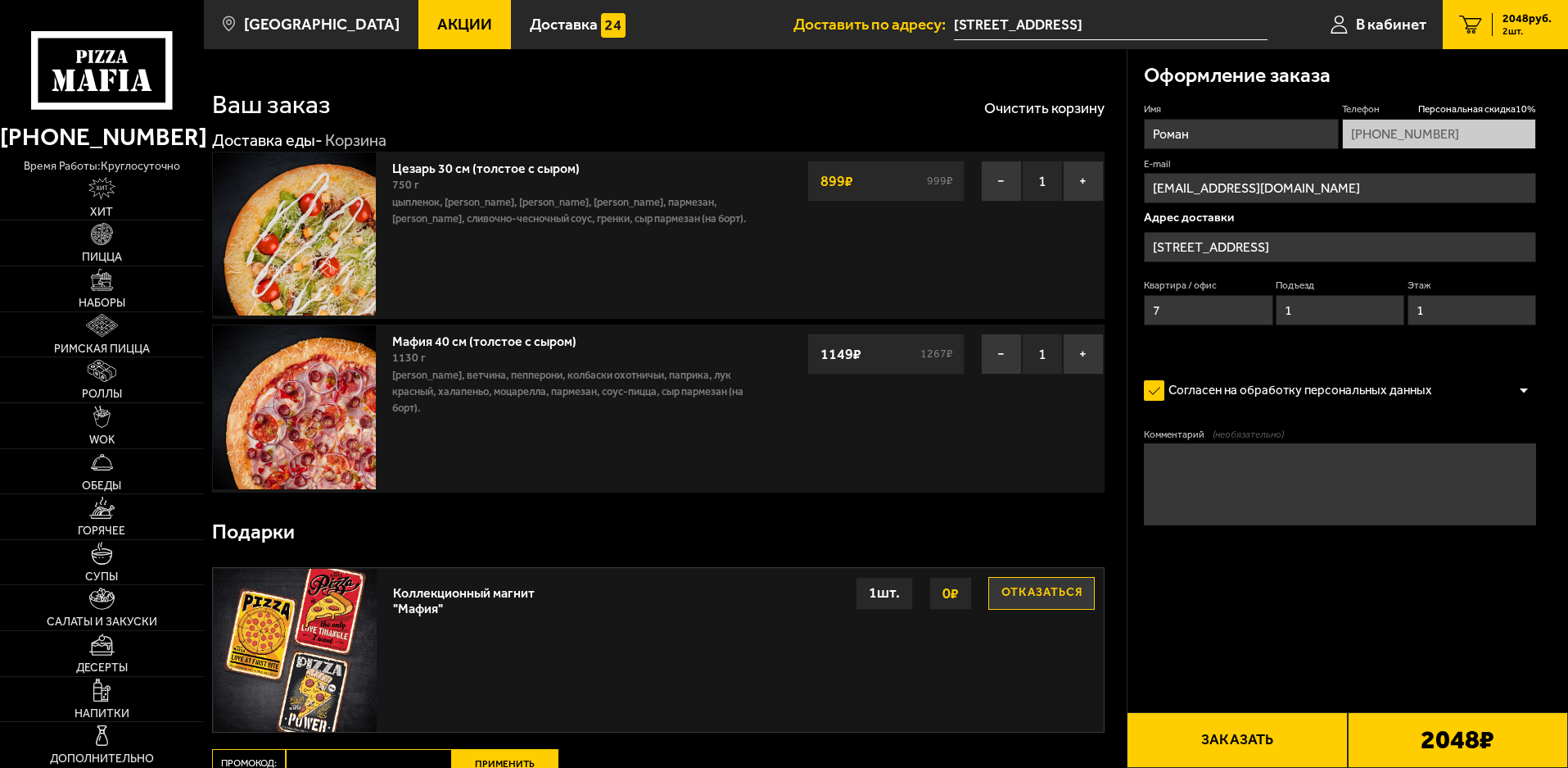
click at [1164, 483] on textarea "Комментарий (необязательно)" at bounding box center [1341, 484] width 393 height 82
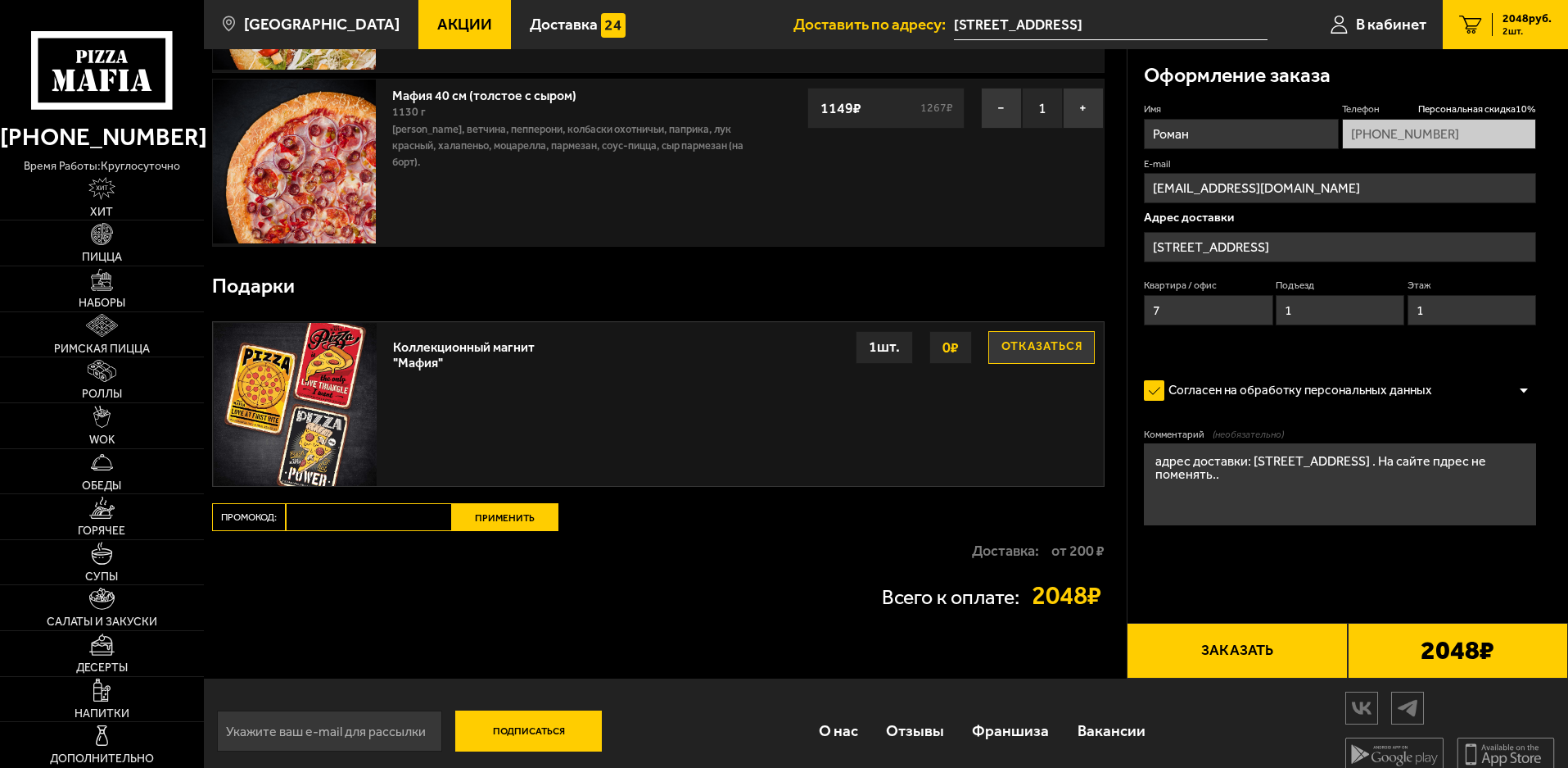
scroll to position [264, 0]
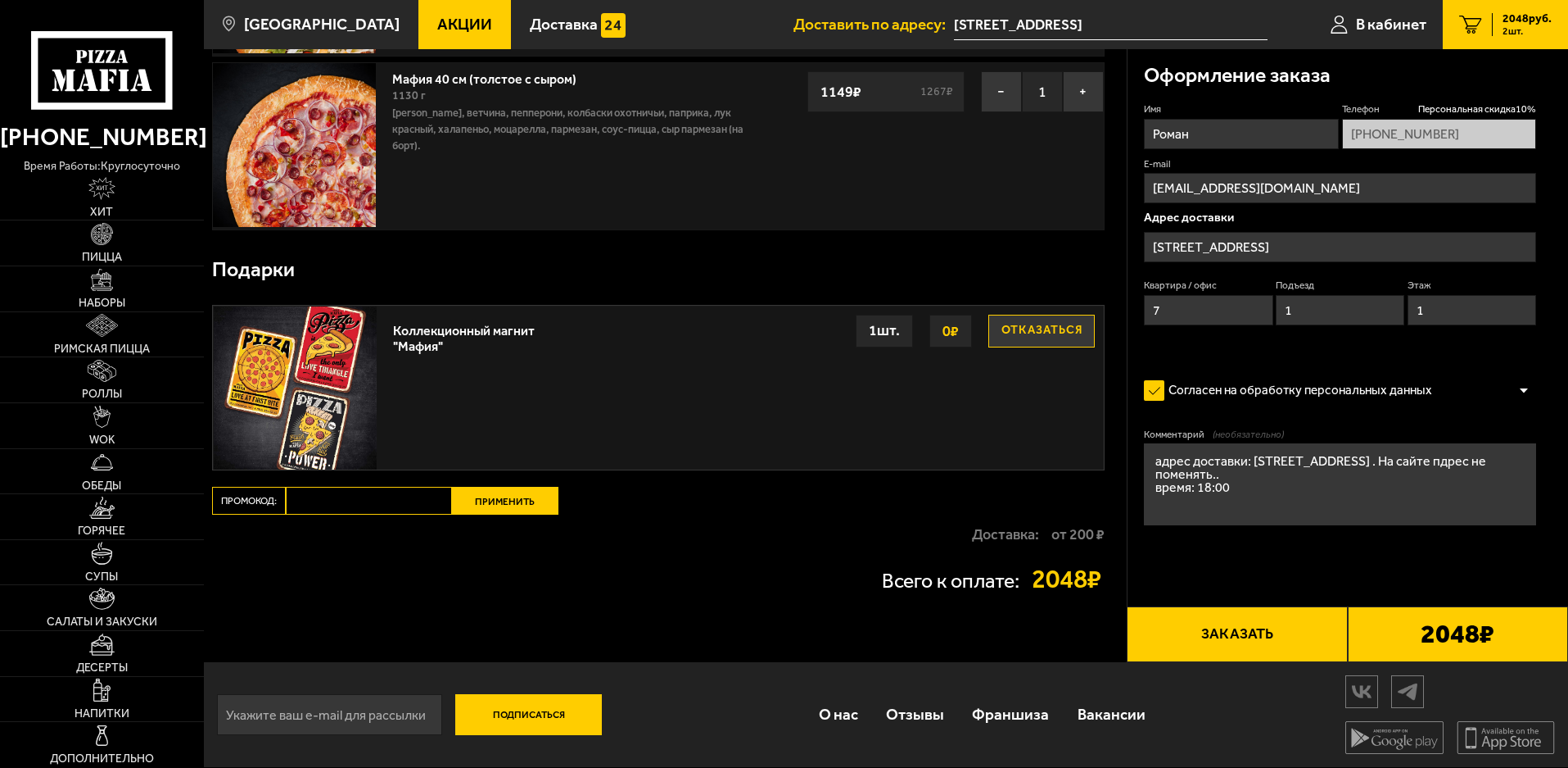
type textarea "адрес доставки: [STREET_ADDRESS] . На сайте пдрес не поменять.. время: 18:00"
click at [1293, 651] on button "Заказать" at bounding box center [1238, 634] width 220 height 56
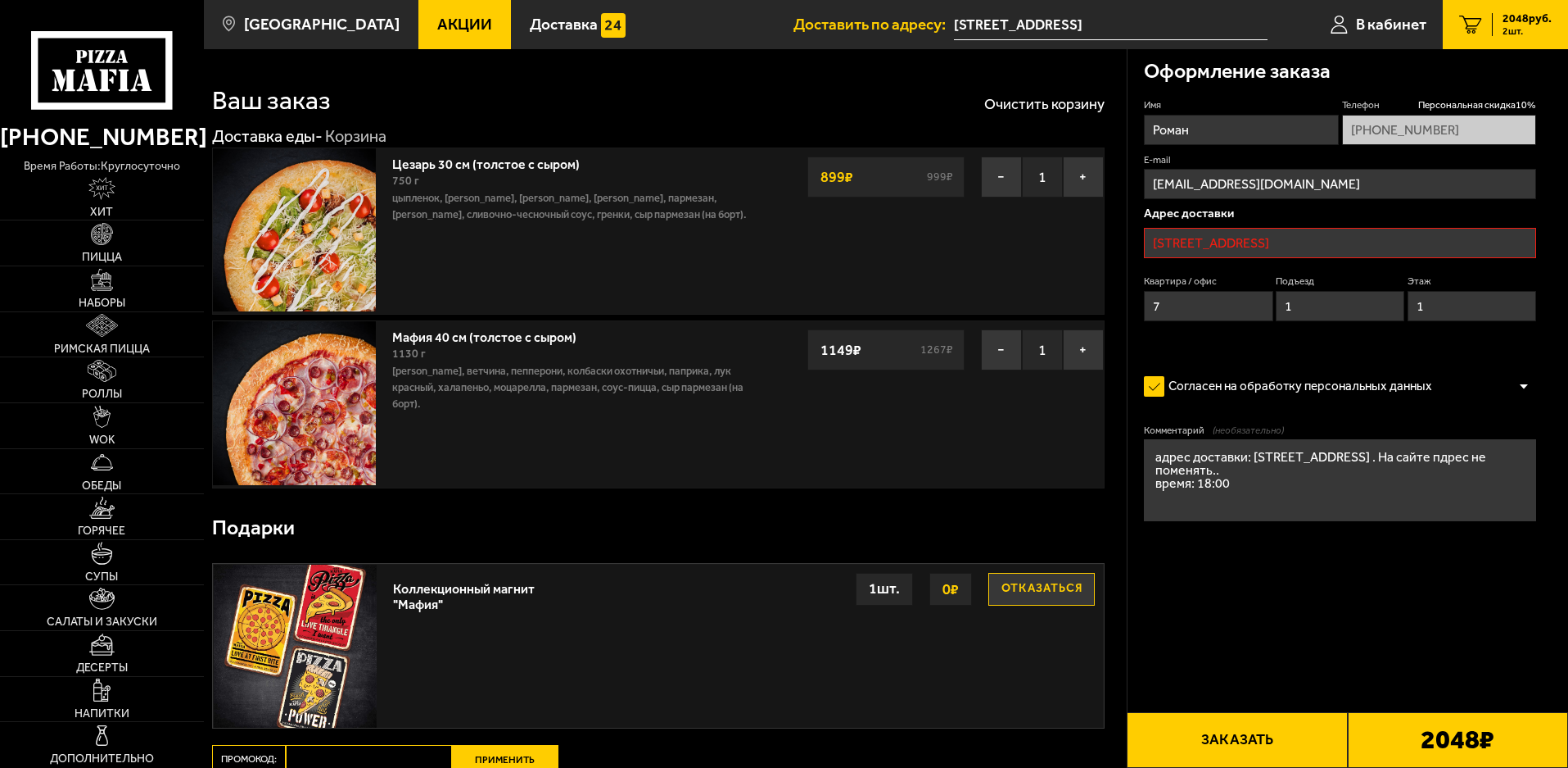
scroll to position [0, 0]
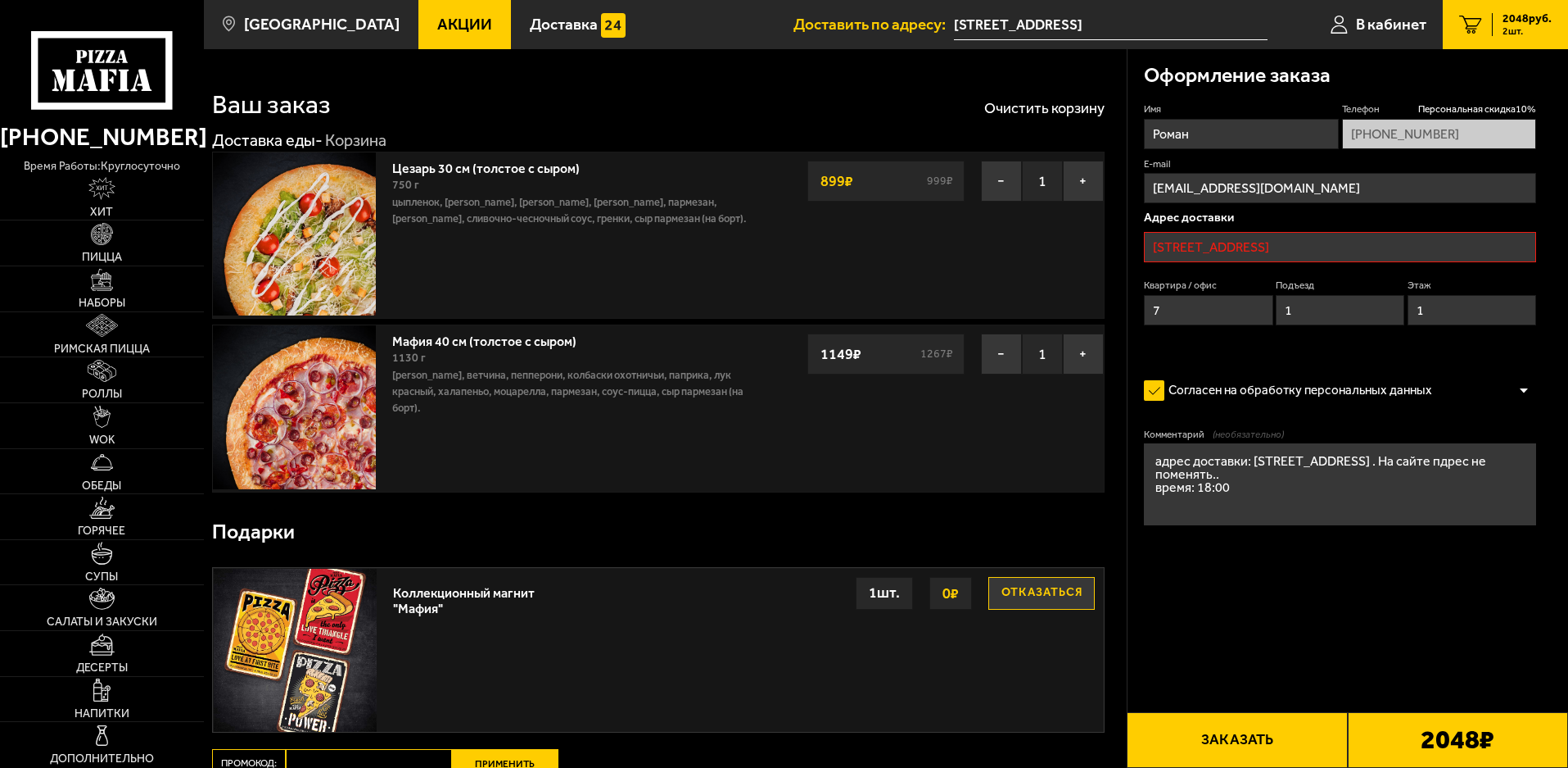
click at [1366, 256] on input "[STREET_ADDRESS]" at bounding box center [1341, 247] width 393 height 30
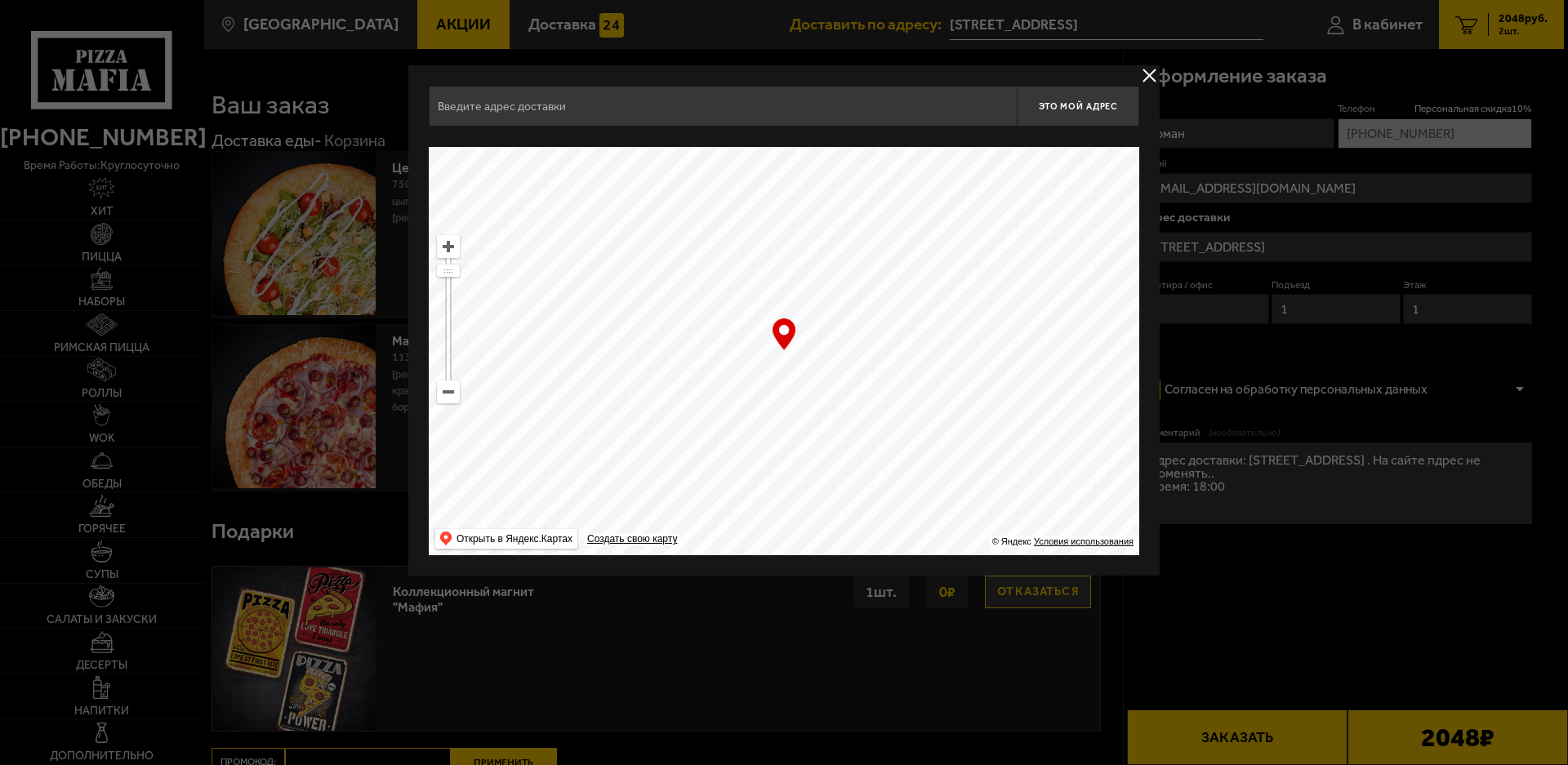
click at [975, 297] on ymaps at bounding box center [784, 351] width 710 height 408
drag, startPoint x: 975, startPoint y: 297, endPoint x: 891, endPoint y: 374, distance: 114.0
click at [891, 374] on ymaps at bounding box center [784, 351] width 710 height 408
click at [982, 235] on ymaps at bounding box center [784, 351] width 710 height 408
click at [883, 112] on input "text" at bounding box center [723, 106] width 588 height 41
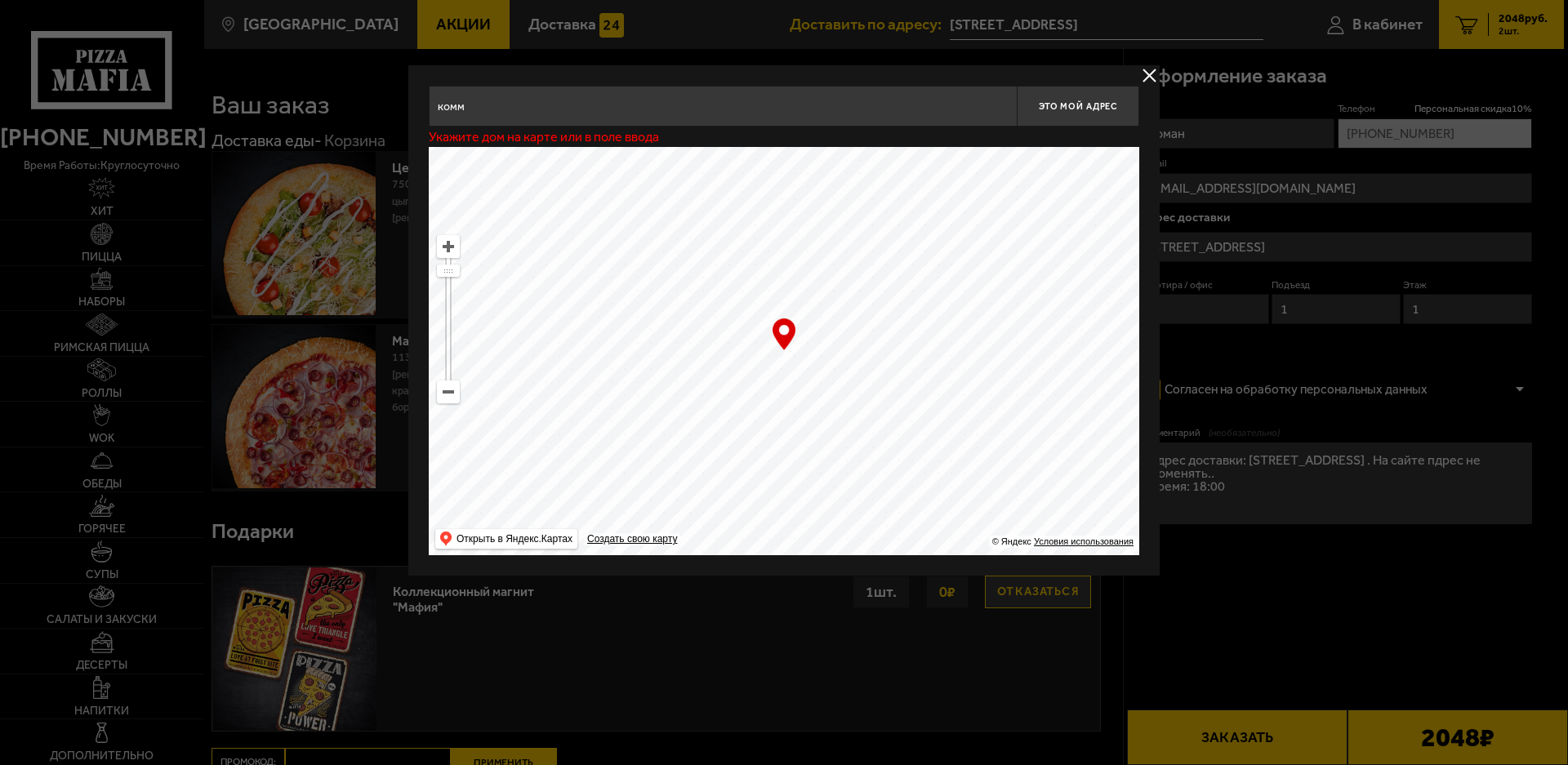
type input "комм"
click at [1148, 81] on button "delivery type" at bounding box center [1149, 75] width 20 height 20
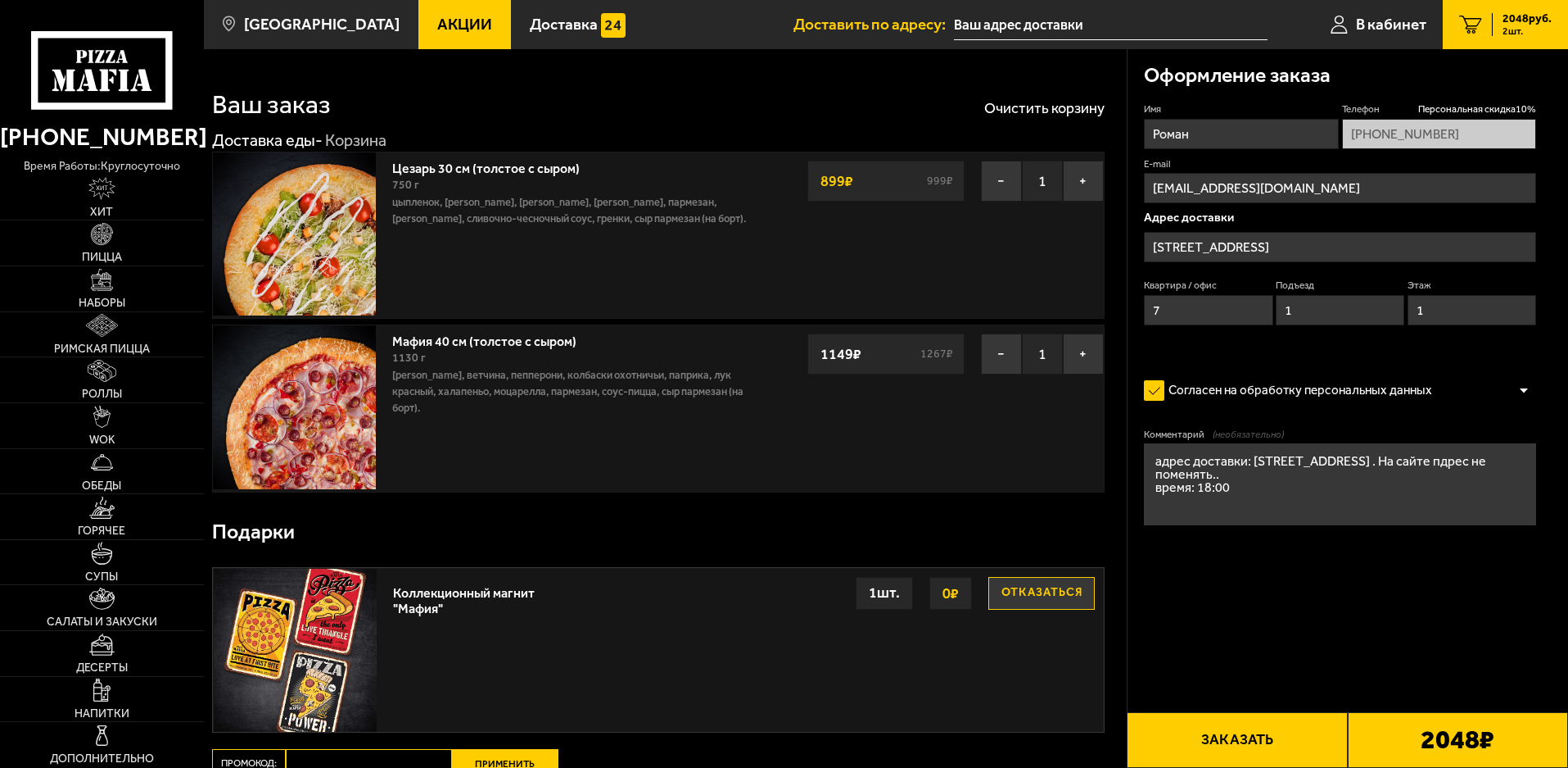
type input "[STREET_ADDRESS]"
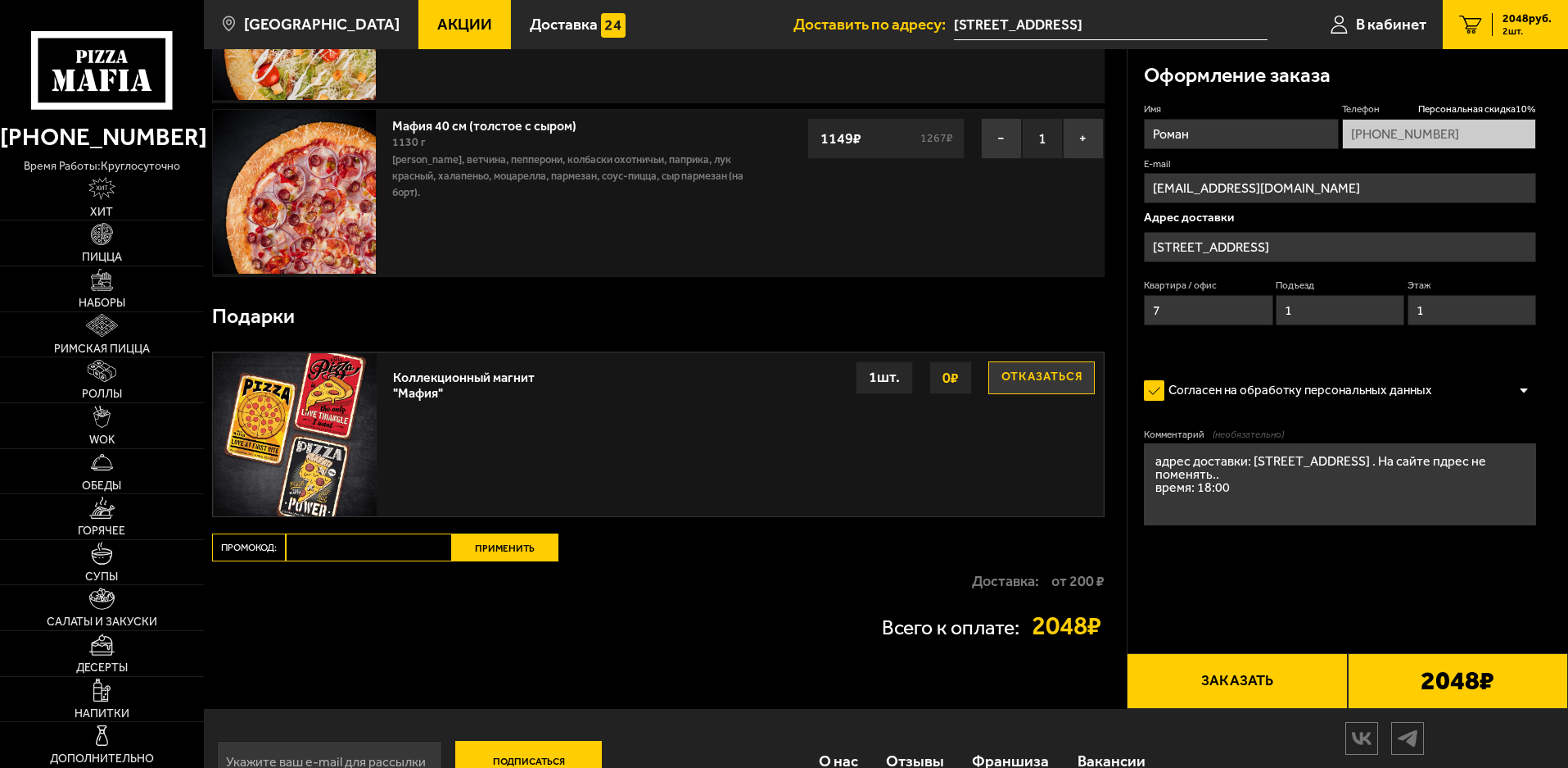
scroll to position [246, 0]
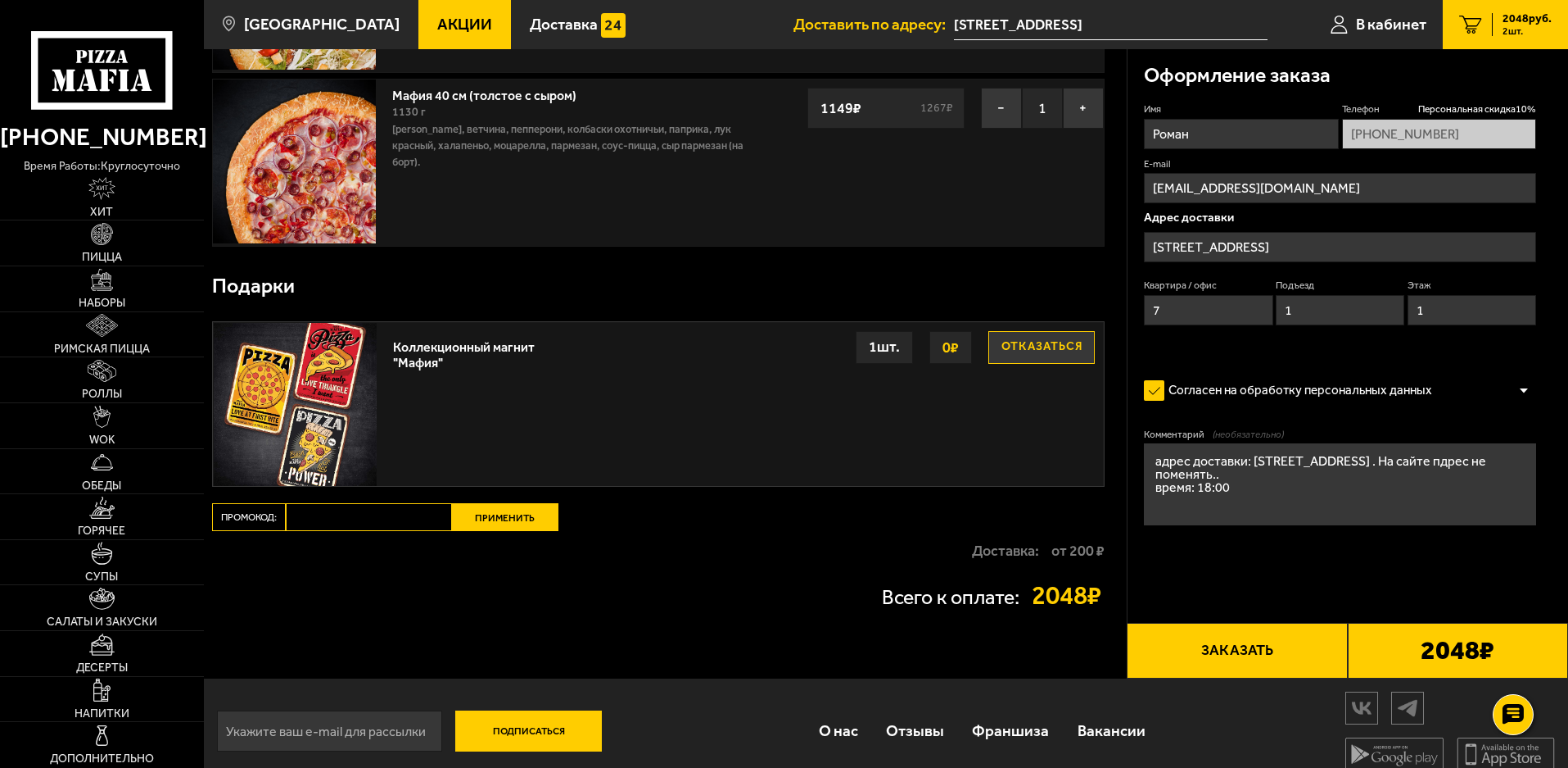
click at [1338, 246] on input "[STREET_ADDRESS]" at bounding box center [1341, 247] width 393 height 30
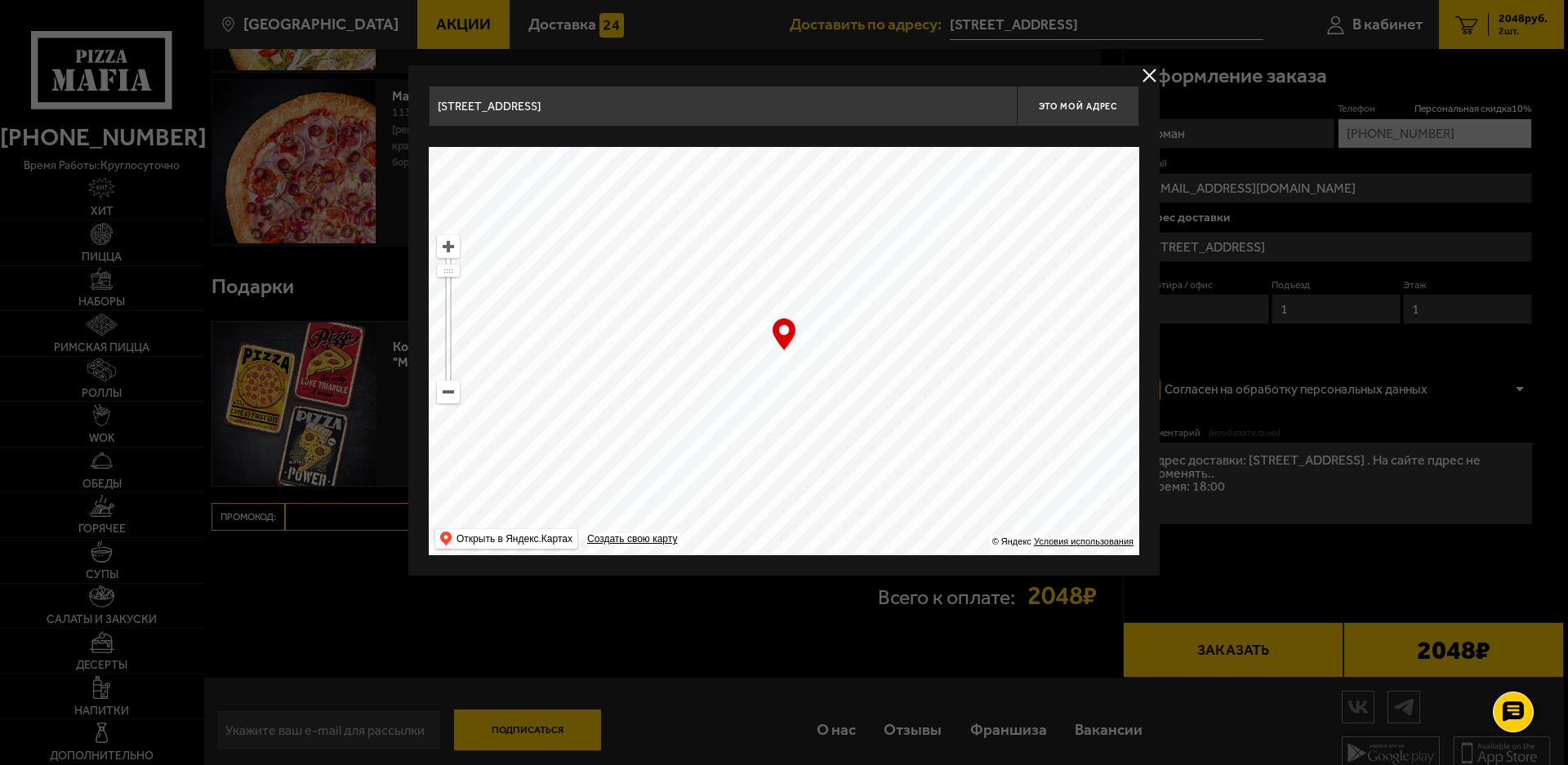
drag, startPoint x: 651, startPoint y: 108, endPoint x: 400, endPoint y: 117, distance: 251.2
click at [401, 117] on main "[GEOGRAPHIC_DATA] Все Акции Доставка Личный кабинет Акции Доставка Доставить по…" at bounding box center [884, 268] width 1361 height 1027
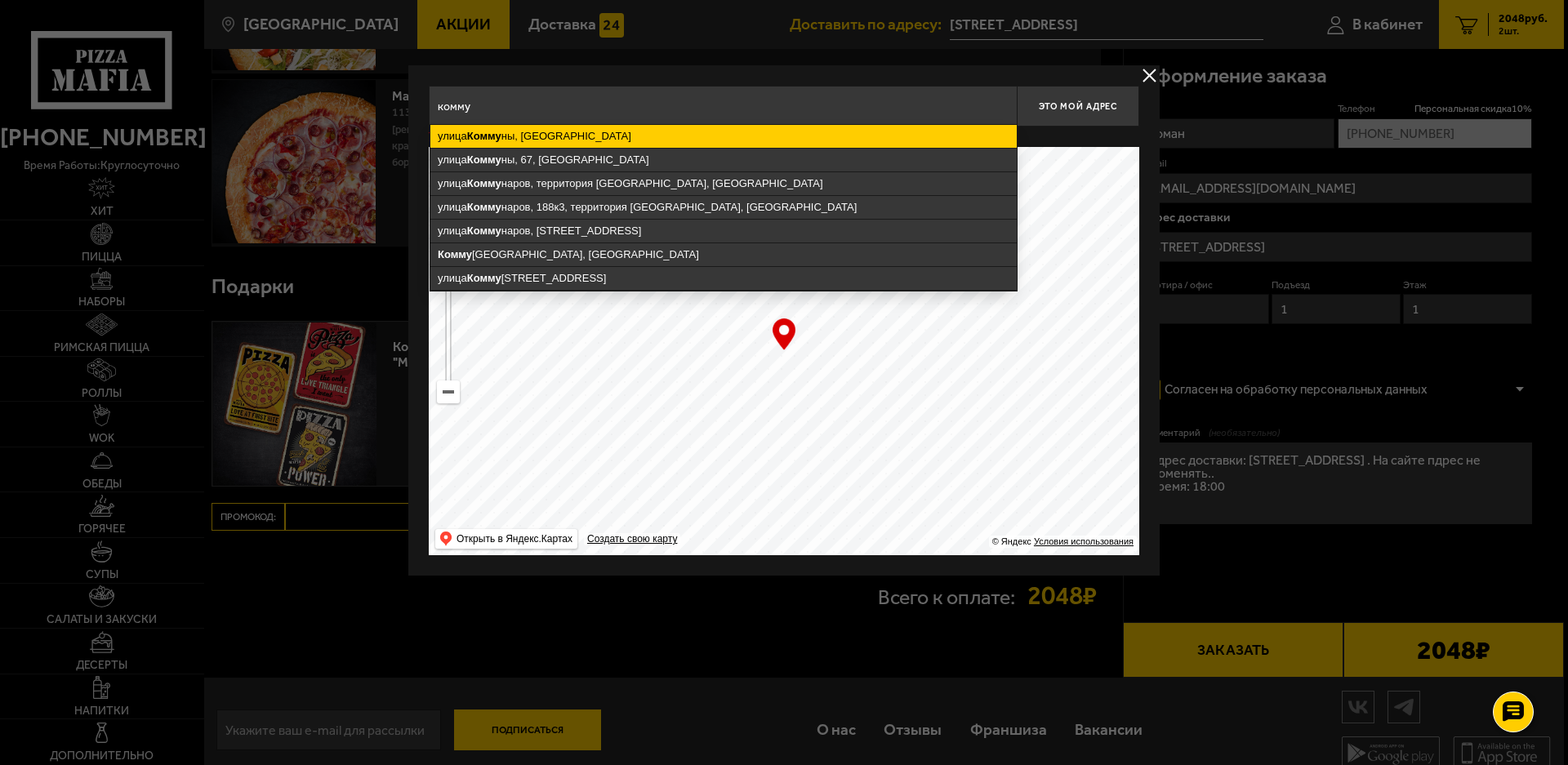
click at [617, 129] on ymaps "[GEOGRAPHIC_DATA], [GEOGRAPHIC_DATA]" at bounding box center [724, 136] width 586 height 23
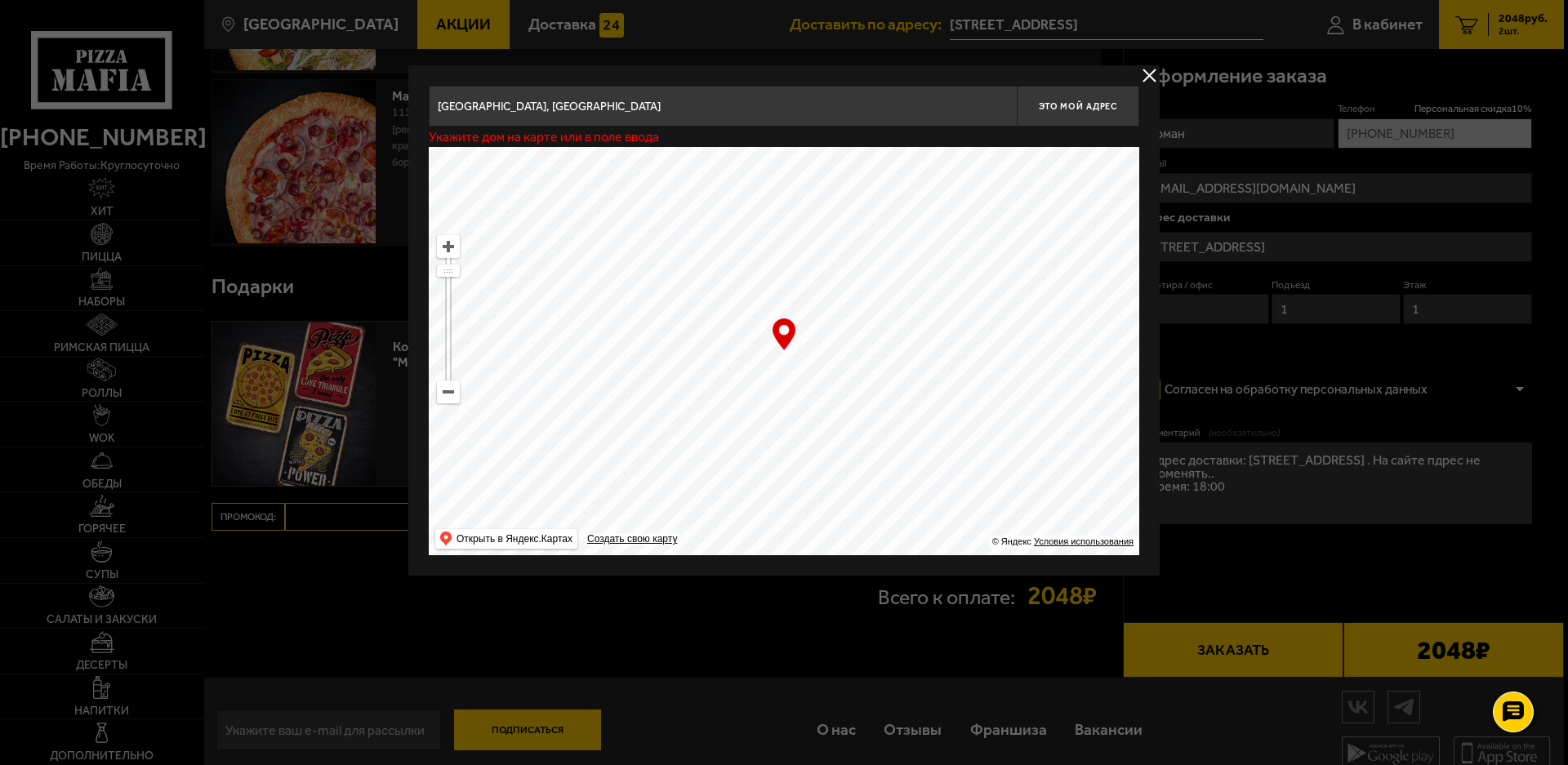
click at [631, 112] on input "[GEOGRAPHIC_DATA], [GEOGRAPHIC_DATA]" at bounding box center [723, 106] width 588 height 41
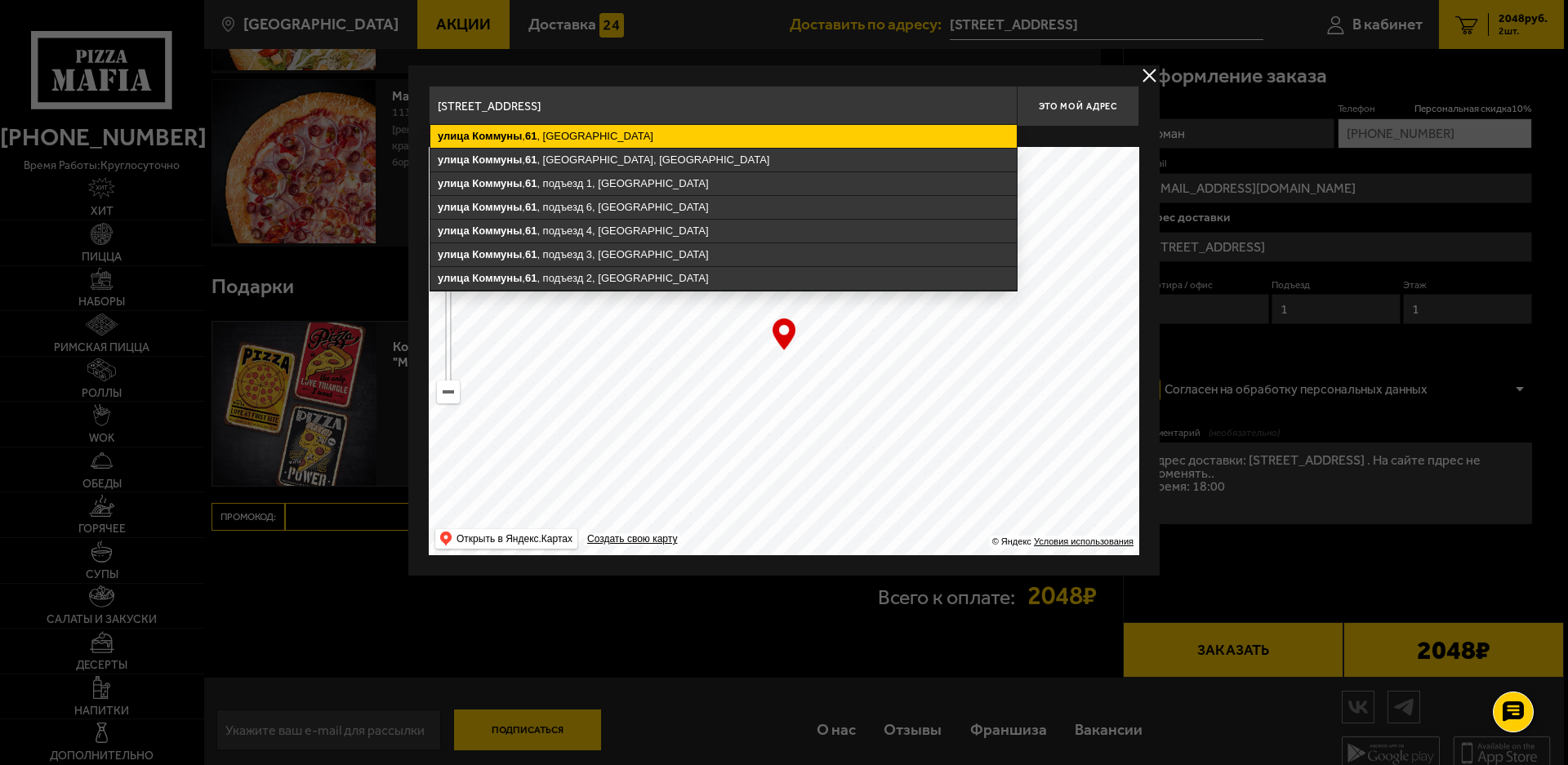
click at [602, 128] on ymaps "[STREET_ADDRESS]" at bounding box center [724, 136] width 586 height 23
type input "[STREET_ADDRESS]"
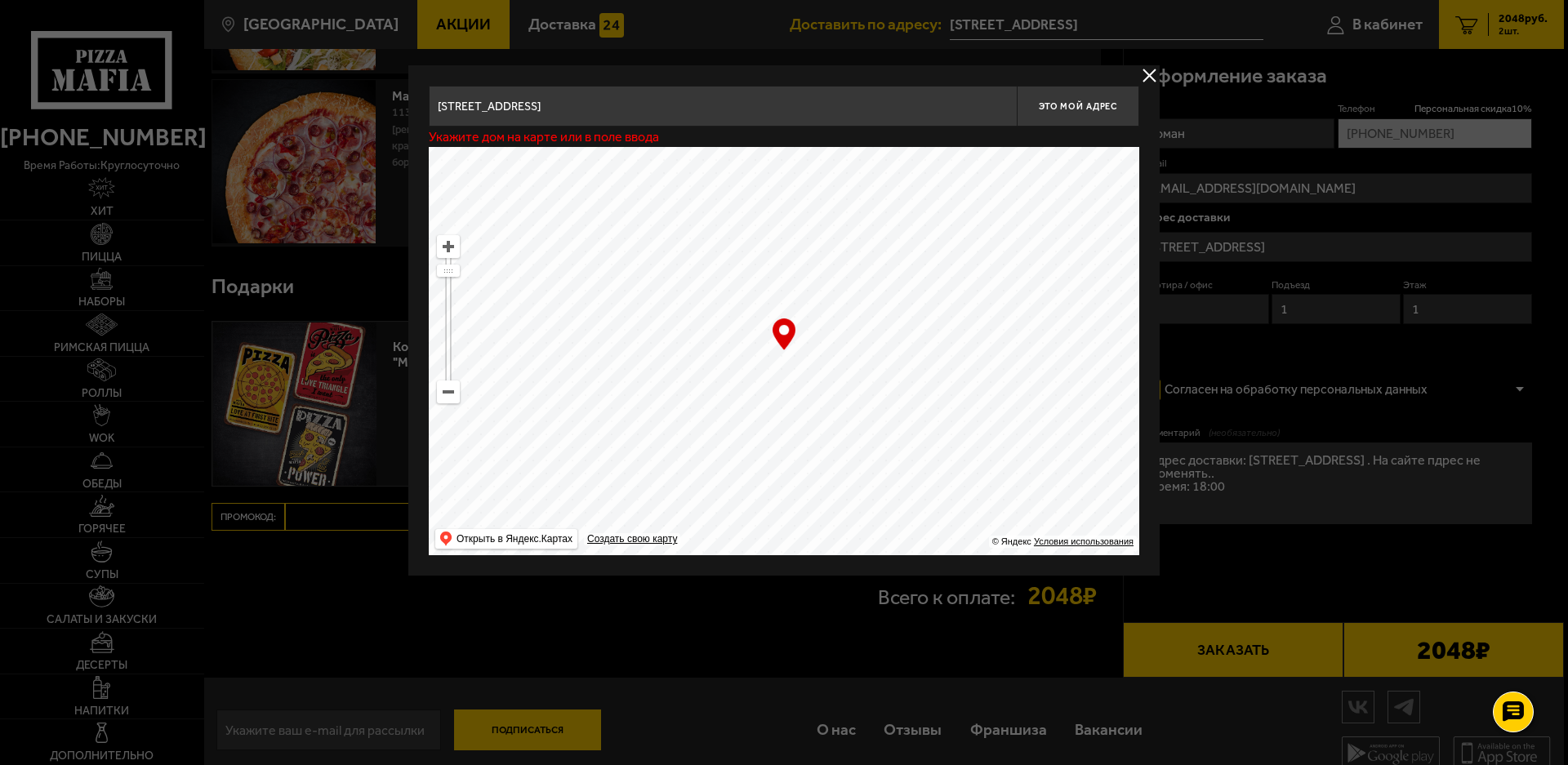
type input "[STREET_ADDRESS]"
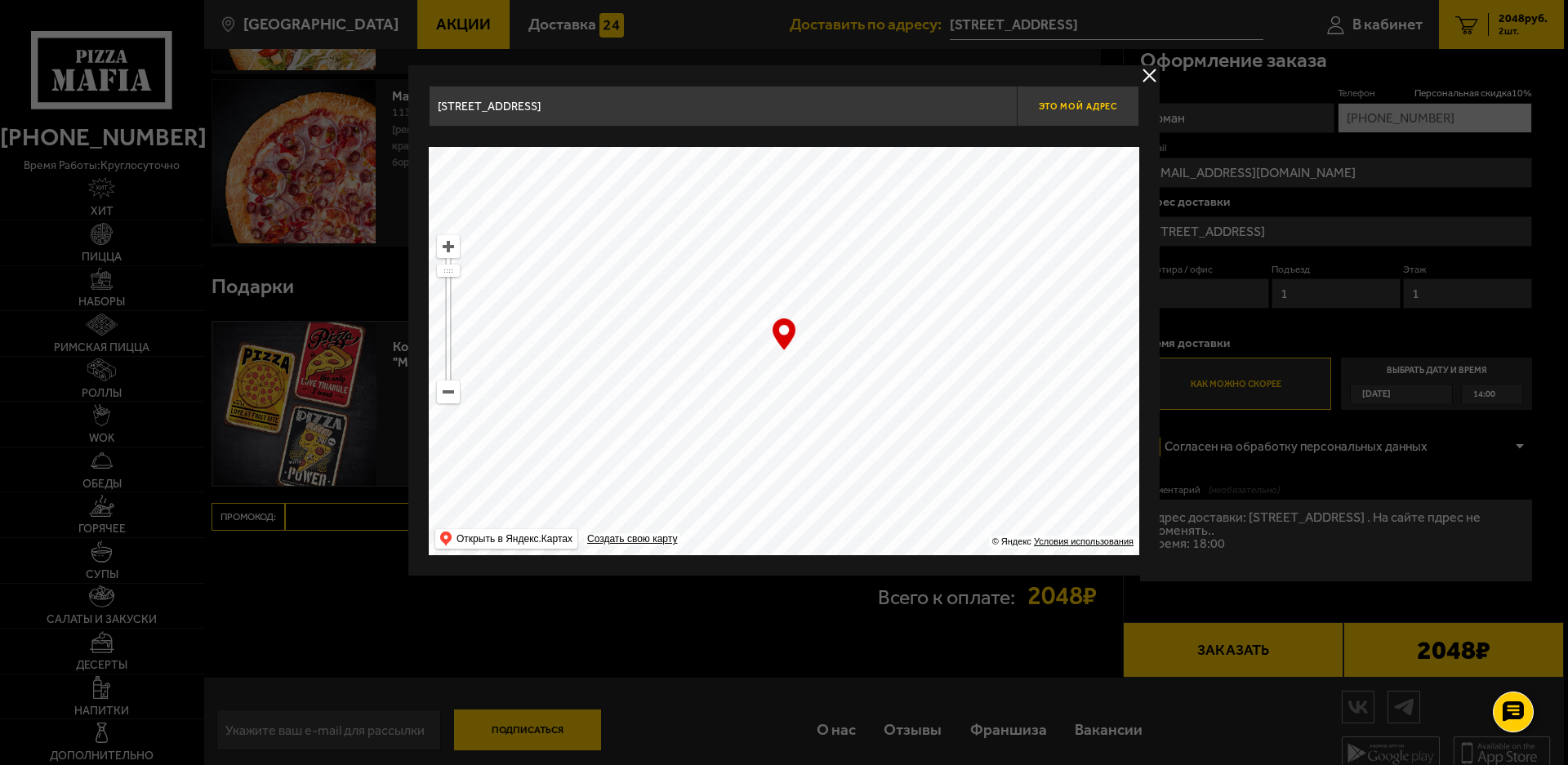
click at [1098, 112] on button "Это мой адрес" at bounding box center [1078, 106] width 122 height 41
type input "[STREET_ADDRESS]"
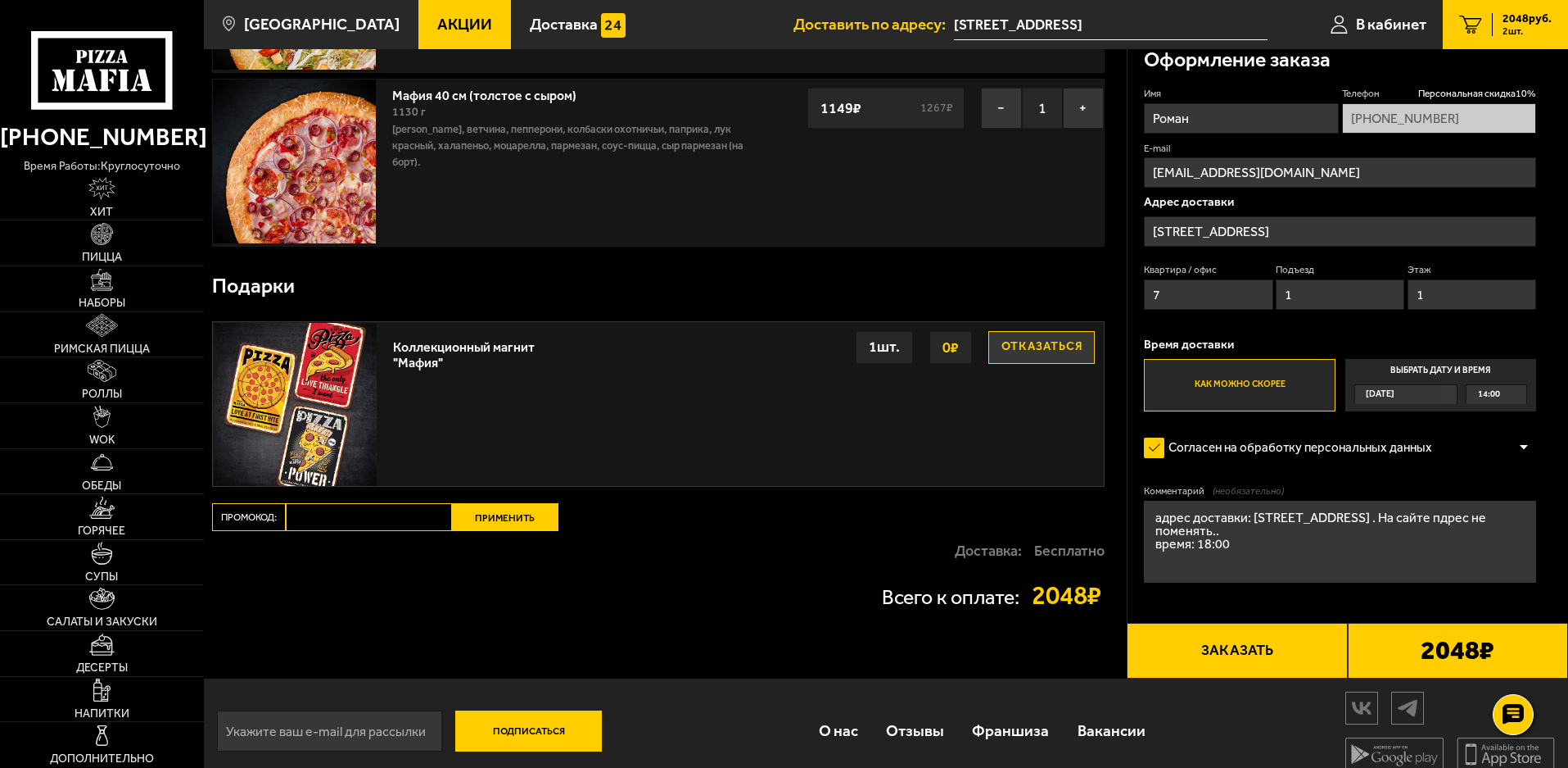
drag, startPoint x: 1240, startPoint y: 296, endPoint x: 1088, endPoint y: 308, distance: 152.5
click at [1089, 308] on section "Ваш заказ Очистить корзину Доставка еды - Корзина Цезарь 30 см (толстое с сыром…" at bounding box center [887, 241] width 1365 height 876
type input "113"
drag, startPoint x: 1301, startPoint y: 308, endPoint x: 1285, endPoint y: 300, distance: 17.9
click at [1285, 300] on input "1" at bounding box center [1340, 294] width 129 height 30
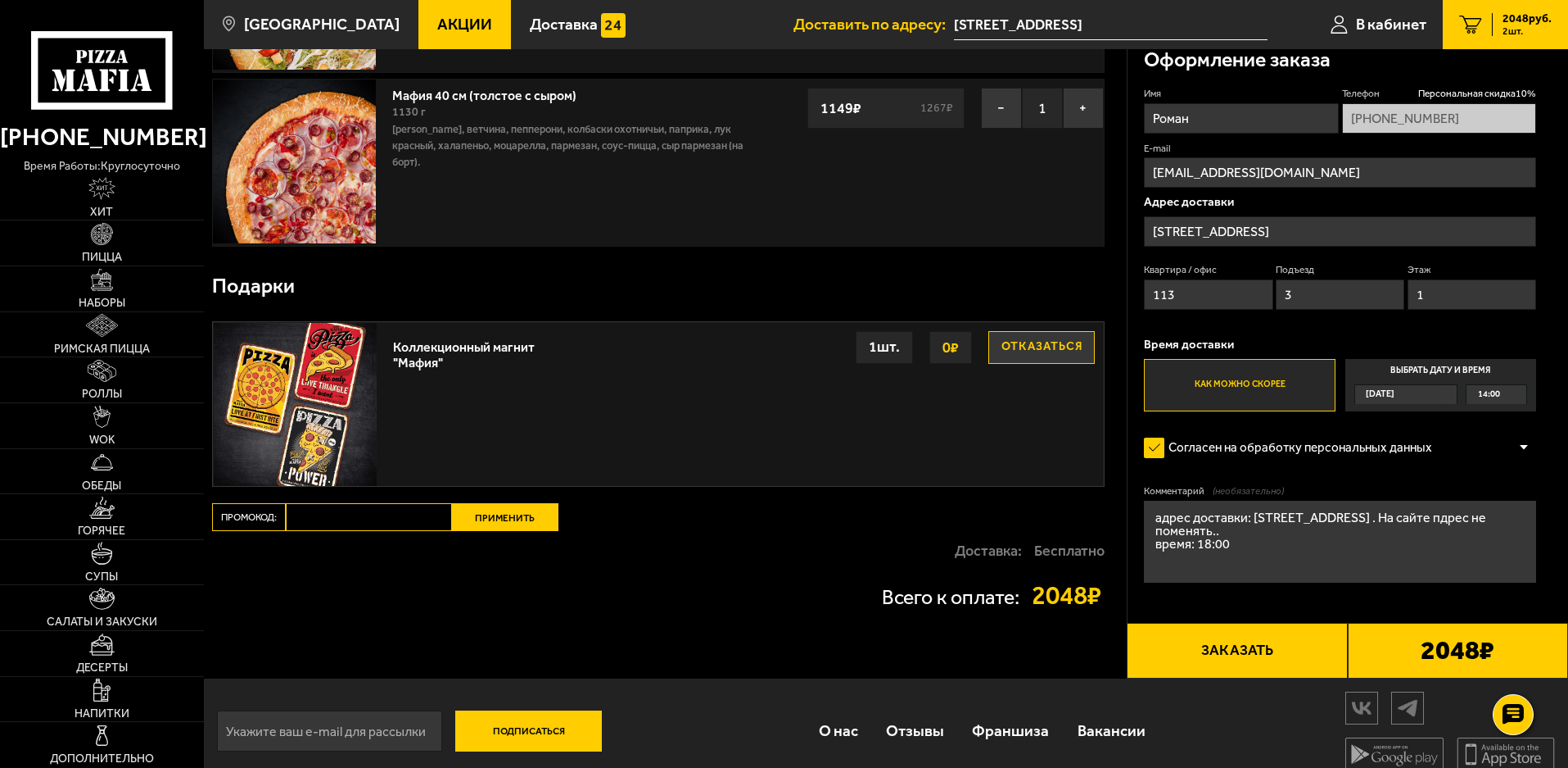
type input "3"
drag, startPoint x: 1445, startPoint y: 297, endPoint x: 1404, endPoint y: 306, distance: 42.0
click at [1404, 306] on div "Квартира / [STREET_ADDRESS]" at bounding box center [1341, 291] width 393 height 55
type input "5"
click at [1497, 396] on span "14:00" at bounding box center [1489, 394] width 22 height 19
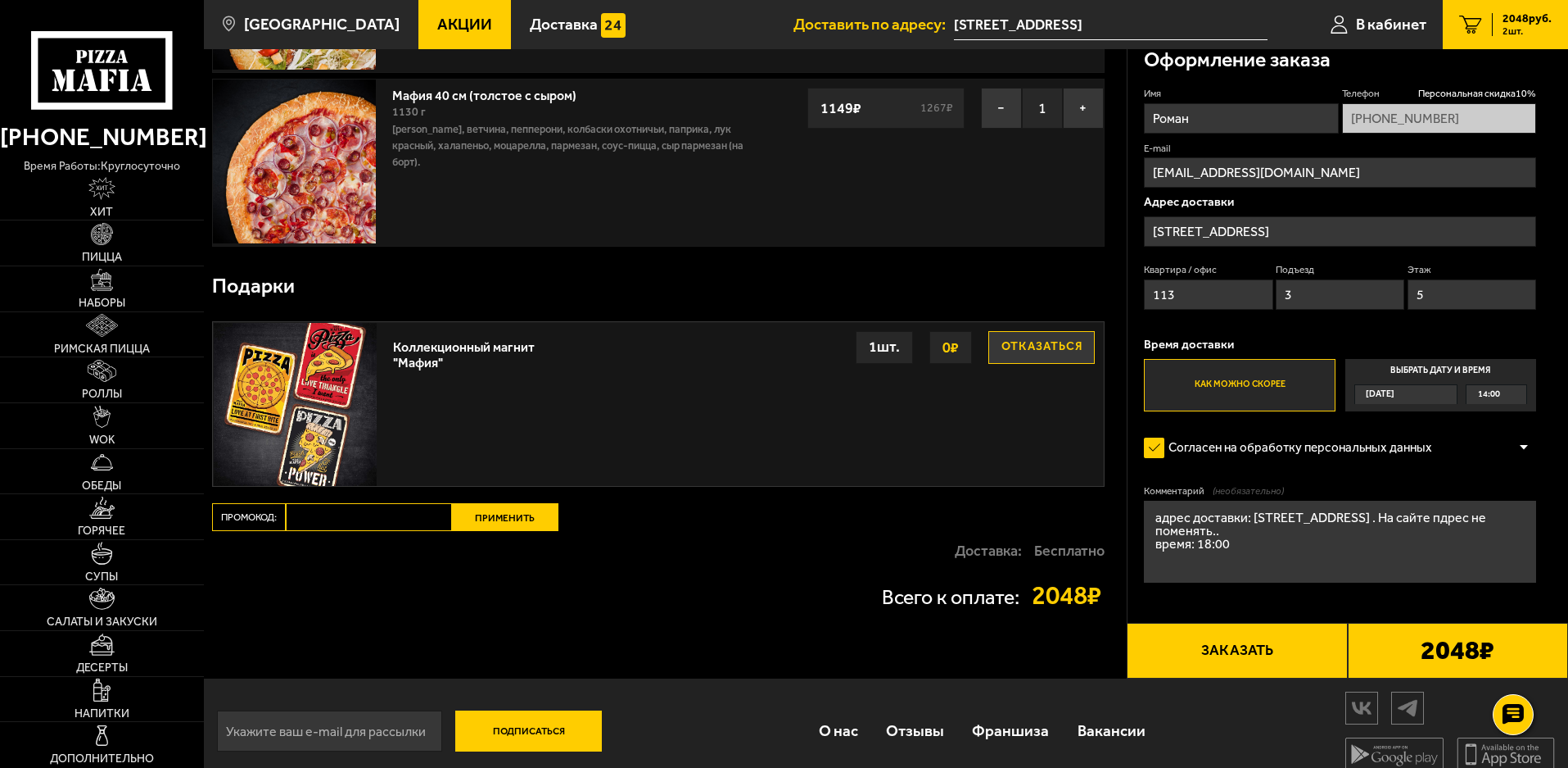
click at [0, 0] on input "Выбрать дату и время [DATE] 14:00" at bounding box center [0, 0] width 0 height 0
click at [1518, 395] on div "14:00" at bounding box center [1496, 394] width 60 height 19
click at [1505, 495] on li "18:00" at bounding box center [1496, 495] width 58 height 20
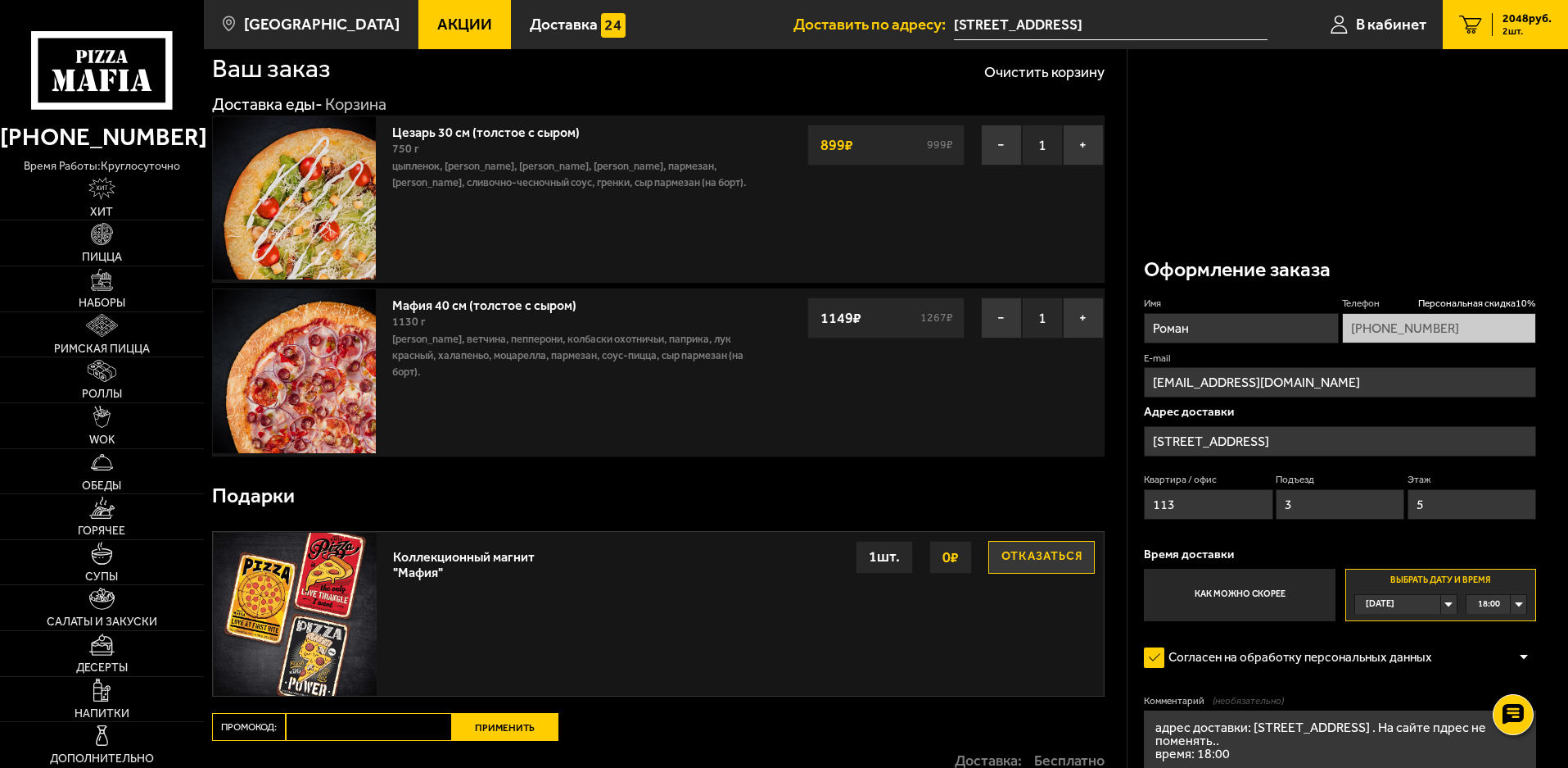
drag, startPoint x: 1277, startPoint y: 539, endPoint x: 1135, endPoint y: 516, distance: 143.9
click at [1135, 516] on div "Оформление заказа Имя Роман Телефон Персональная скидка 10 % [PHONE_NUMBER] E-m…" at bounding box center [1348, 566] width 442 height 645
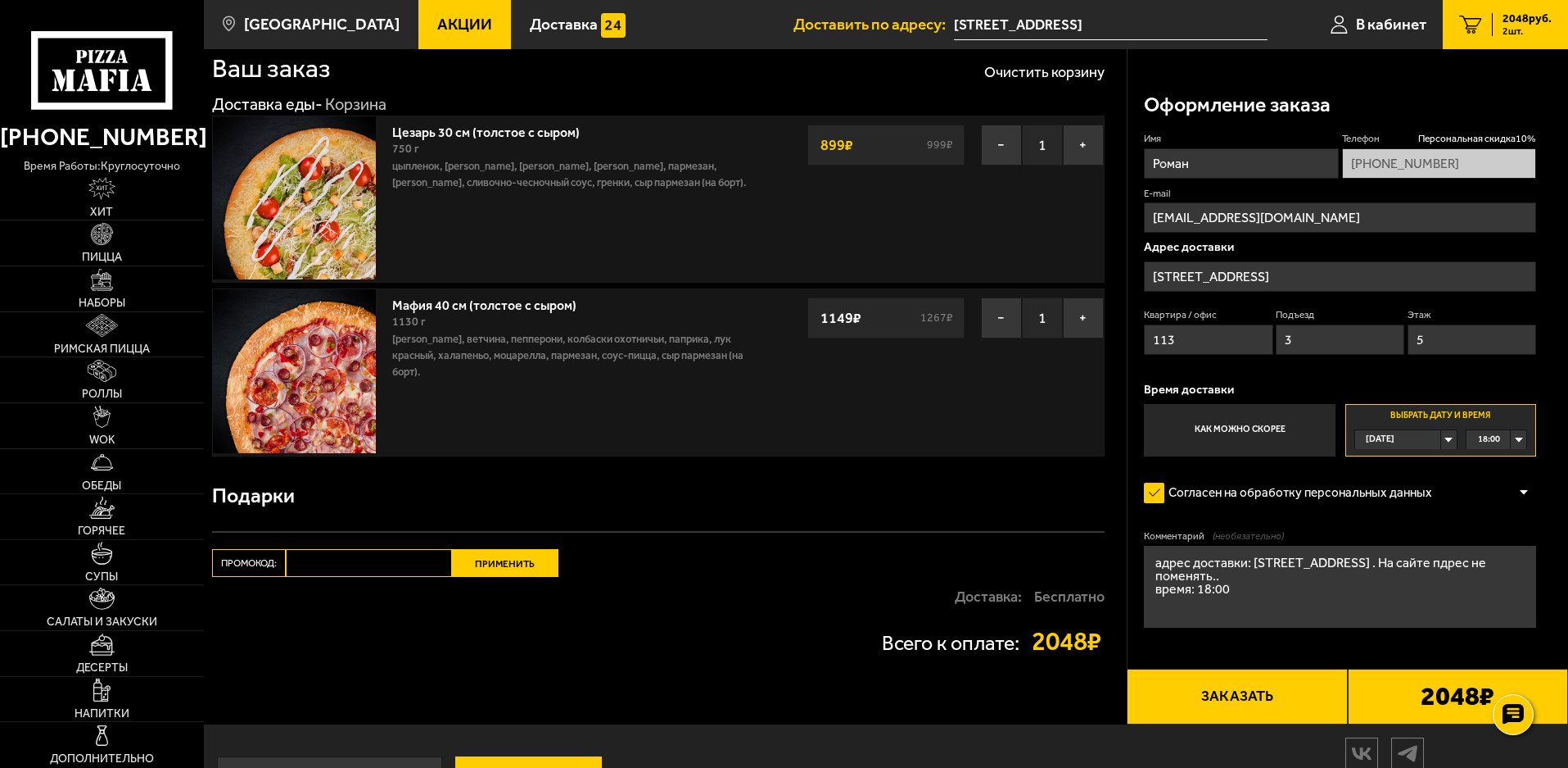
scroll to position [100, 0]
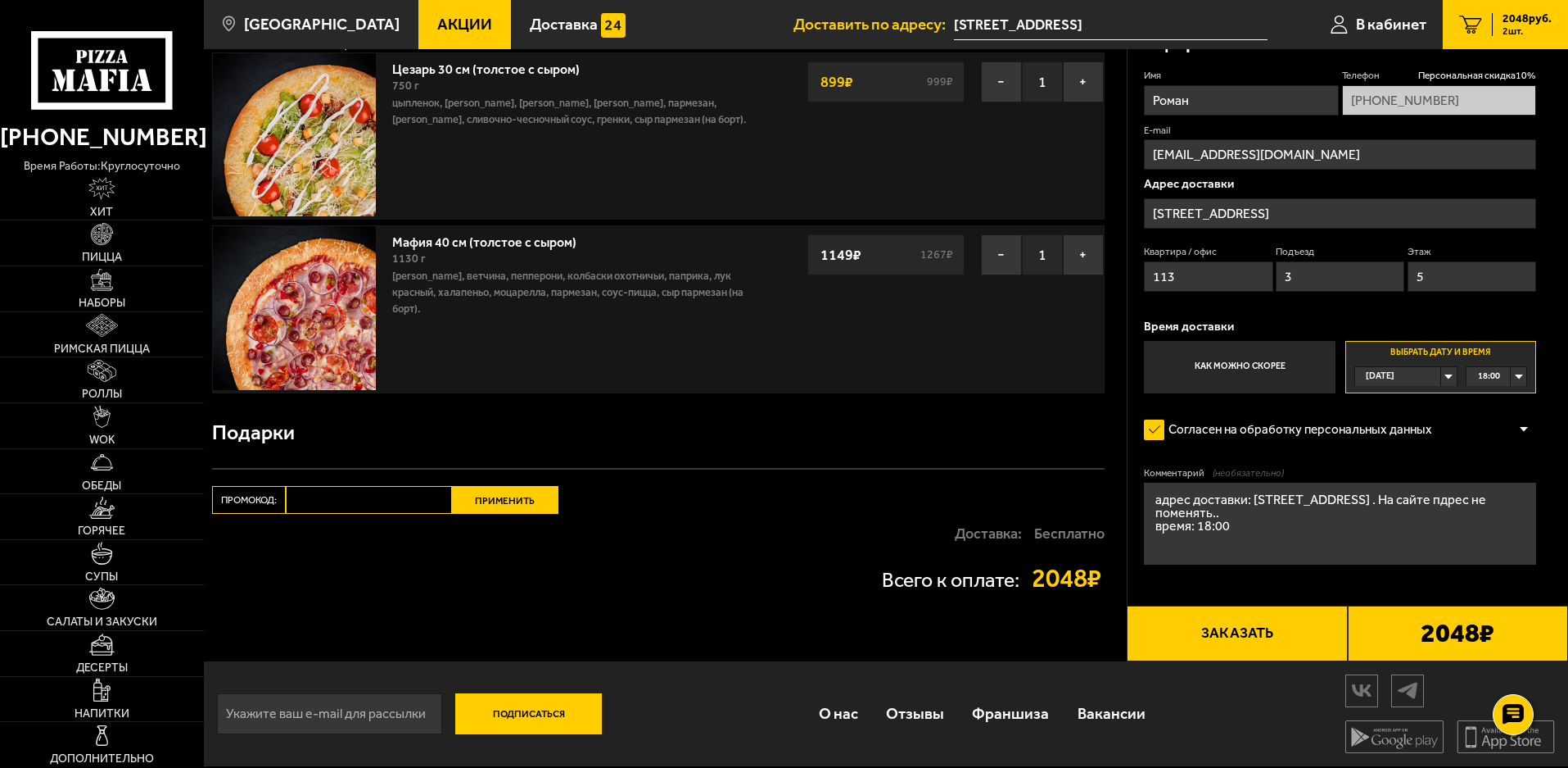
type textarea "адрес доставки: [STREET_ADDRESS] . На сайте пдрес не"
drag, startPoint x: 1524, startPoint y: 530, endPoint x: 990, endPoint y: 426, distance: 544.0
click at [991, 428] on section "Ваш заказ Очистить корзину Доставка еды - Корзина Цезарь 30 см (толстое с сыром…" at bounding box center [887, 306] width 1365 height 711
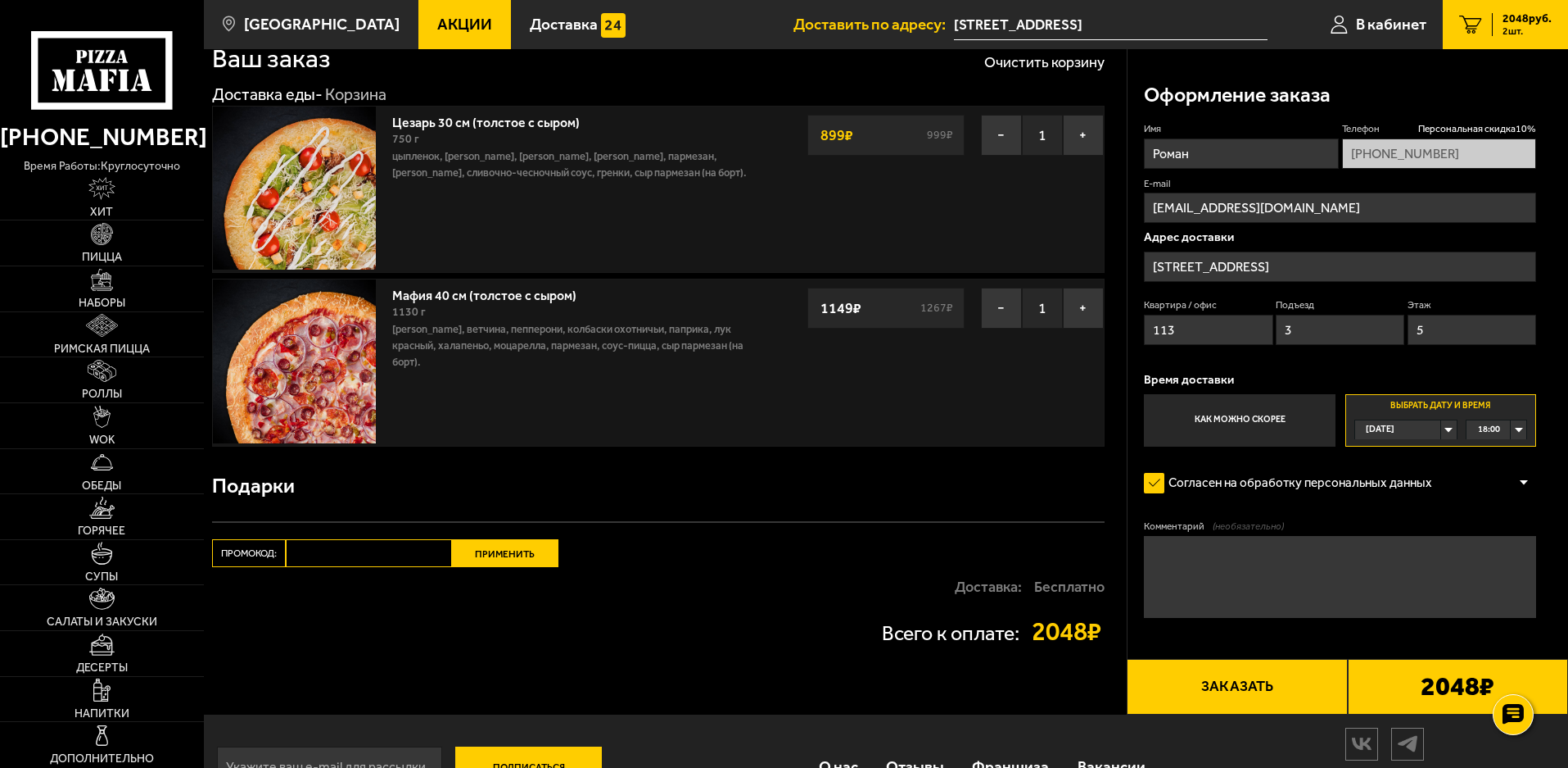
scroll to position [17, 0]
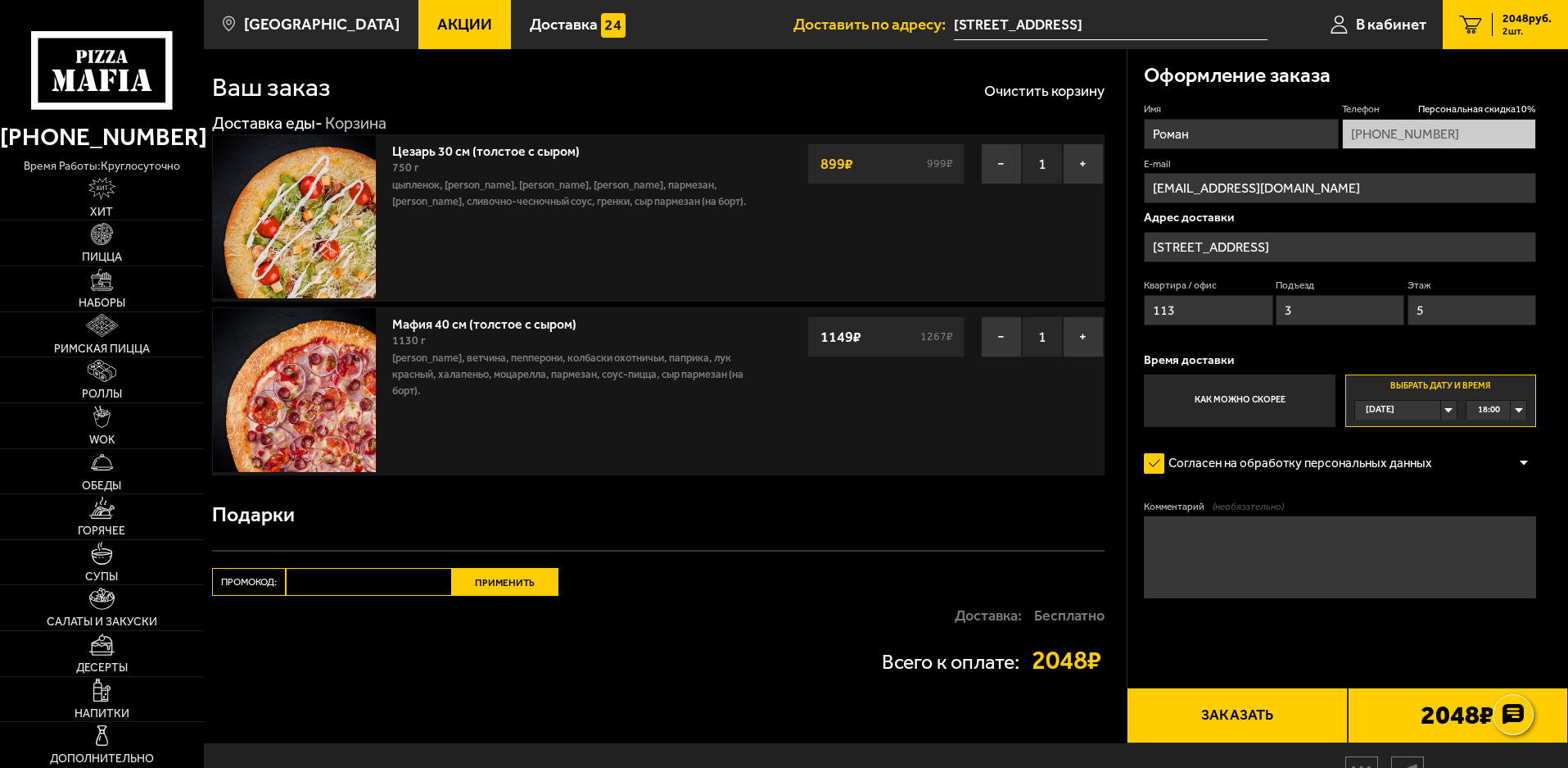
click at [1527, 409] on label "Выбрать дату и время [DATE] 18:00" at bounding box center [1441, 400] width 191 height 52
click at [1524, 412] on div "18:00" at bounding box center [1496, 410] width 60 height 19
click at [1510, 525] on li "18:15" at bounding box center [1496, 531] width 58 height 20
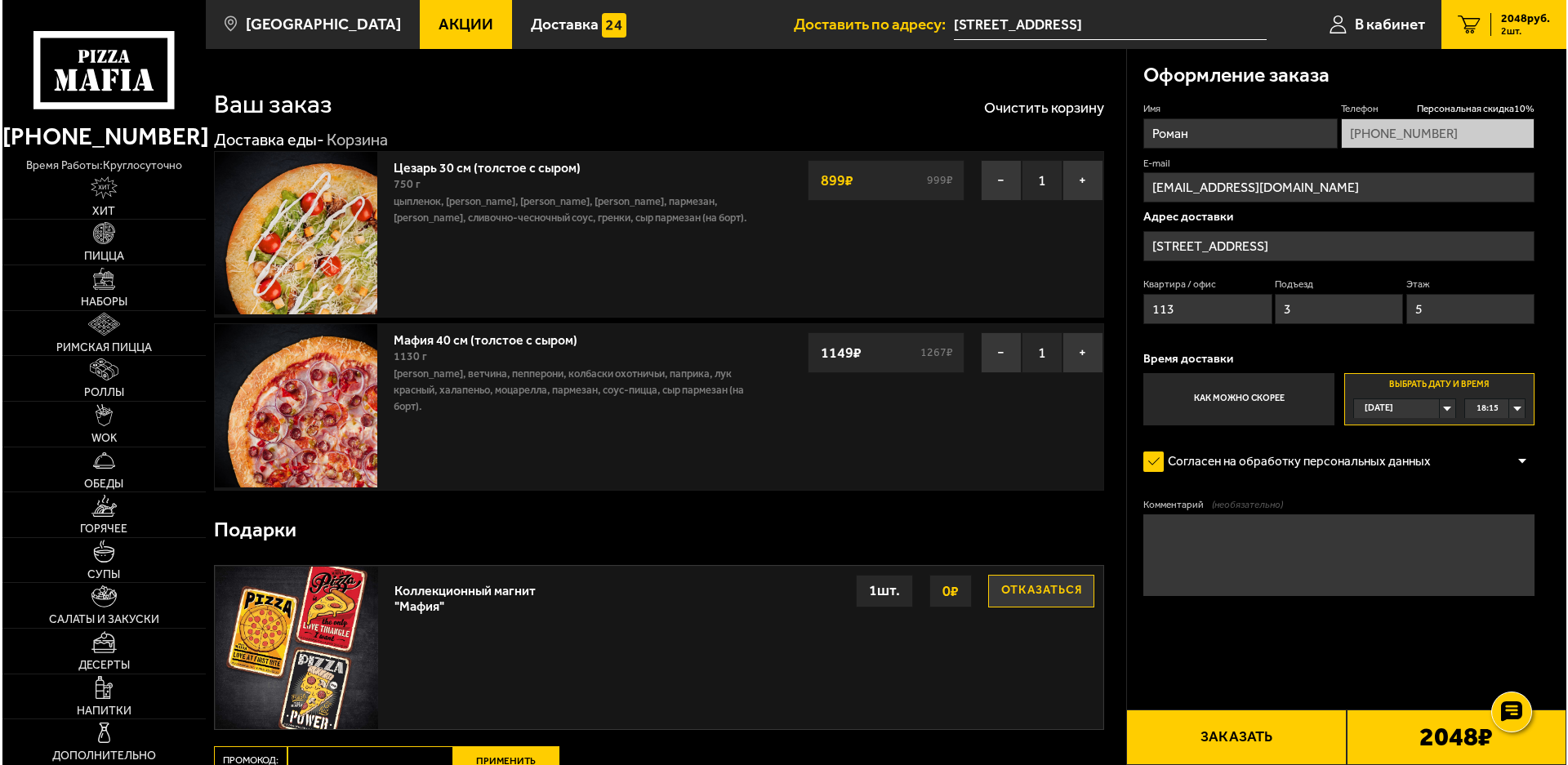
scroll to position [81, 0]
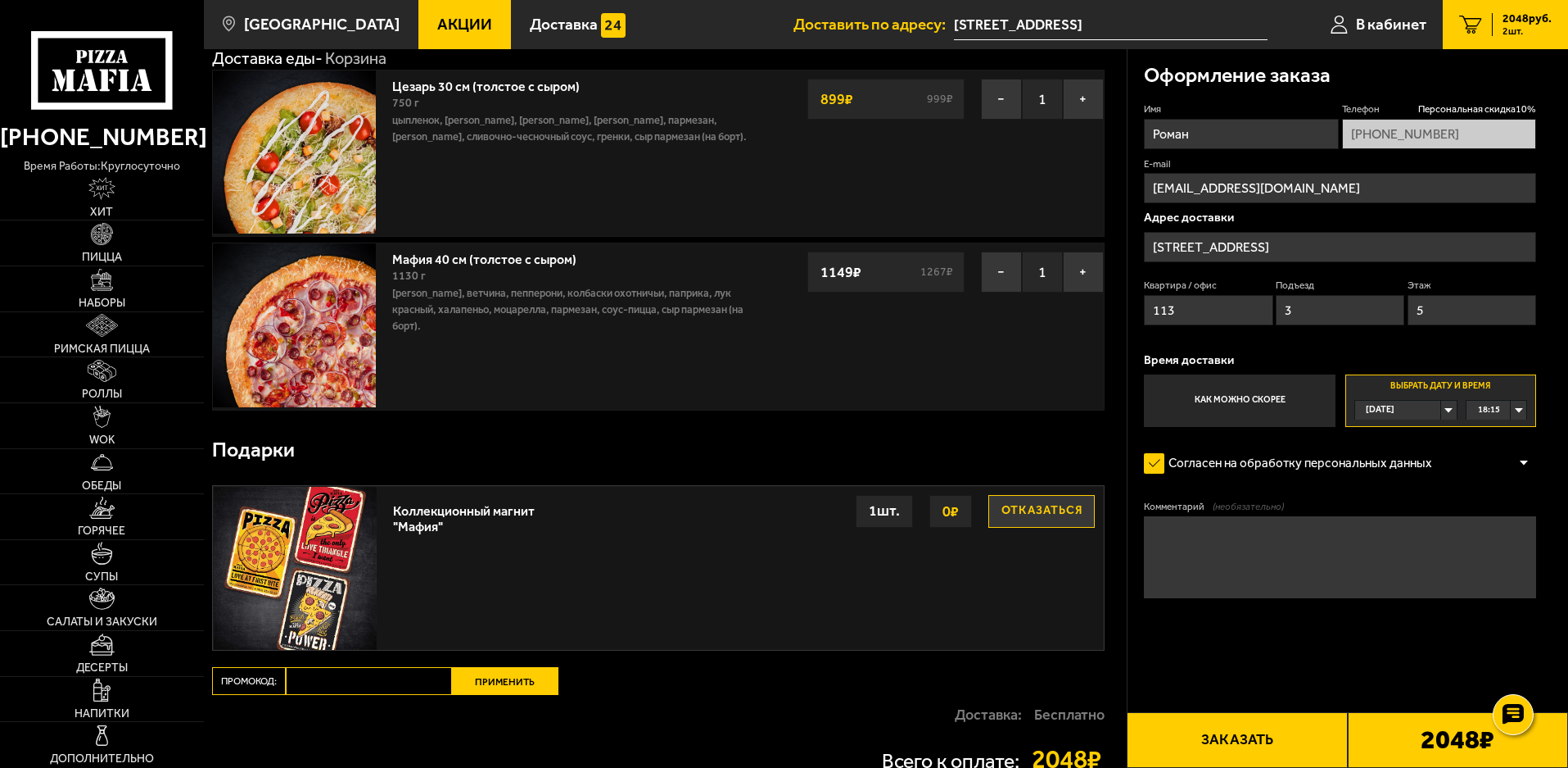
click at [1262, 714] on button "Заказать" at bounding box center [1238, 740] width 220 height 56
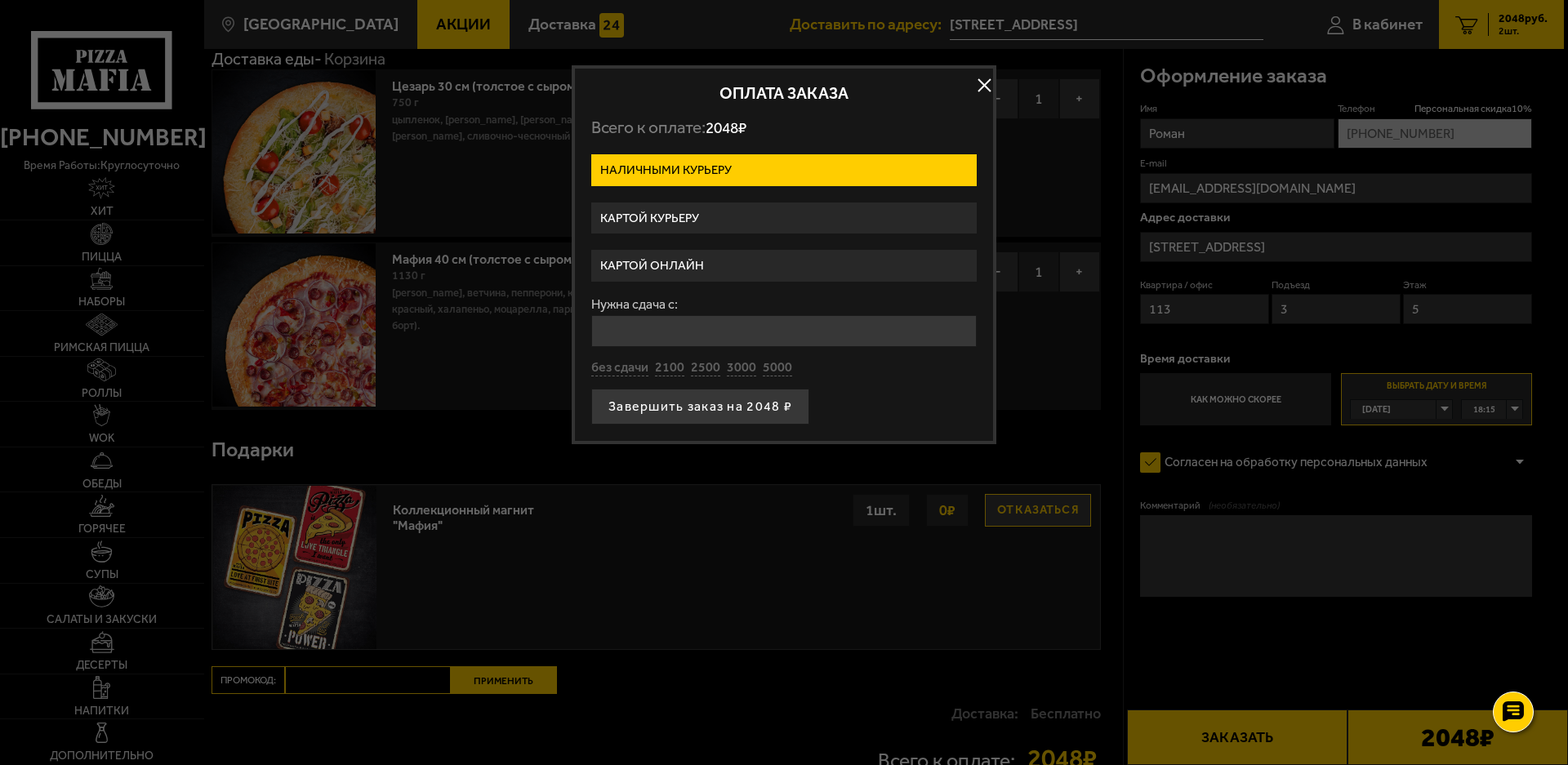
click at [654, 225] on label "Картой курьеру" at bounding box center [783, 219] width 385 height 32
click at [0, 0] on input "Картой курьеру" at bounding box center [0, 0] width 0 height 0
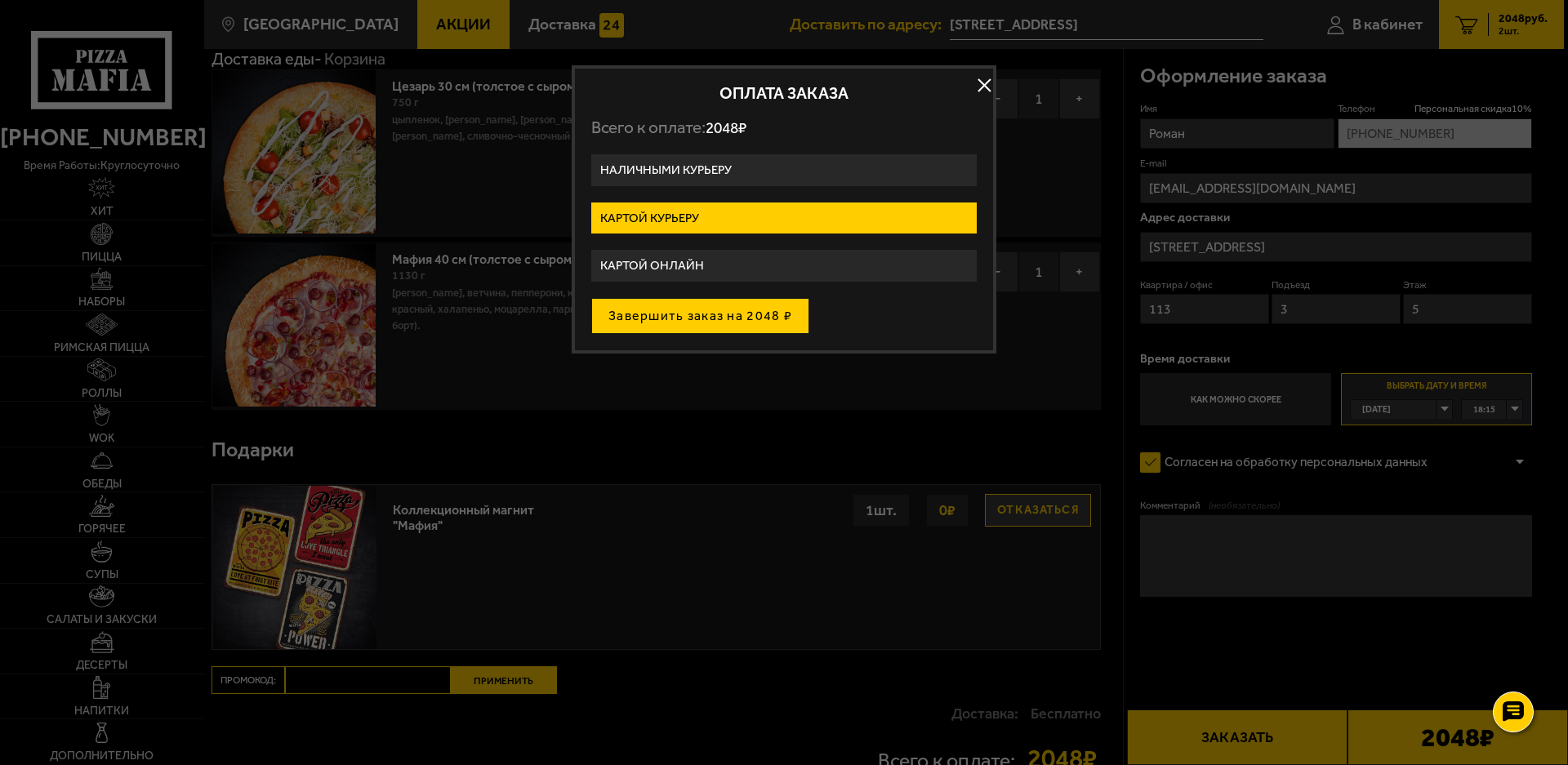
click at [662, 309] on button "Завершить заказ на 2048 ₽" at bounding box center [700, 315] width 218 height 36
